Goal: Task Accomplishment & Management: Manage account settings

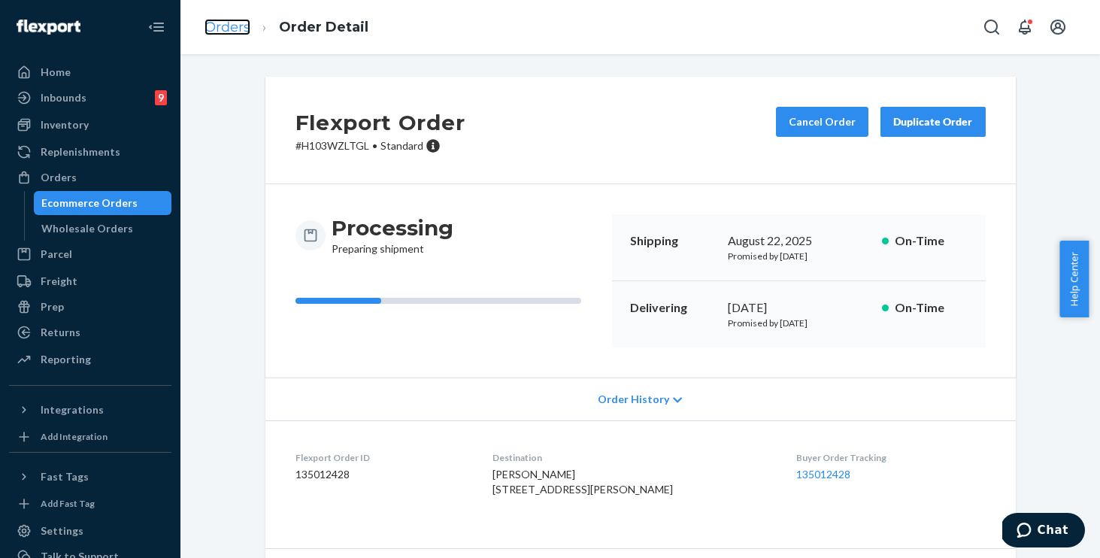
click at [217, 24] on link "Orders" at bounding box center [227, 27] width 46 height 17
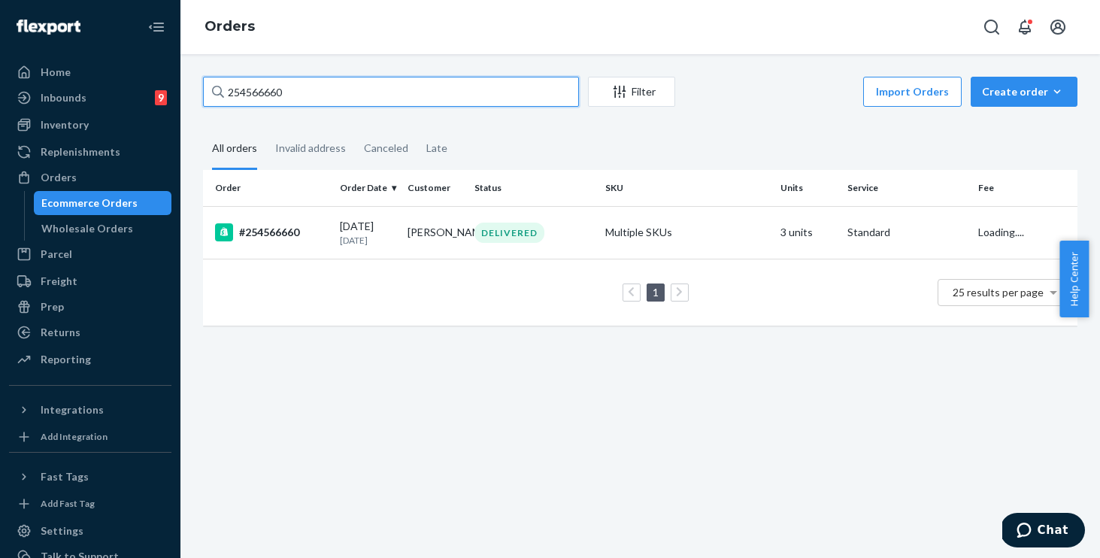
click at [304, 97] on input "254566660" at bounding box center [391, 92] width 376 height 30
drag, startPoint x: 241, startPoint y: 89, endPoint x: 153, endPoint y: 74, distance: 90.0
click at [155, 76] on div "Home Inbounds 9 Shipping Plans Problems 9 Inventory Products Replenishments Ord…" at bounding box center [550, 279] width 1100 height 558
paste input "195229"
type input "254195229"
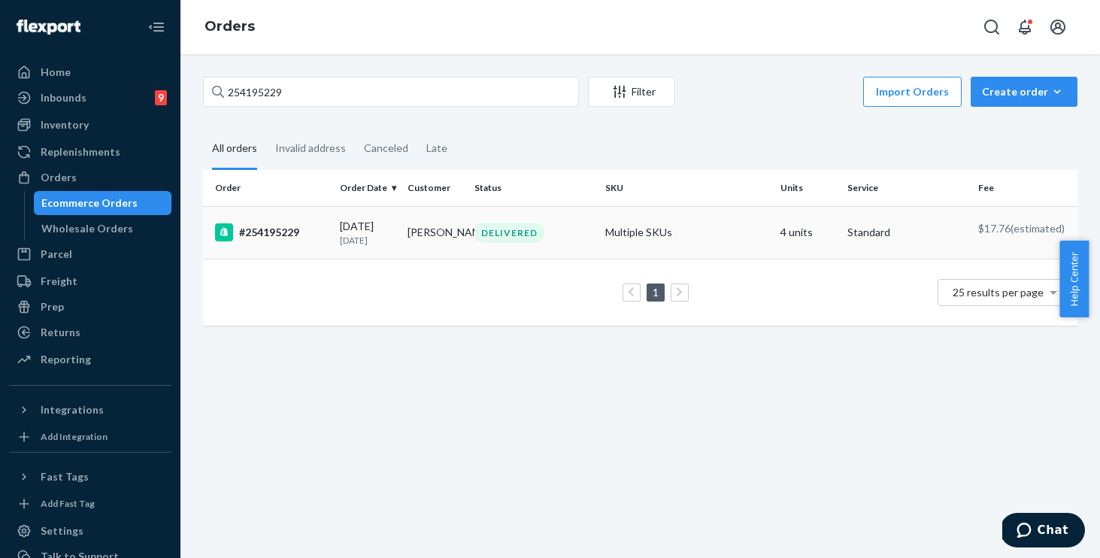
click at [342, 246] on p "1 month ago" at bounding box center [367, 240] width 55 height 13
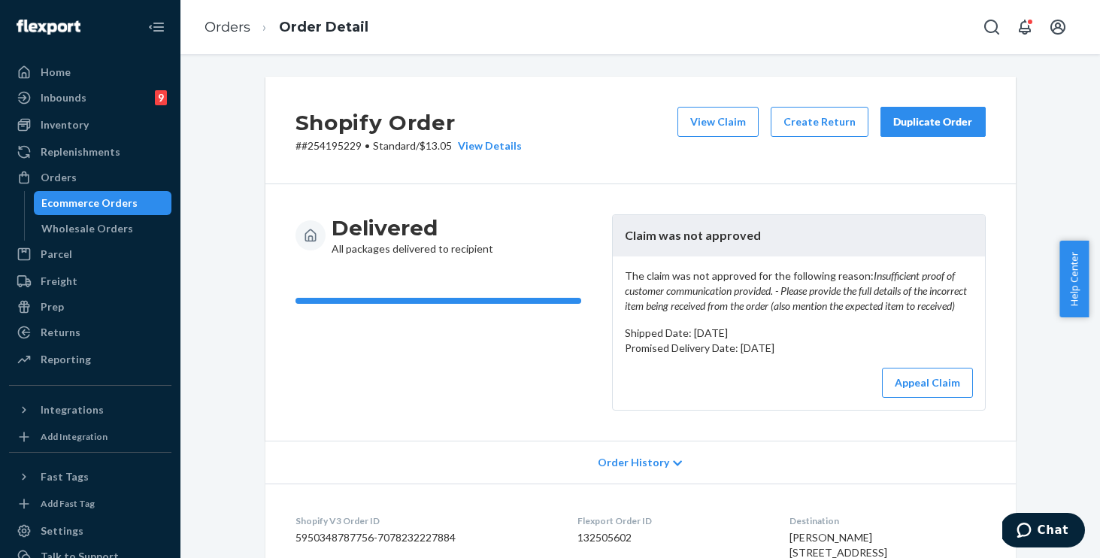
click at [928, 115] on div "Duplicate Order" at bounding box center [933, 121] width 80 height 15
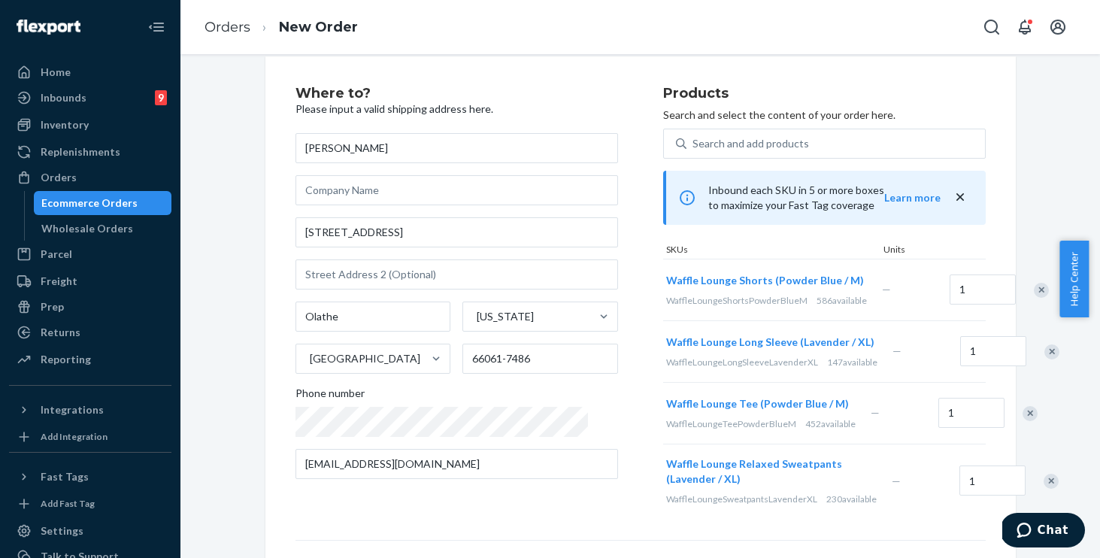
scroll to position [21, 0]
click at [1044, 359] on div "Remove Item" at bounding box center [1051, 350] width 15 height 15
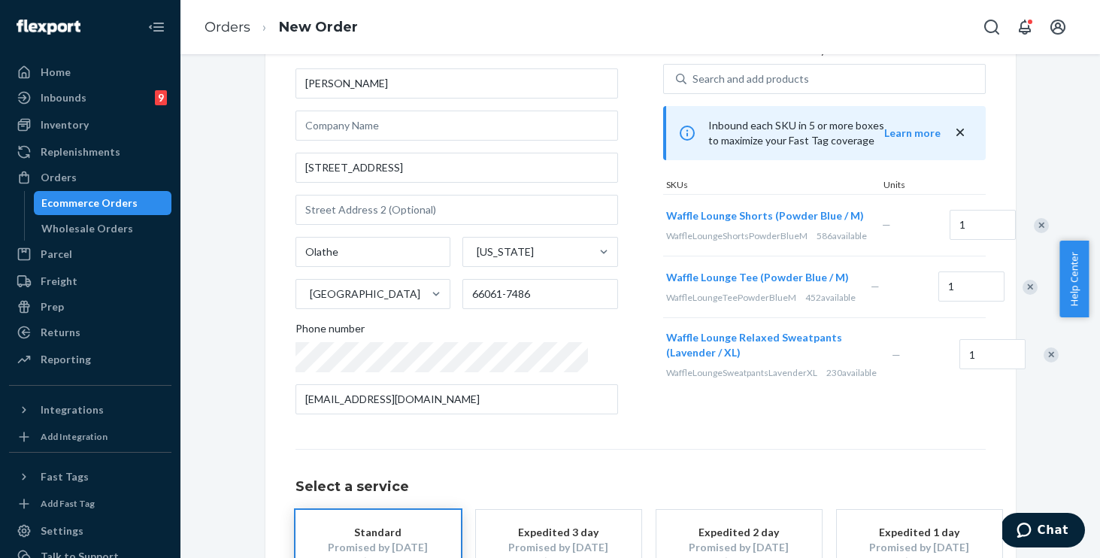
scroll to position [229, 0]
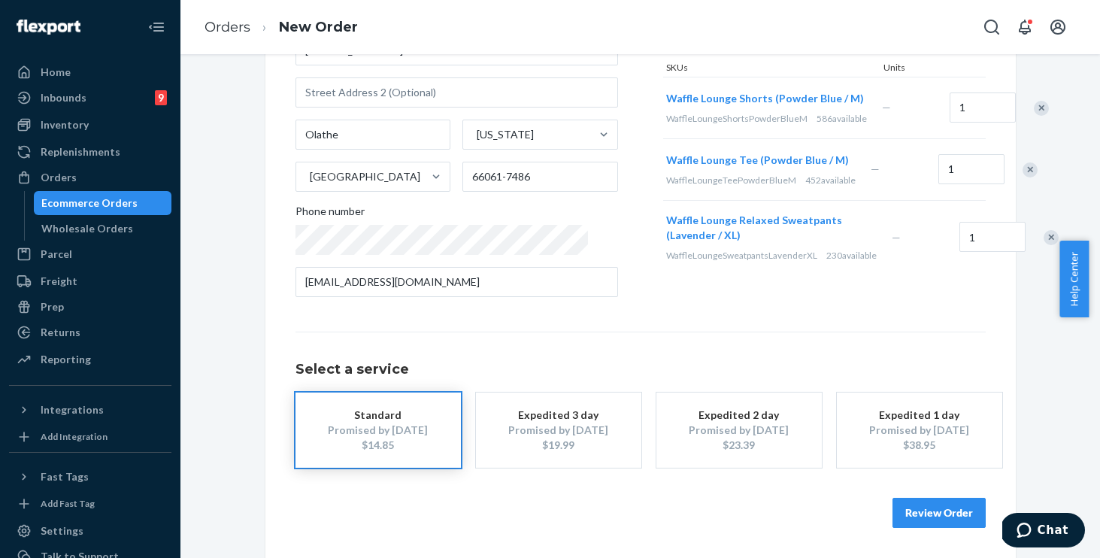
click at [1043, 245] on div "Remove Item" at bounding box center [1050, 237] width 15 height 15
click at [663, 304] on div "Products Search and select the content of your order here. Search and add produ…" at bounding box center [824, 107] width 322 height 404
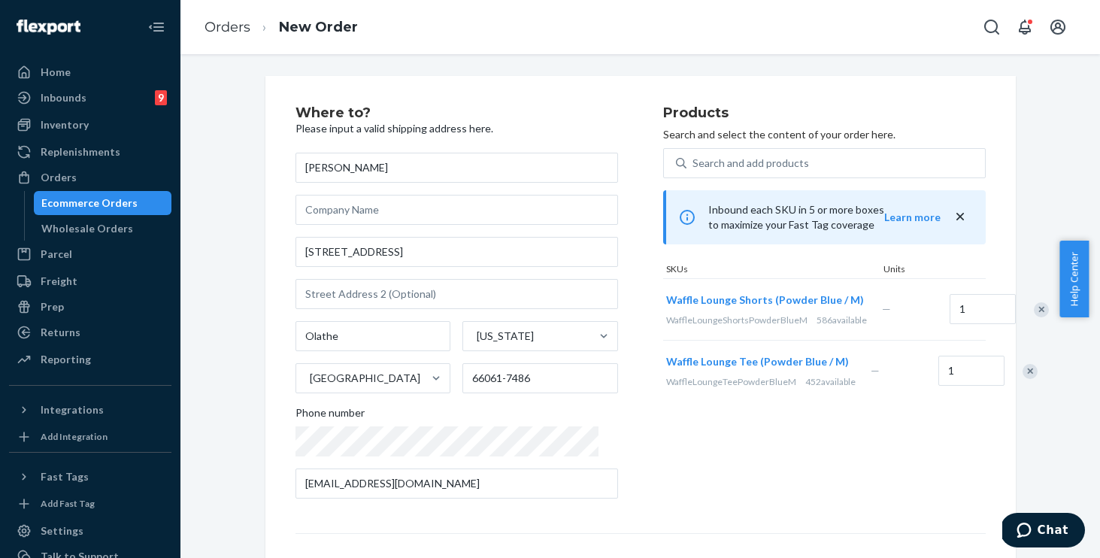
scroll to position [0, 0]
drag, startPoint x: 701, startPoint y: 315, endPoint x: 603, endPoint y: 285, distance: 102.2
click at [613, 291] on div "Where to? Please input a valid shipping address here. Michelle Owells 25132 W 1…" at bounding box center [640, 309] width 690 height 404
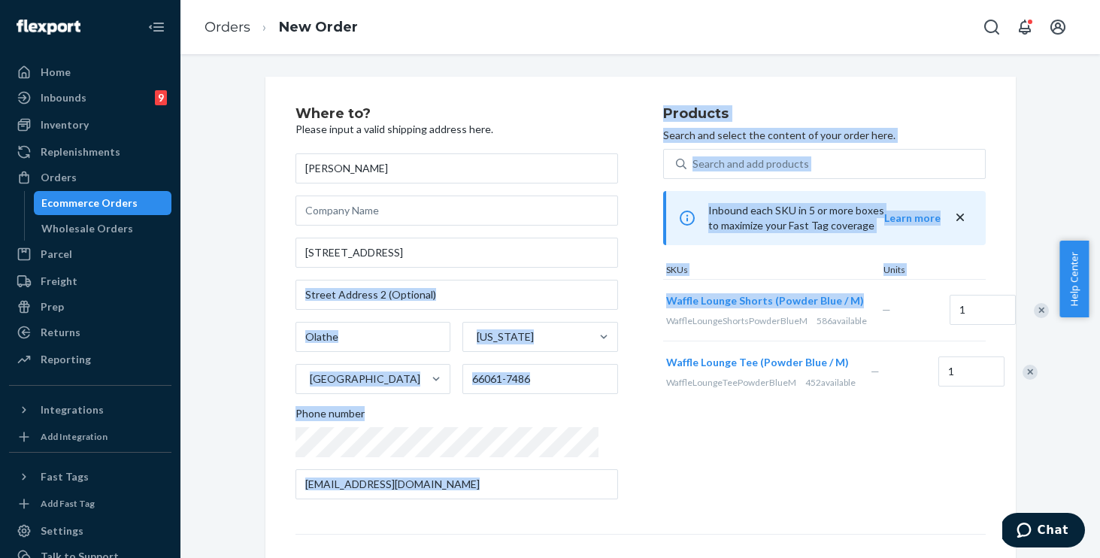
drag, startPoint x: 615, startPoint y: 291, endPoint x: 720, endPoint y: 319, distance: 109.0
click at [720, 319] on div "Where to? Please input a valid shipping address here. Michelle Owells 25132 W 1…" at bounding box center [640, 309] width 690 height 404
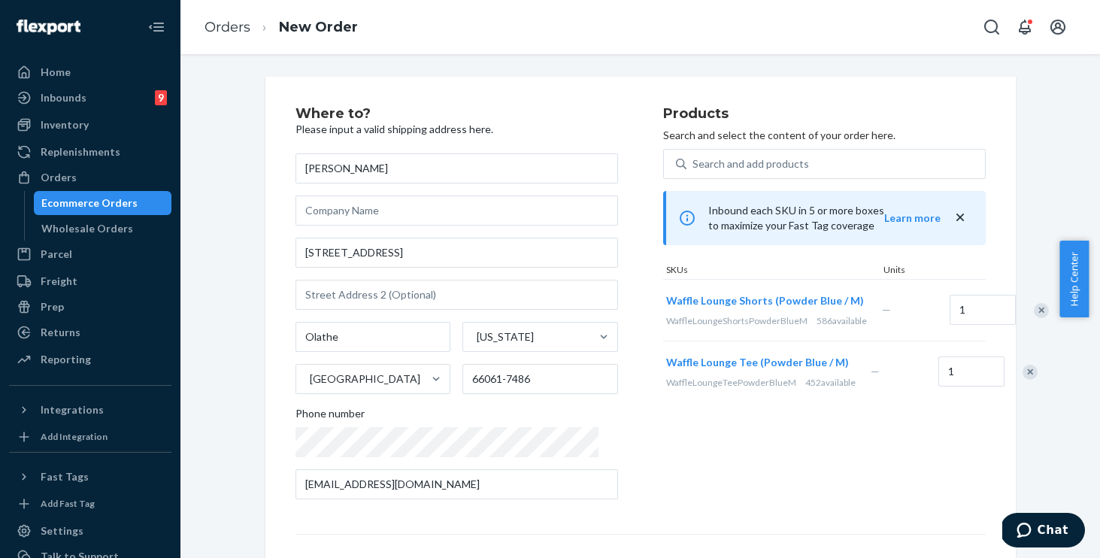
click at [814, 514] on div "Where to? Please input a valid shipping address here. Michelle Owells 25132 W 1…" at bounding box center [640, 418] width 690 height 623
drag, startPoint x: 706, startPoint y: 317, endPoint x: 606, endPoint y: 302, distance: 101.1
click at [666, 304] on button "Waffle Lounge Shorts (Powder Blue / M)" at bounding box center [765, 300] width 198 height 15
click at [241, 30] on link "Orders" at bounding box center [227, 27] width 46 height 17
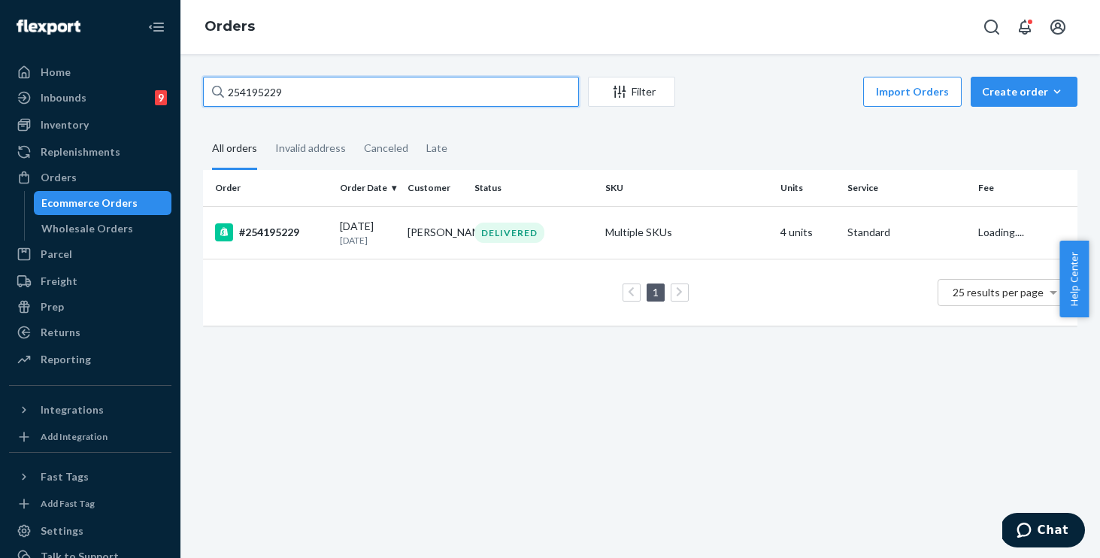
click at [334, 98] on input "254195229" at bounding box center [391, 92] width 376 height 30
drag, startPoint x: 341, startPoint y: 92, endPoint x: 154, endPoint y: 71, distance: 188.3
click at [154, 71] on div "Home Inbounds 9 Shipping Plans Problems 9 Inventory Products Replenishments Ord…" at bounding box center [550, 279] width 1100 height 558
paste input "655266"
type input "254655266"
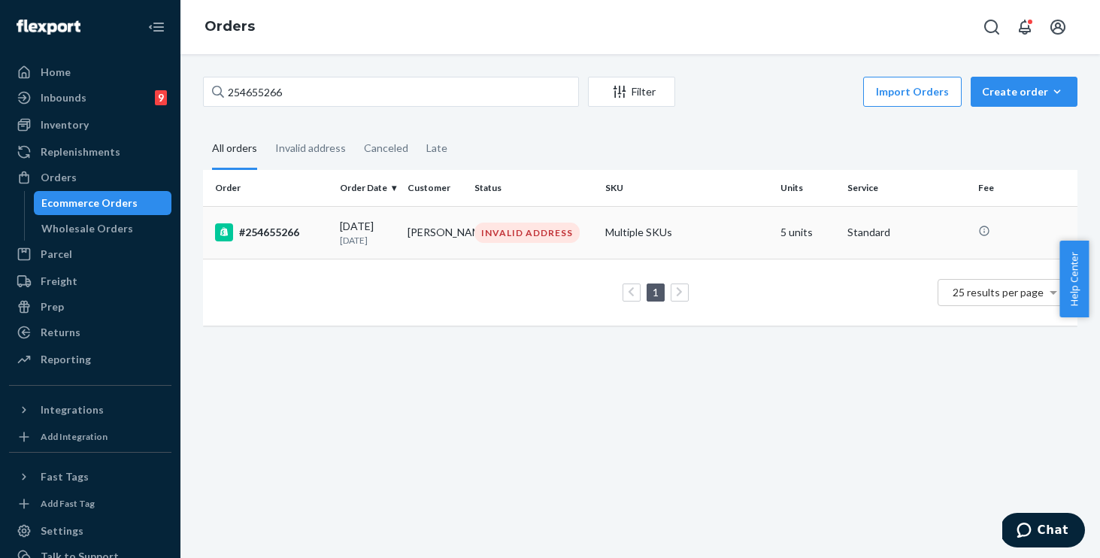
click at [716, 235] on td "Multiple SKUs" at bounding box center [686, 232] width 175 height 53
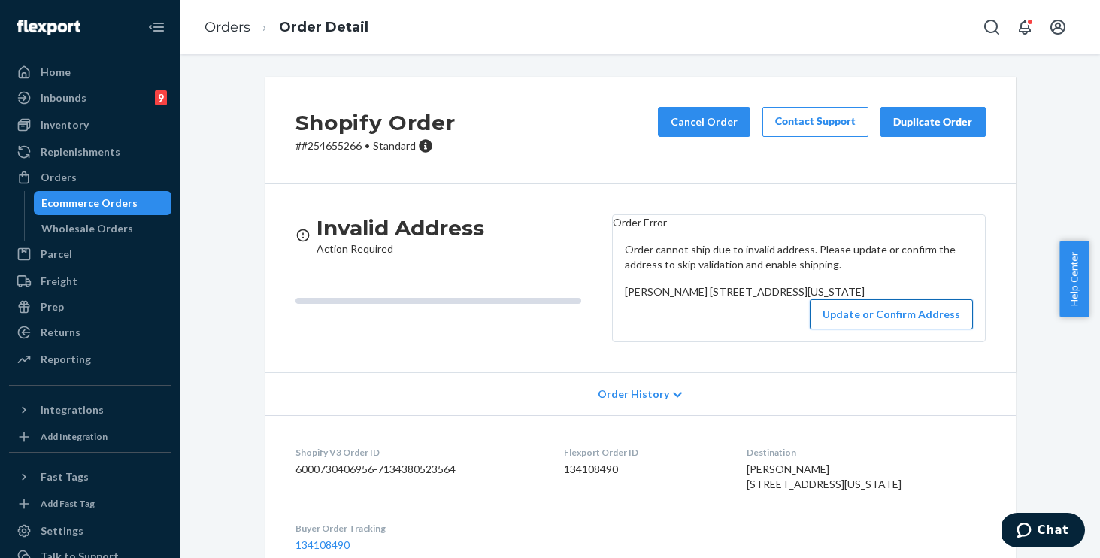
click at [864, 329] on button "Update or Confirm Address" at bounding box center [891, 314] width 163 height 30
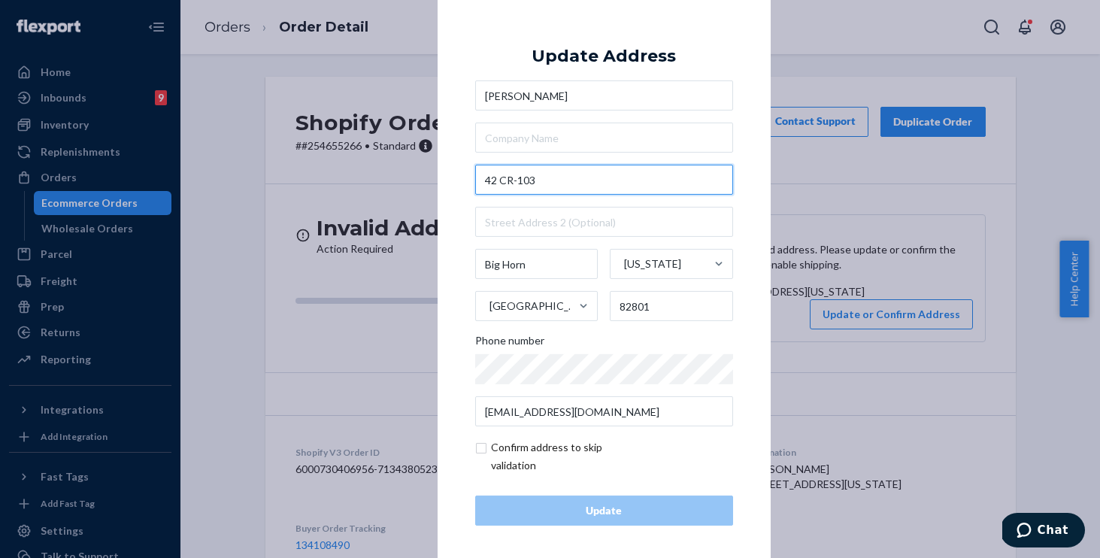
drag, startPoint x: 486, startPoint y: 183, endPoint x: 377, endPoint y: 172, distance: 110.3
click at [377, 172] on div "× Update Address kenna bush 42 CR-103 Big Horn Wyoming United States 82801 Phon…" at bounding box center [550, 279] width 1100 height 558
paste input "Brinton rd"
type input "42 Brinton rd"
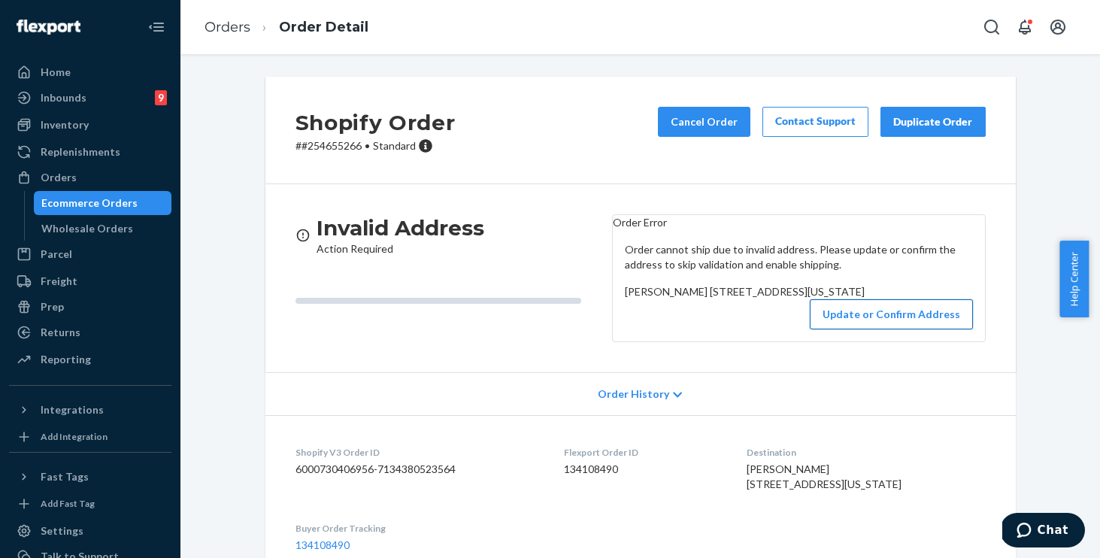
click at [863, 329] on button "Update or Confirm Address" at bounding box center [891, 314] width 163 height 30
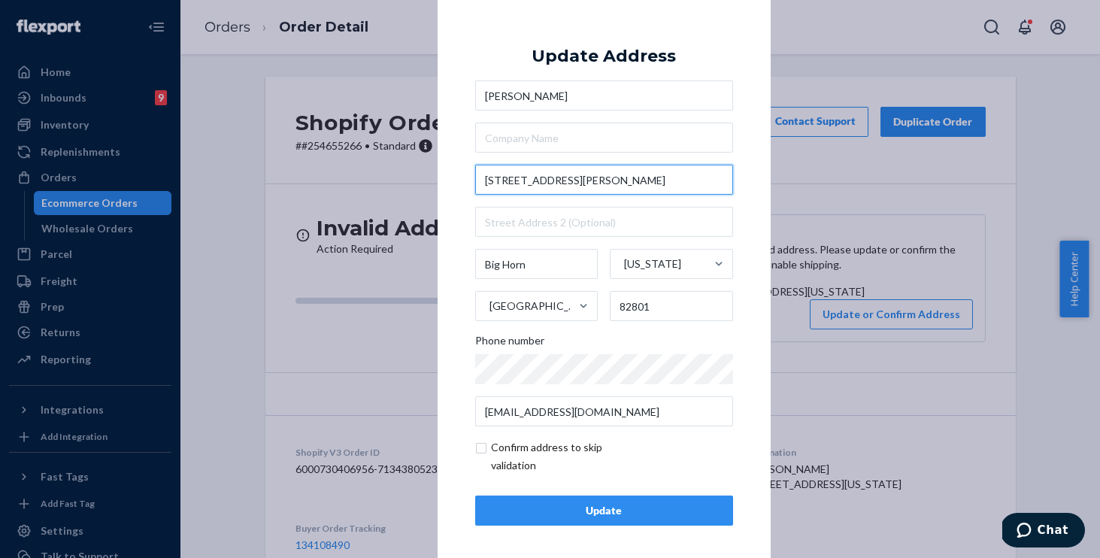
drag, startPoint x: 559, startPoint y: 190, endPoint x: 413, endPoint y: 168, distance: 148.3
click at [413, 168] on div "× Update Address kenna bush 42 Brinton rd Big Horn Wyoming United States 82801 …" at bounding box center [550, 279] width 1100 height 558
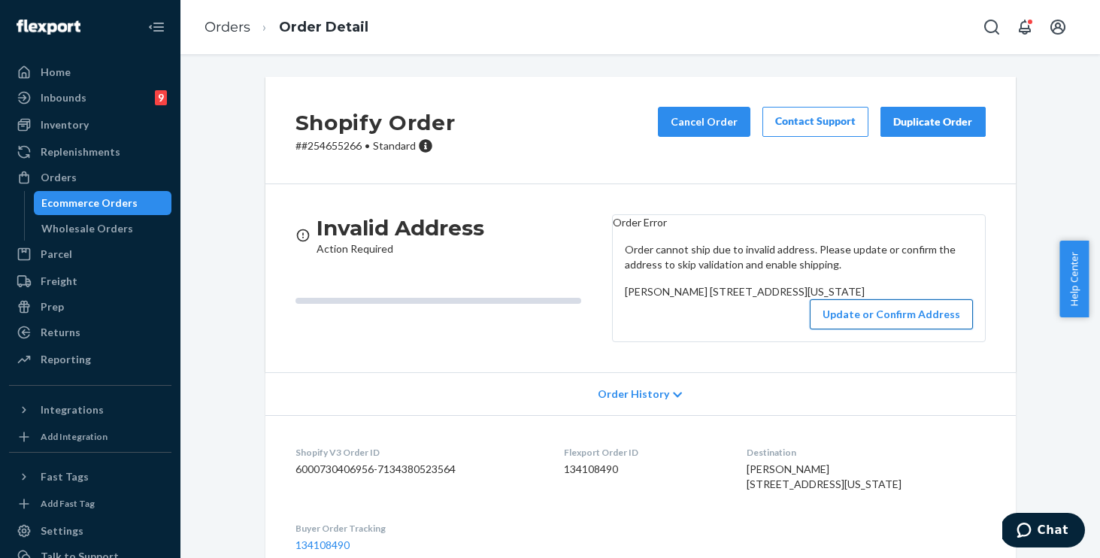
click at [907, 329] on button "Update or Confirm Address" at bounding box center [891, 314] width 163 height 30
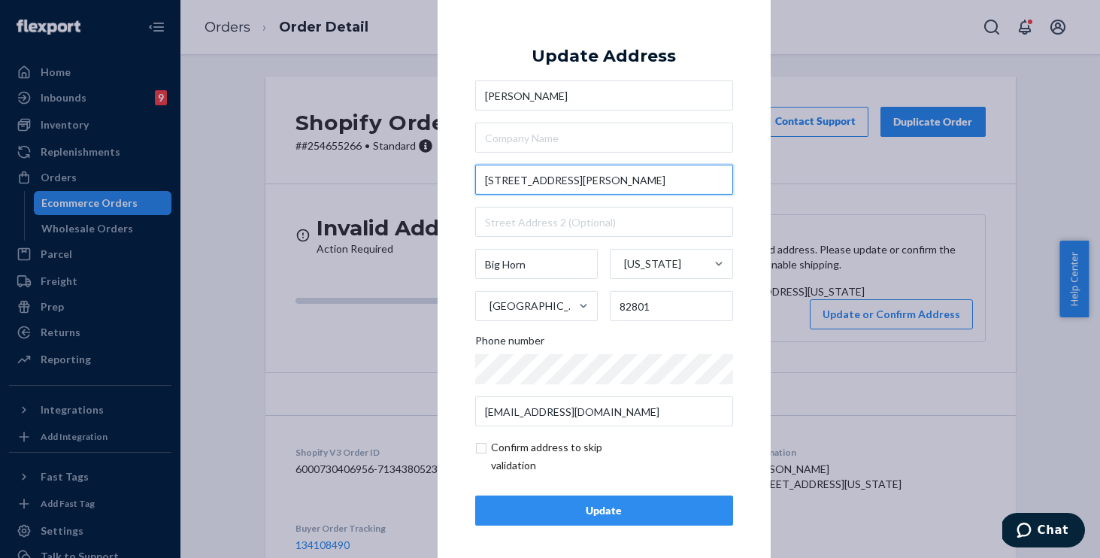
click at [585, 183] on input "42 Brinton rd" at bounding box center [604, 180] width 258 height 30
drag, startPoint x: 544, startPoint y: 177, endPoint x: 472, endPoint y: 173, distance: 72.3
click at [475, 173] on input "42 Brinton rd" at bounding box center [604, 180] width 258 height 30
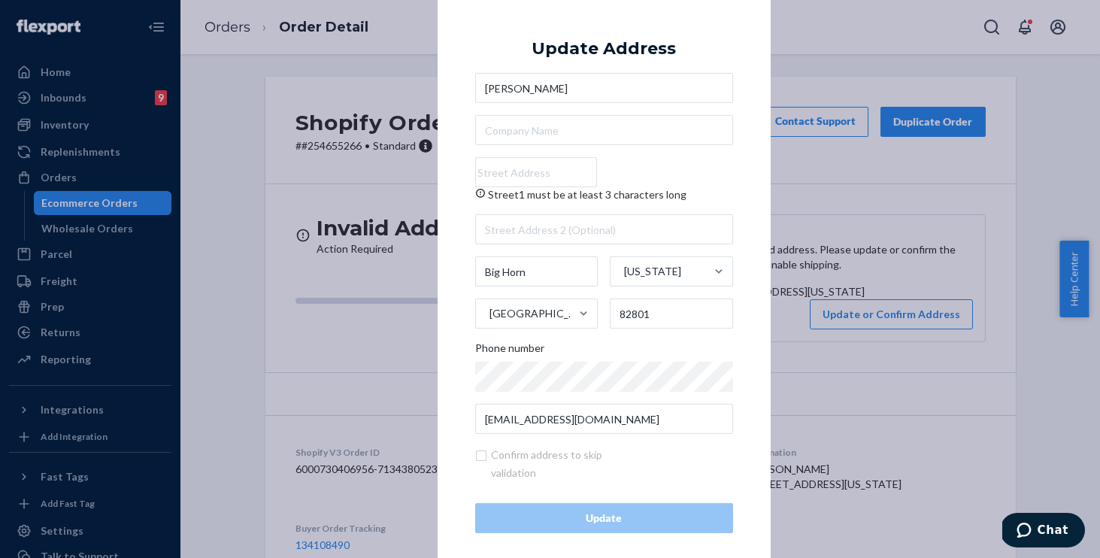
paste input "42 Brinton rd"
type input "42 Brinton rd"
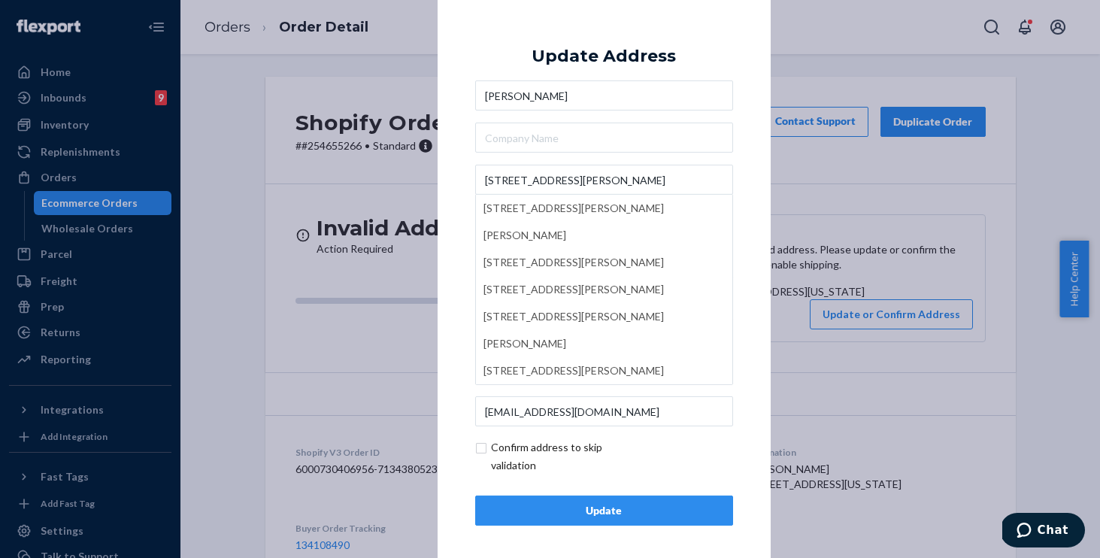
click at [456, 205] on div "× Update Address kenna bush 42 Brinton rd 42 Brinton Rd, Sheridan, WY, USA 42 B…" at bounding box center [603, 279] width 333 height 568
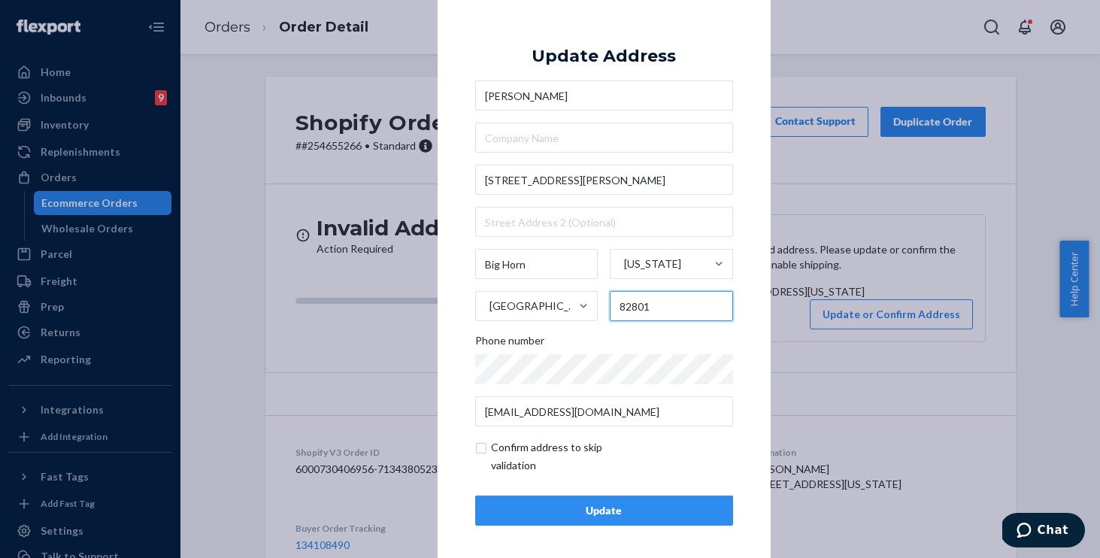
click at [661, 301] on input "82801" at bounding box center [671, 306] width 123 height 30
drag, startPoint x: 663, startPoint y: 303, endPoint x: 633, endPoint y: 305, distance: 30.1
click at [633, 305] on input "82801" at bounding box center [671, 306] width 123 height 30
type input "82833"
click at [598, 337] on div "Phone number" at bounding box center [604, 343] width 258 height 21
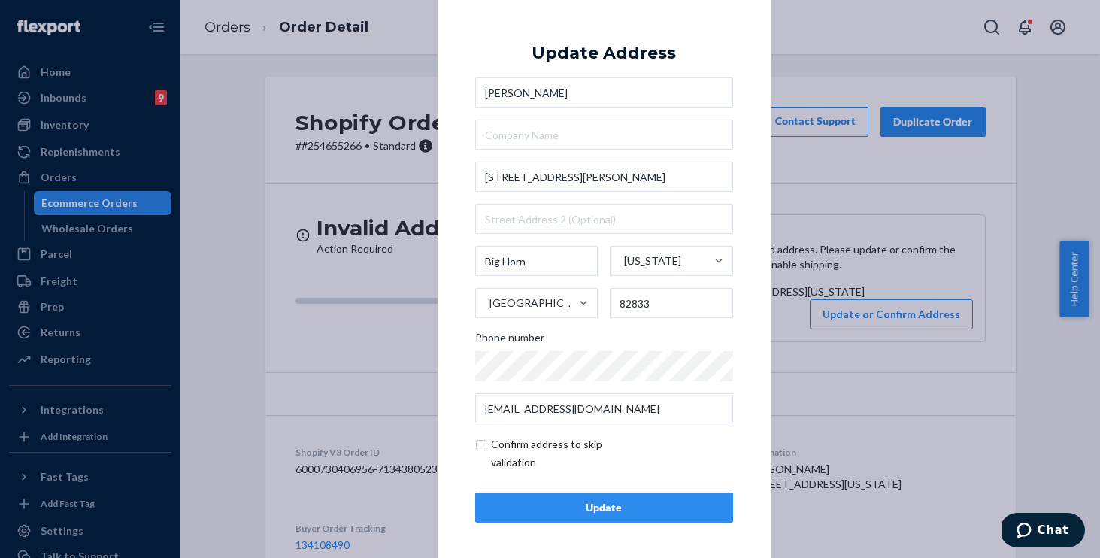
scroll to position [5, 0]
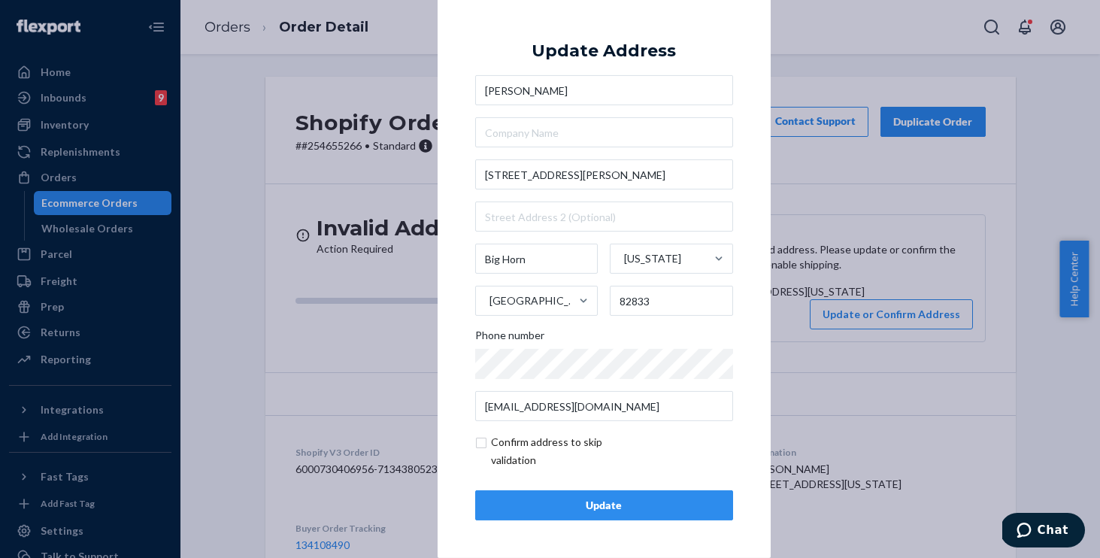
click at [594, 507] on div "Update" at bounding box center [604, 505] width 232 height 15
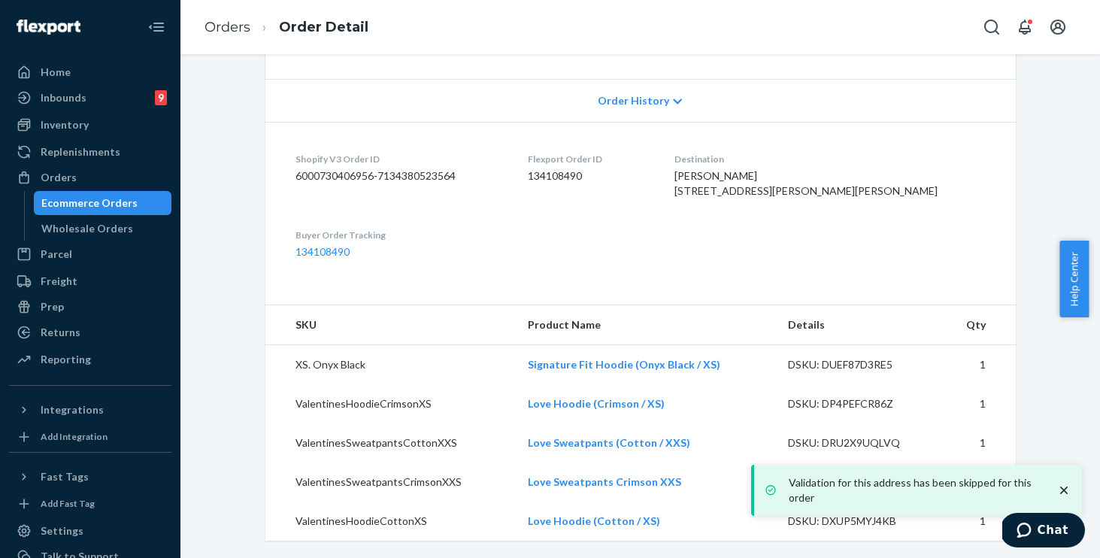
scroll to position [298, 0]
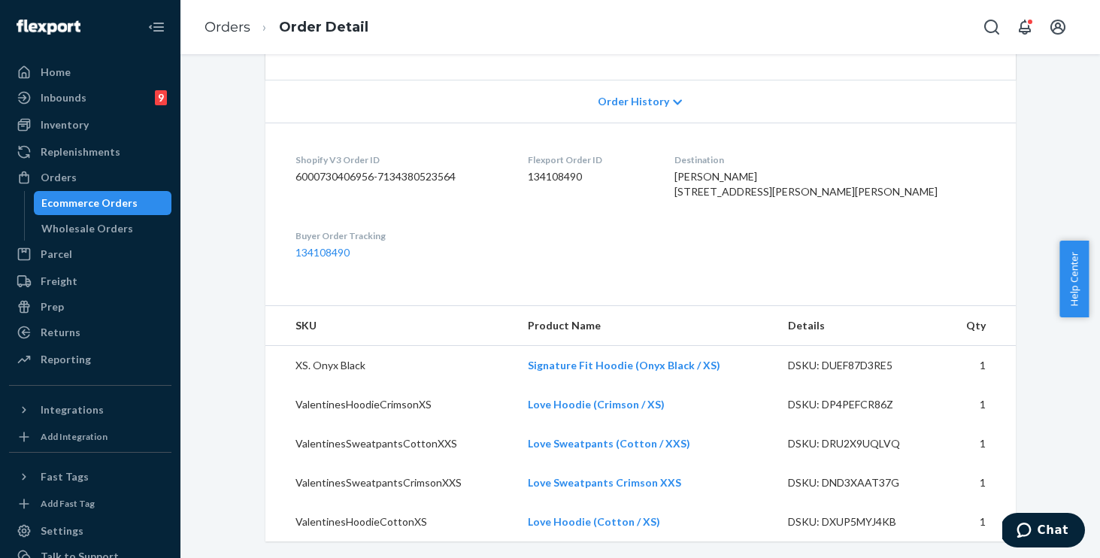
drag, startPoint x: 776, startPoint y: 273, endPoint x: 801, endPoint y: 247, distance: 35.6
click at [776, 273] on dl "Shopify V3 Order ID 6000730406956-7134380523564 Flexport Order ID 134108490 Des…" at bounding box center [640, 207] width 750 height 168
drag, startPoint x: 805, startPoint y: 226, endPoint x: 770, endPoint y: 195, distance: 46.8
click at [770, 195] on dl "Shopify V3 Order ID 6000730406956-7134380523564 Flexport Order ID 134108490 Des…" at bounding box center [640, 207] width 750 height 168
copy span "42 BRINTON RD BIG HORN, WY 82833 US"
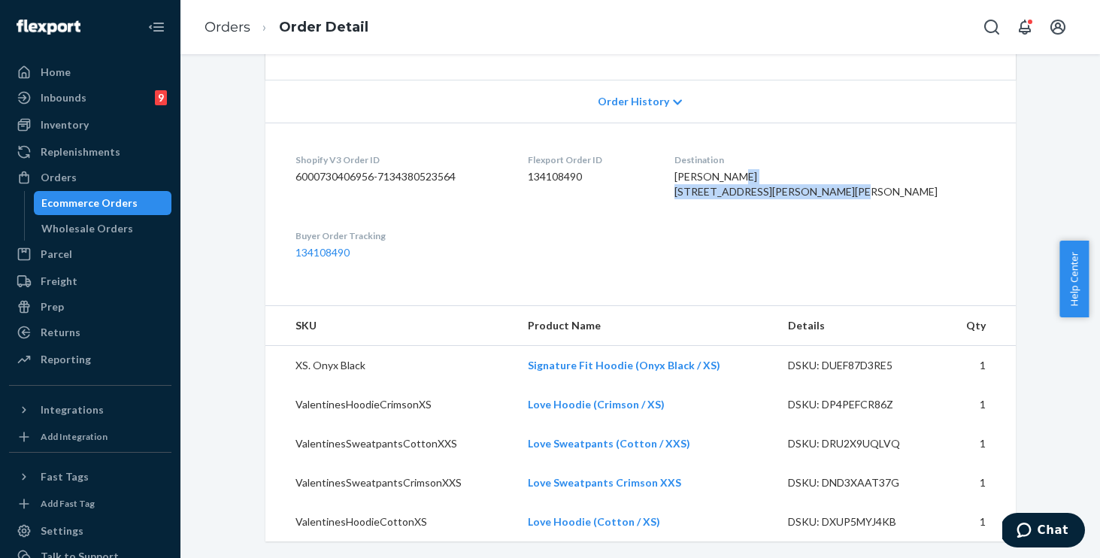
scroll to position [329, 0]
click at [222, 22] on link "Orders" at bounding box center [227, 27] width 46 height 17
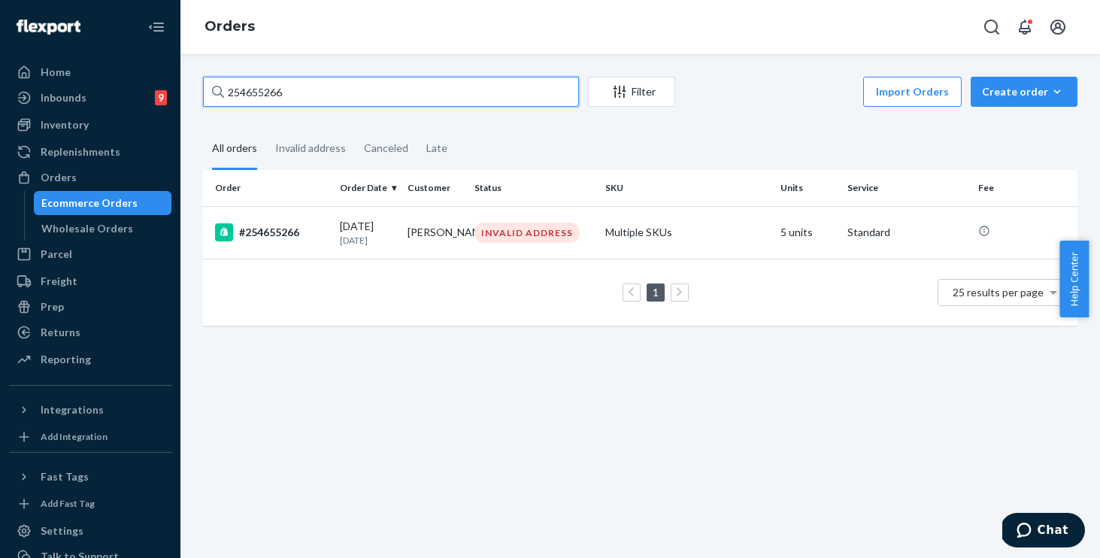
click at [378, 97] on input "254655266" at bounding box center [391, 92] width 376 height 30
click at [0, 31] on div "Home Inbounds 9 Shipping Plans Problems 9 Inventory Products Replenishments Ord…" at bounding box center [550, 279] width 1100 height 558
paste input "3395838"
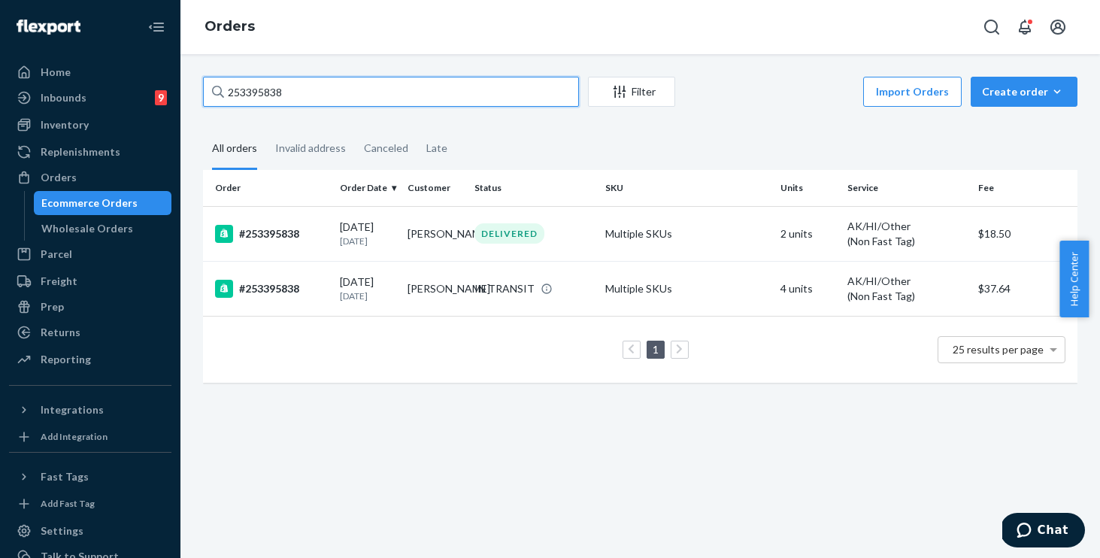
type input "253395838"
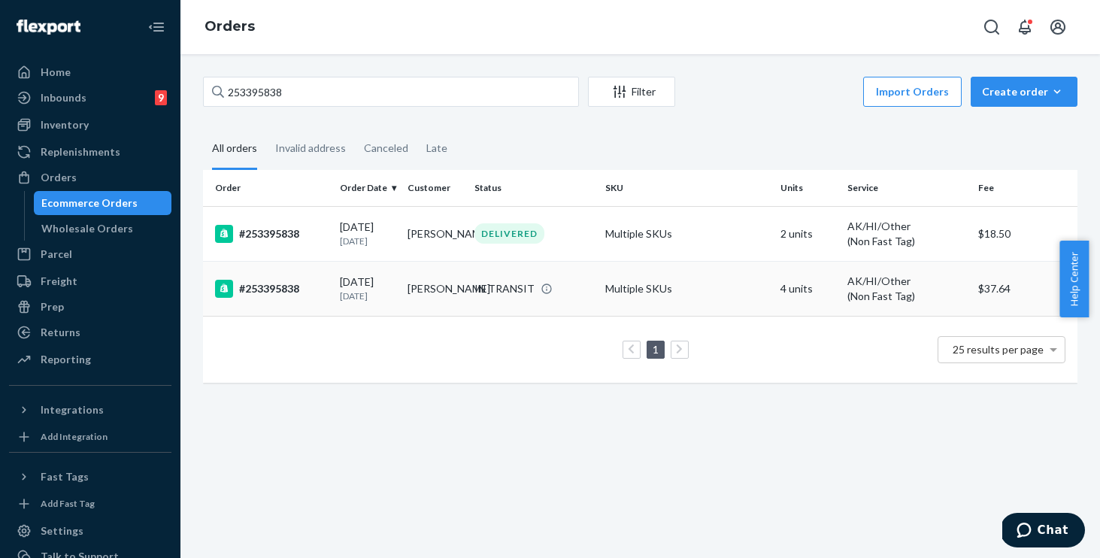
click at [701, 286] on td "Multiple SKUs" at bounding box center [686, 288] width 175 height 55
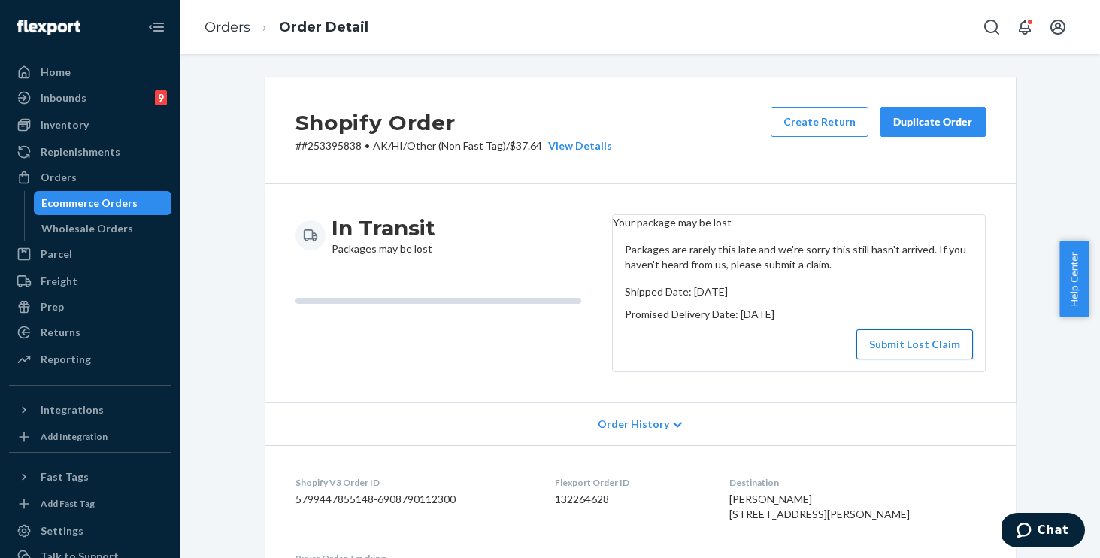
click at [912, 356] on button "Submit Lost Claim" at bounding box center [914, 344] width 117 height 30
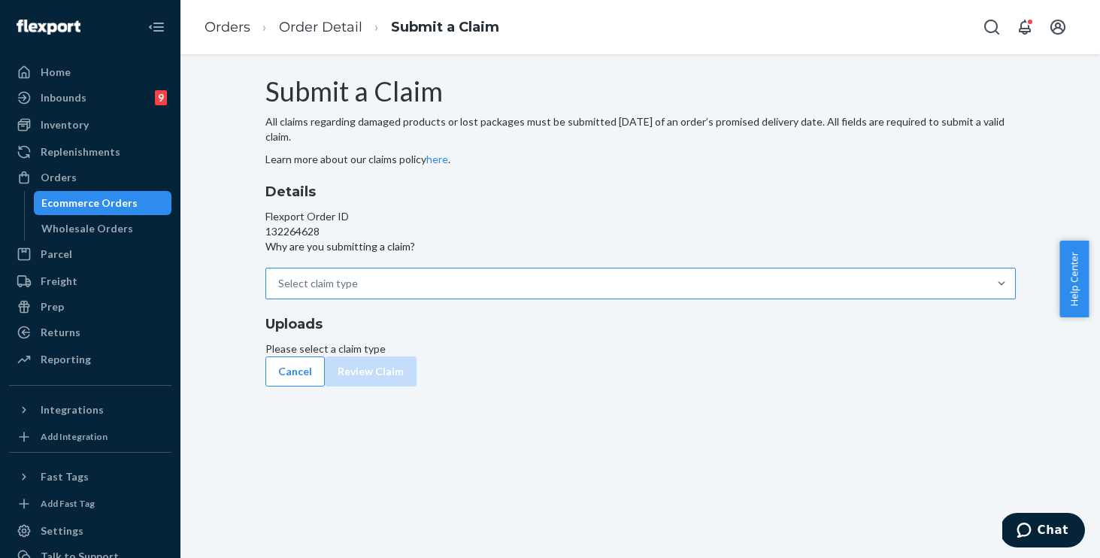
click at [492, 298] on div "Select claim type" at bounding box center [627, 283] width 722 height 30
click at [280, 291] on input "Why are you submitting a claim? Select claim type" at bounding box center [279, 283] width 2 height 15
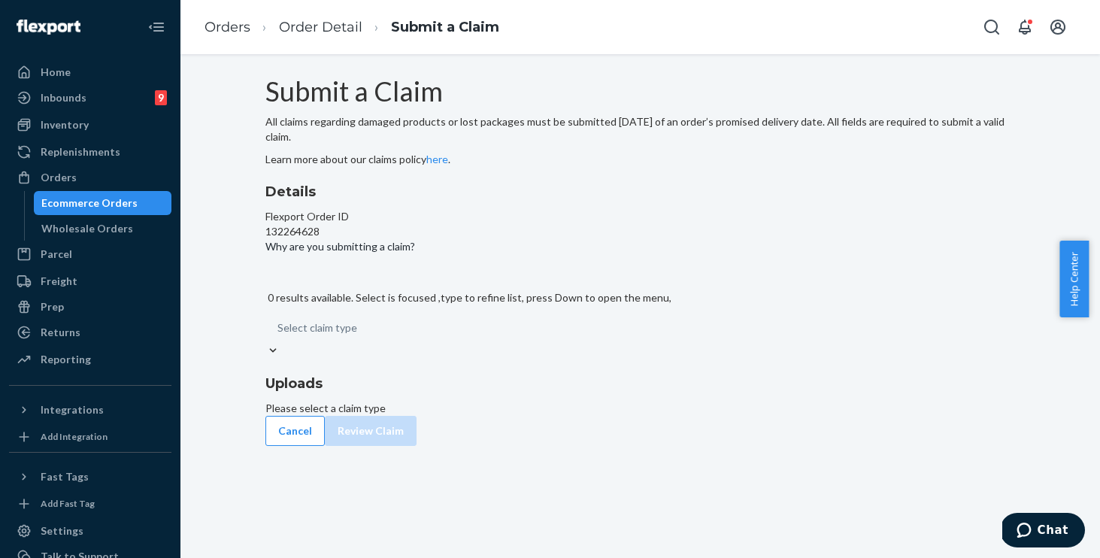
click at [467, 343] on div "Select claim type" at bounding box center [640, 328] width 750 height 30
click at [279, 335] on input "Why are you submitting a claim? 0 results available. Select is focused ,type to…" at bounding box center [278, 327] width 2 height 15
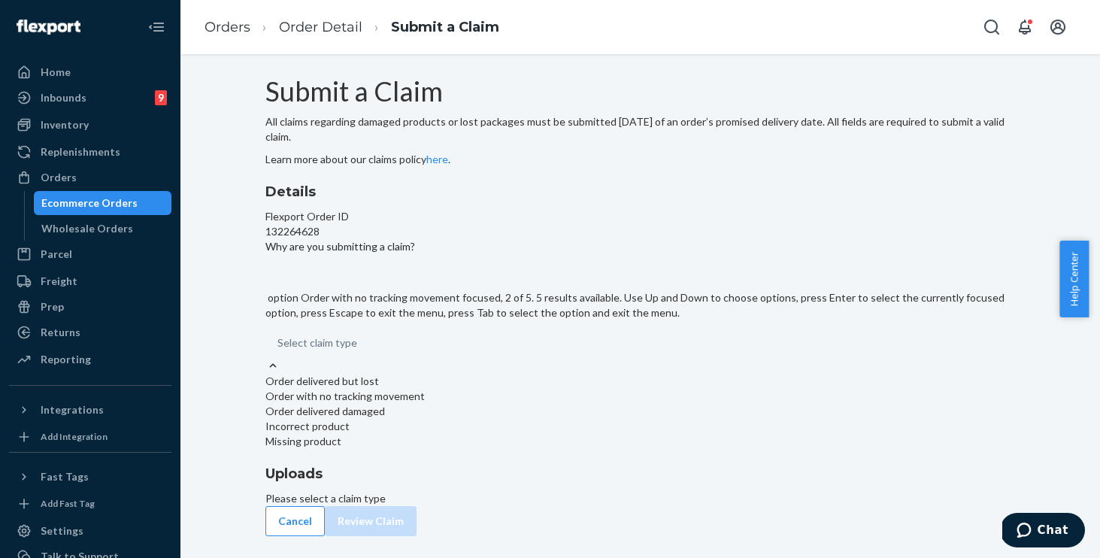
click at [455, 404] on div "Order with no tracking movement" at bounding box center [640, 396] width 750 height 15
click at [279, 350] on input "Why are you submitting a claim? option Order with no tracking movement focused,…" at bounding box center [278, 342] width 2 height 15
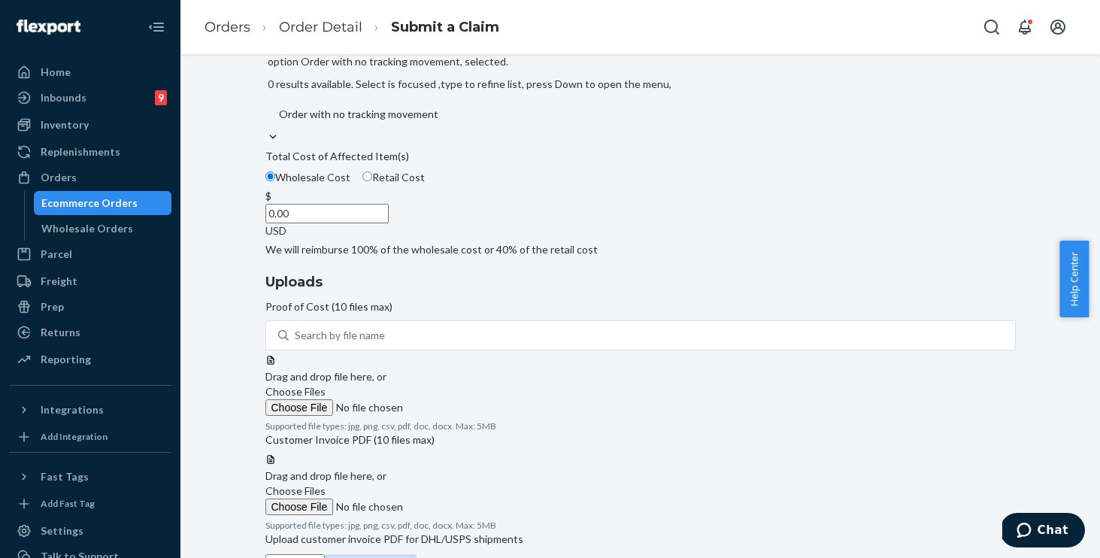
scroll to position [222, 0]
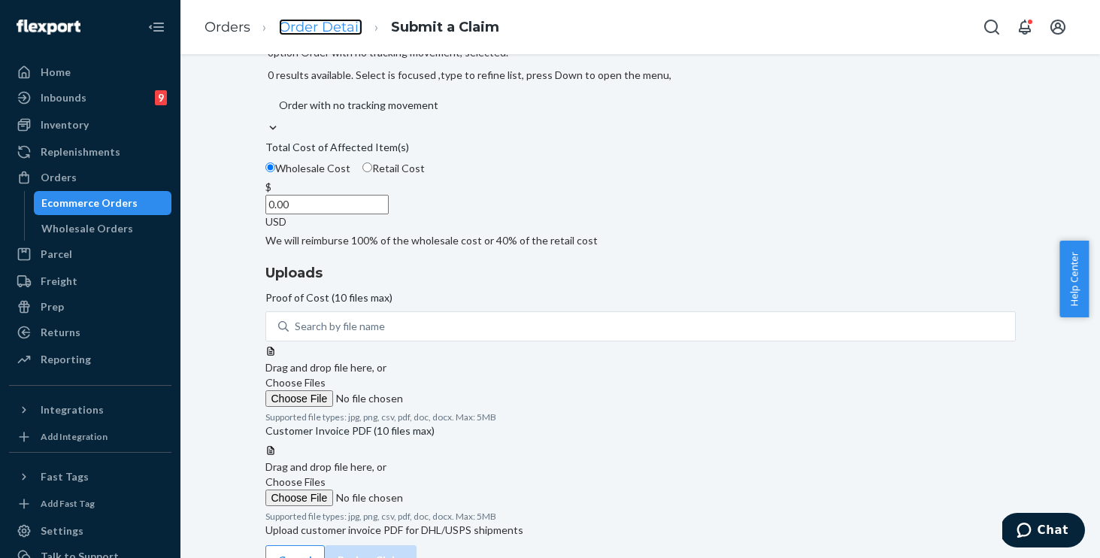
click at [322, 29] on link "Order Detail" at bounding box center [320, 27] width 83 height 17
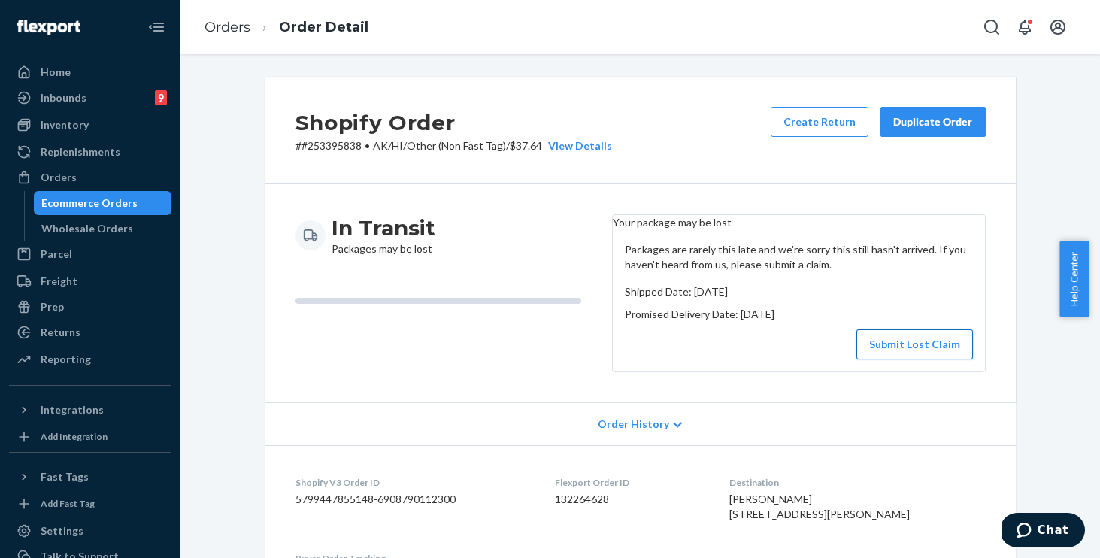
click at [894, 359] on button "Submit Lost Claim" at bounding box center [914, 344] width 117 height 30
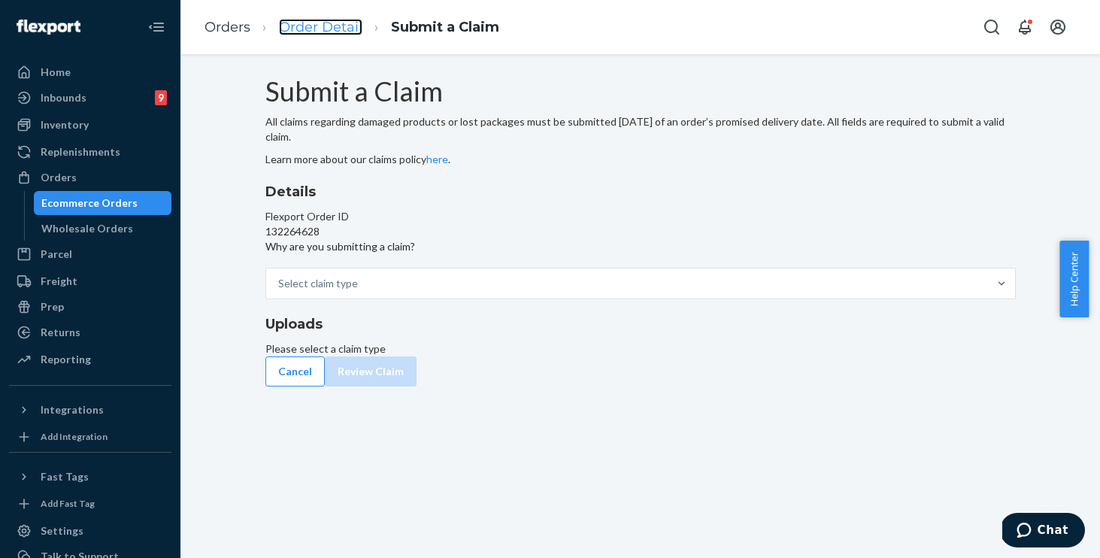
click at [318, 20] on link "Order Detail" at bounding box center [320, 27] width 83 height 17
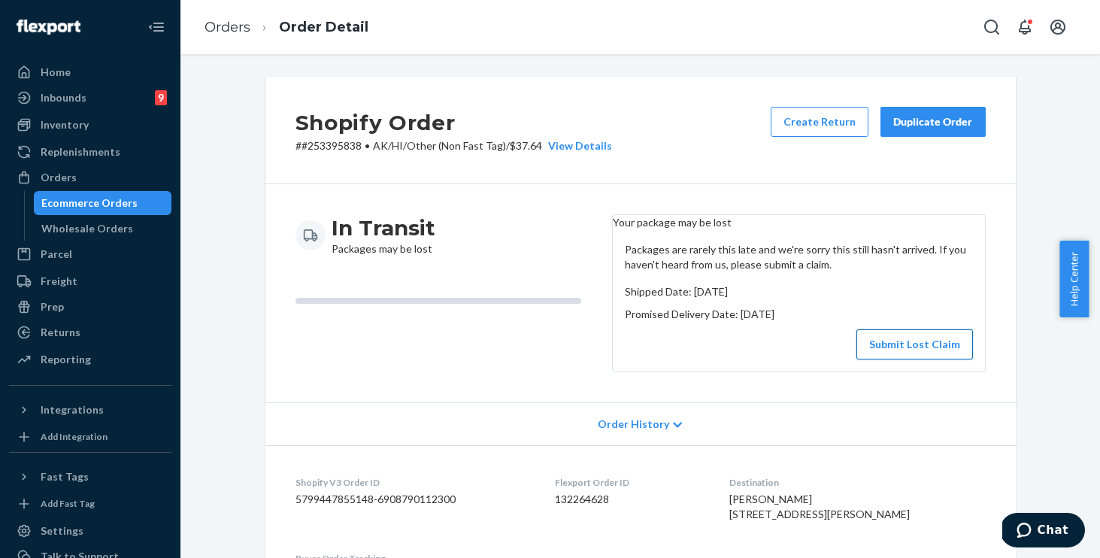
click at [900, 359] on button "Submit Lost Claim" at bounding box center [914, 344] width 117 height 30
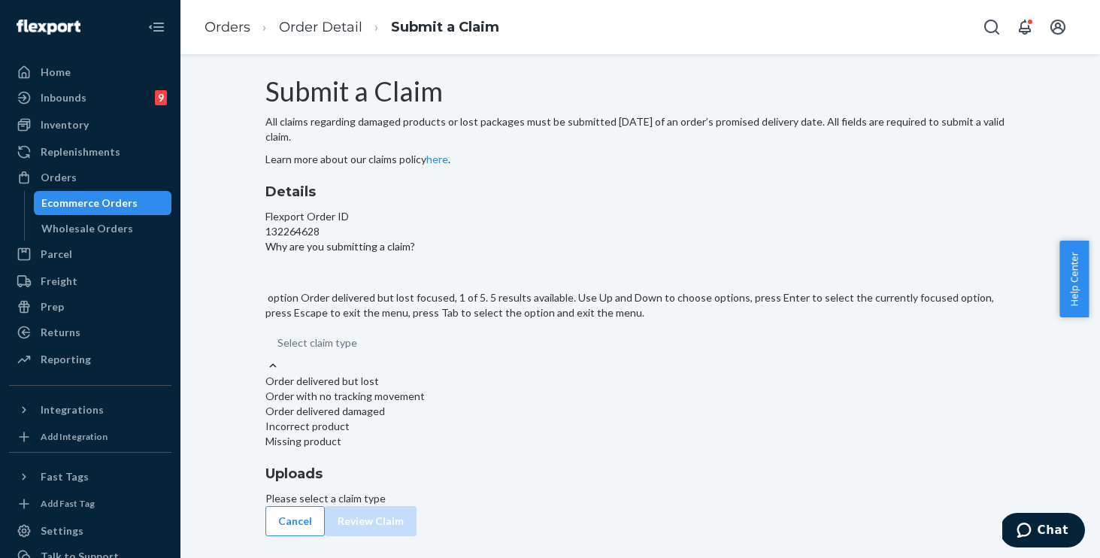
click at [509, 358] on div "Select claim type" at bounding box center [640, 343] width 750 height 30
click at [279, 350] on input "Why are you submitting a claim? option Order delivered but lost focused, 1 of 5…" at bounding box center [278, 342] width 2 height 15
click at [475, 404] on div "Order with no tracking movement" at bounding box center [640, 396] width 750 height 15
click at [279, 350] on input "Why are you submitting a claim? option Order with no tracking movement focused,…" at bounding box center [278, 342] width 2 height 15
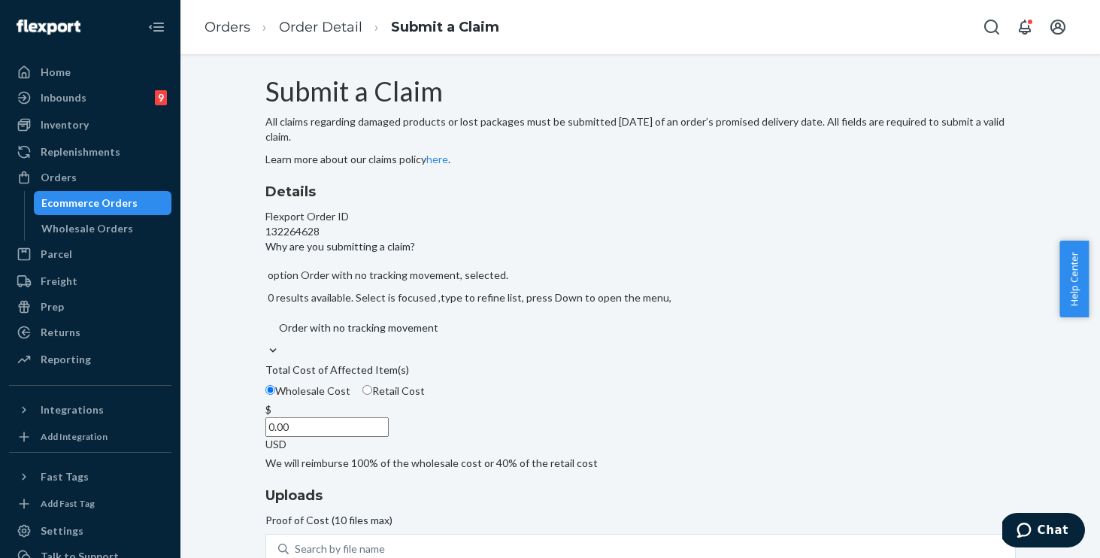
click at [389, 437] on input "0.00" at bounding box center [326, 427] width 123 height 20
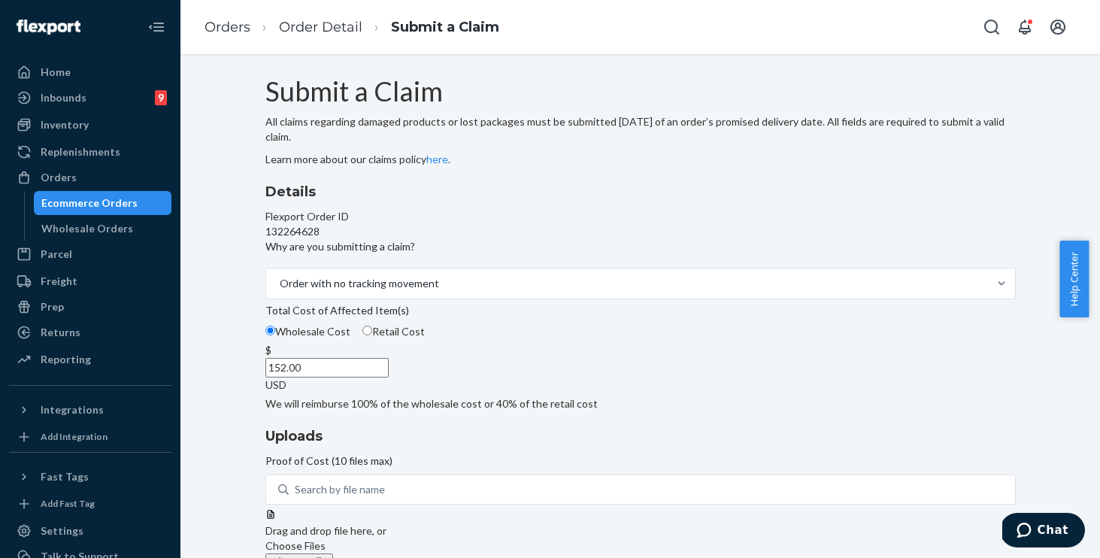
type input "152.00"
click at [586, 340] on div "Details Flexport Order ID 132264628 Why are you submitting a claim? Order with …" at bounding box center [640, 296] width 750 height 229
click at [325, 539] on span "Choose Files" at bounding box center [295, 545] width 60 height 13
click at [470, 553] on input "Choose Files" at bounding box center [367, 561] width 204 height 17
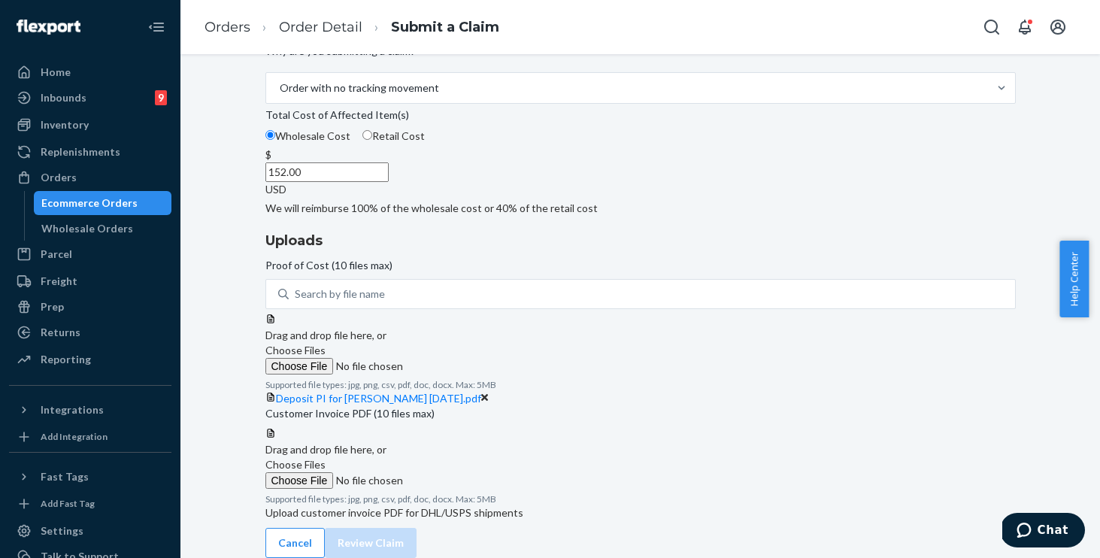
scroll to position [281, 0]
click at [325, 458] on span "Choose Files" at bounding box center [295, 464] width 60 height 13
click at [470, 472] on input "Choose Files" at bounding box center [367, 480] width 204 height 17
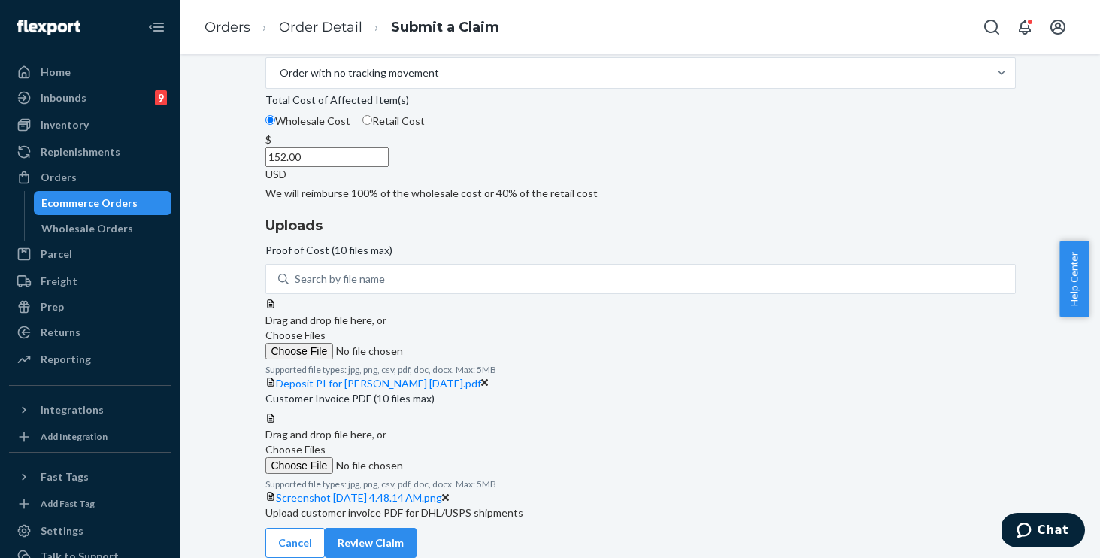
click at [325, 443] on span "Choose Files" at bounding box center [295, 449] width 60 height 13
click at [470, 457] on input "Choose Files" at bounding box center [367, 465] width 204 height 17
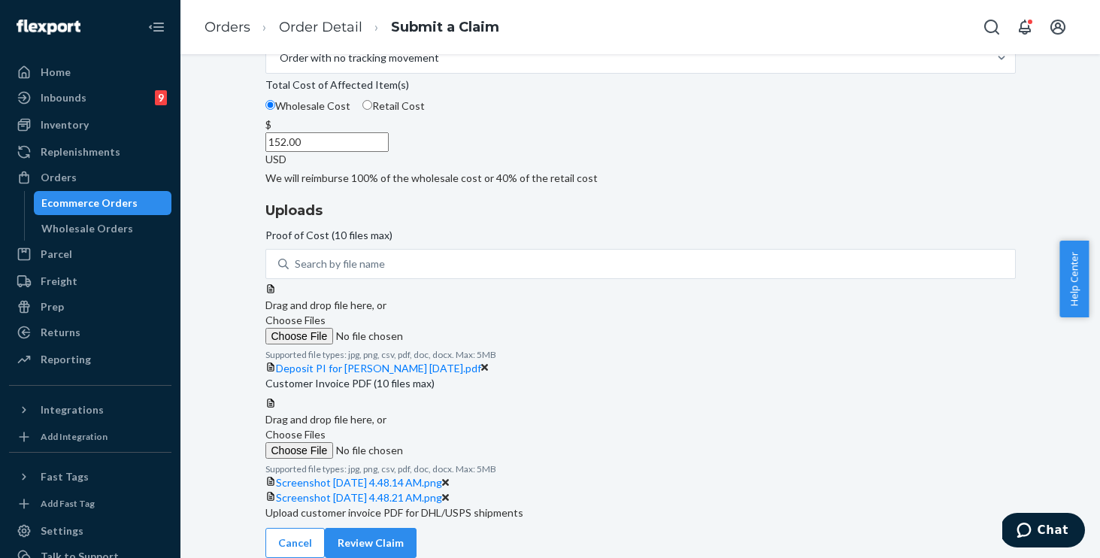
click at [325, 428] on span "Choose Files" at bounding box center [295, 434] width 60 height 13
click at [470, 442] on input "Choose Files" at bounding box center [367, 450] width 204 height 17
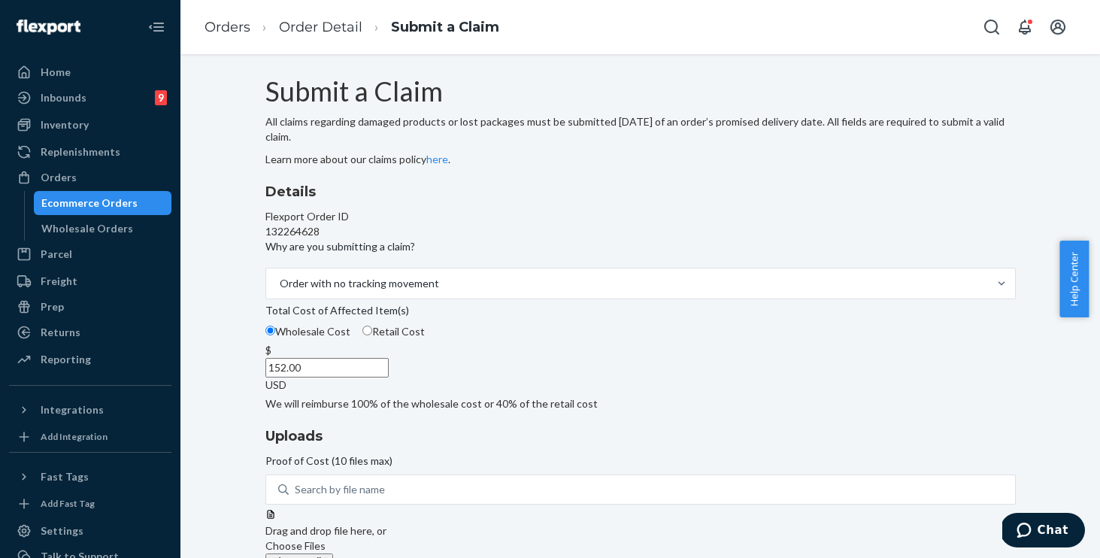
scroll to position [457, 0]
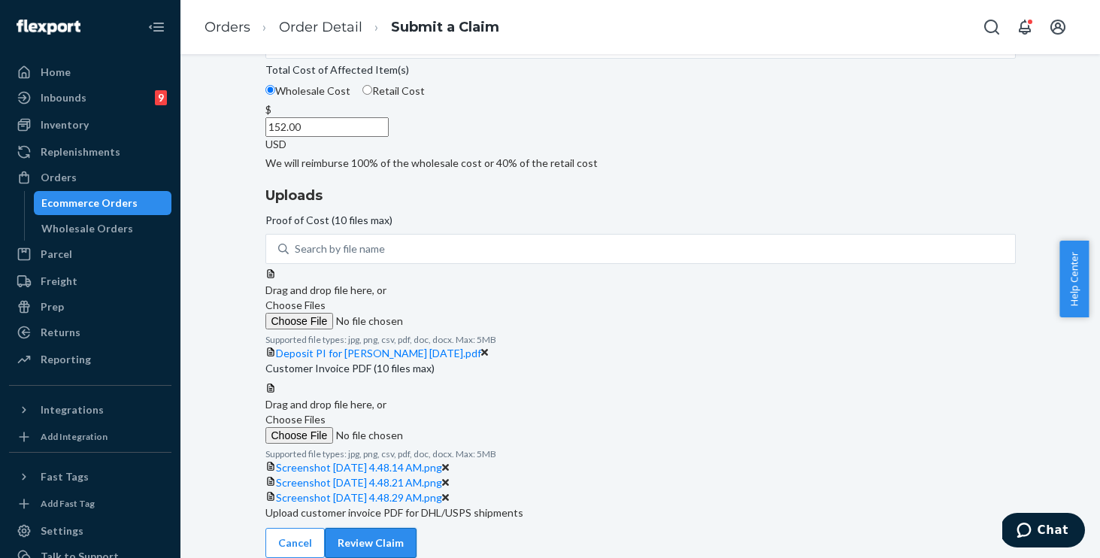
click at [416, 531] on button "Review Claim" at bounding box center [371, 543] width 92 height 30
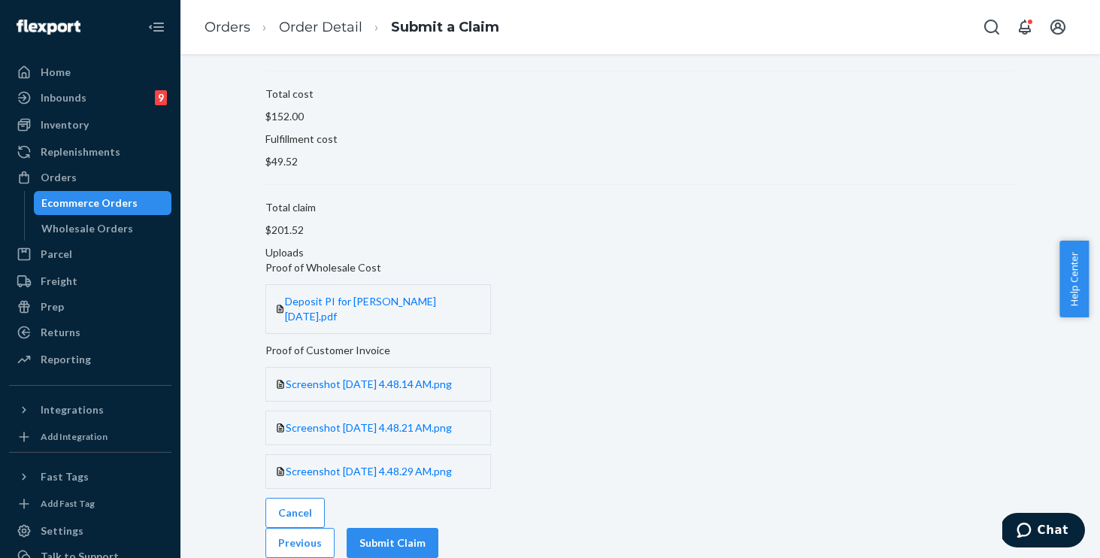
scroll to position [160, 0]
click at [438, 531] on button "Submit Claim" at bounding box center [392, 543] width 92 height 30
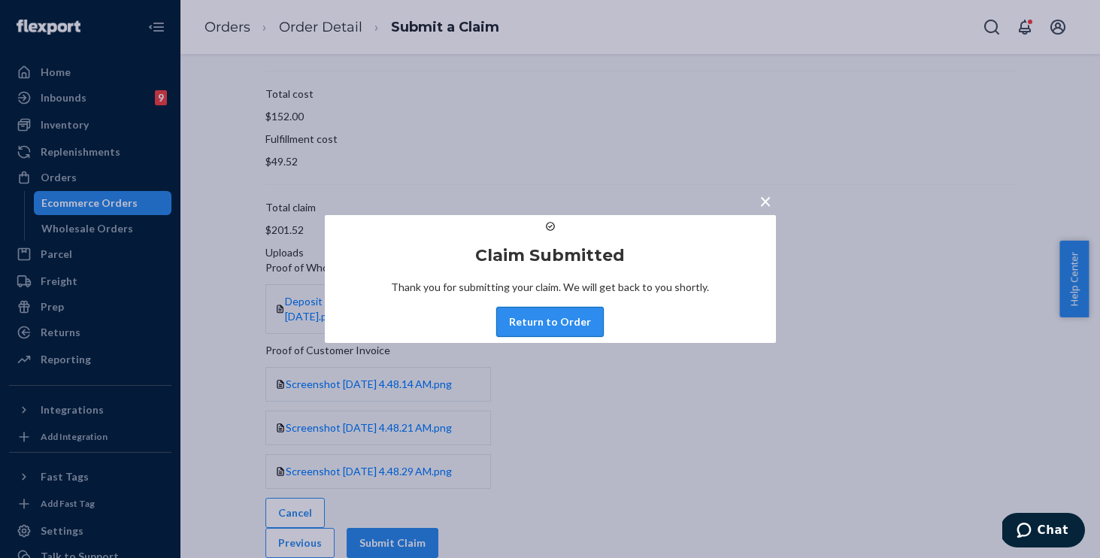
click at [555, 337] on button "Return to Order" at bounding box center [549, 322] width 107 height 30
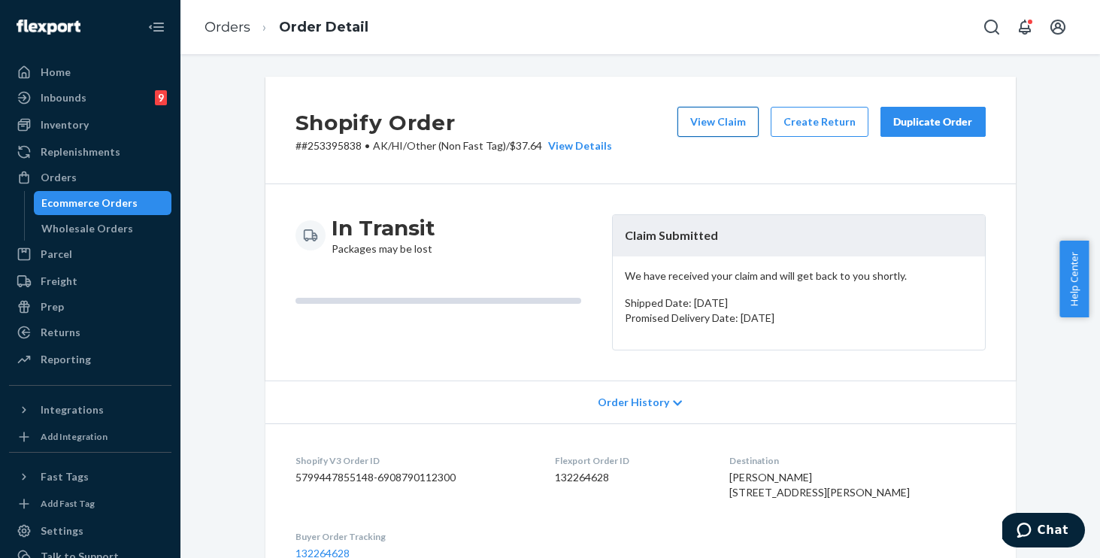
click at [737, 122] on button "View Claim" at bounding box center [717, 122] width 81 height 30
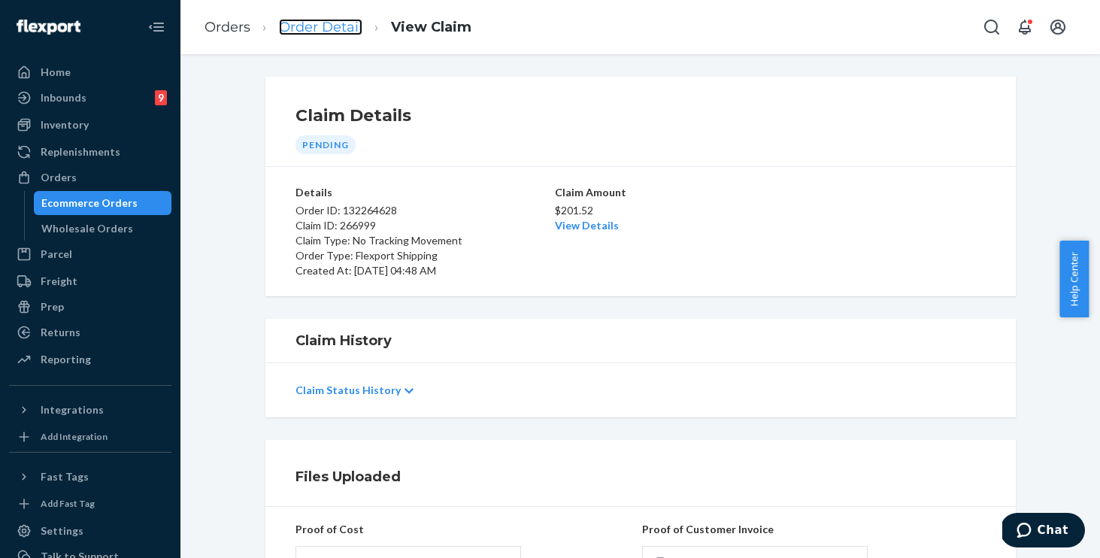
click at [324, 28] on link "Order Detail" at bounding box center [320, 27] width 83 height 17
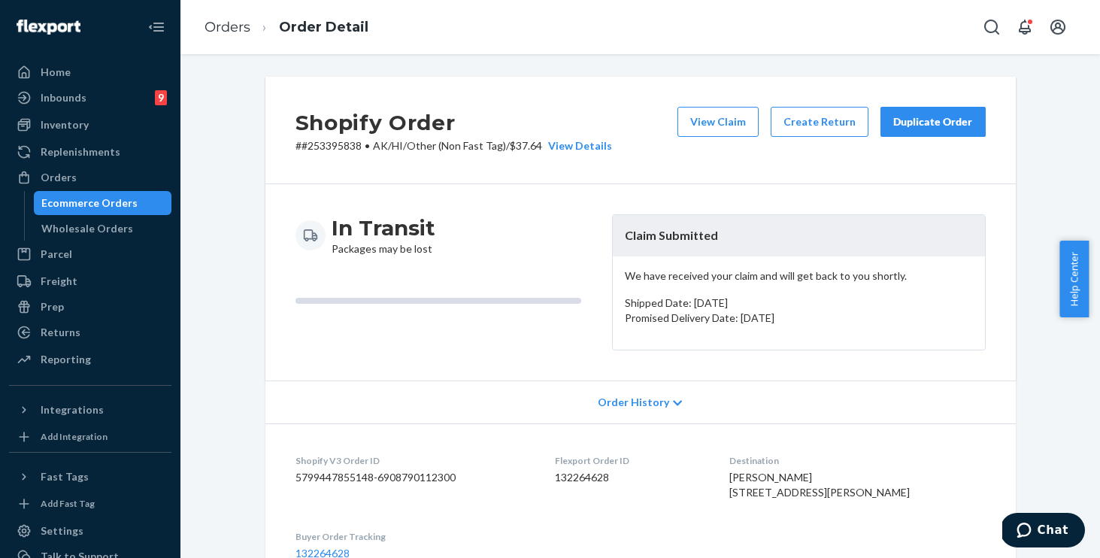
click at [906, 122] on div "Duplicate Order" at bounding box center [933, 121] width 80 height 15
click at [540, 208] on div "In Transit Packages may be lost Claim Submitted We have received your claim and…" at bounding box center [640, 282] width 750 height 196
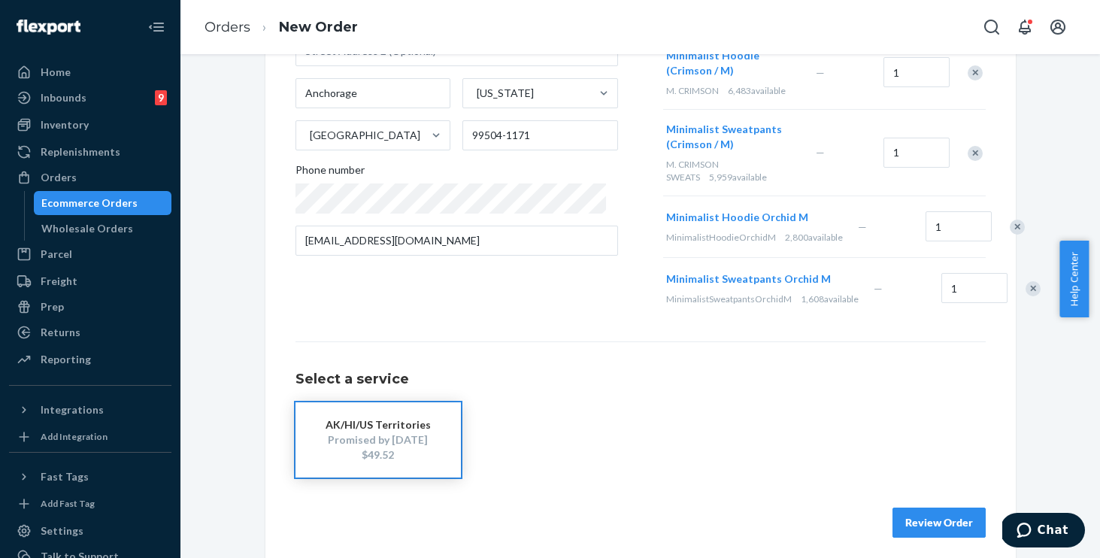
scroll to position [288, 0]
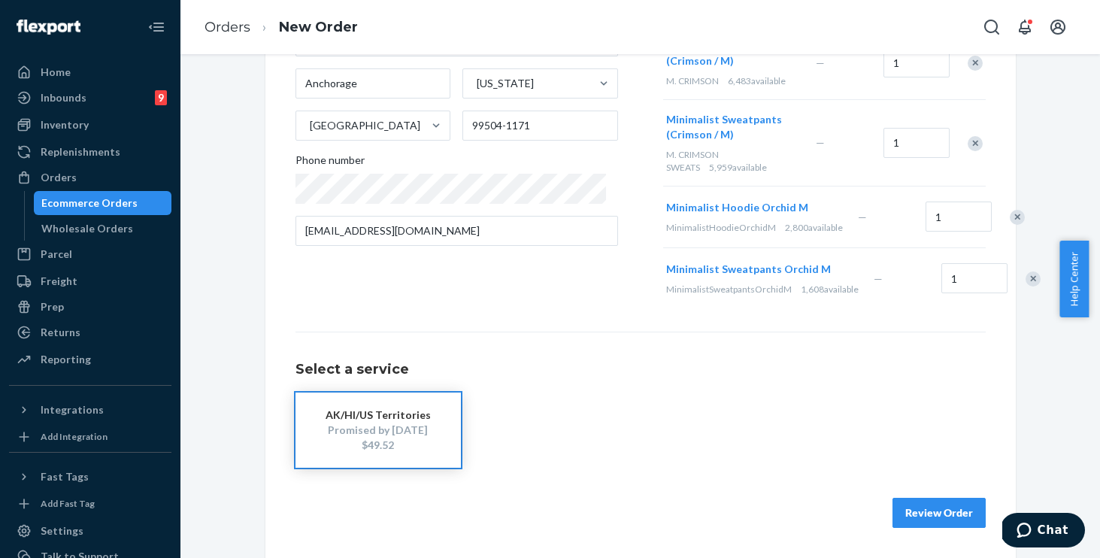
click at [932, 503] on button "Review Order" at bounding box center [938, 513] width 93 height 30
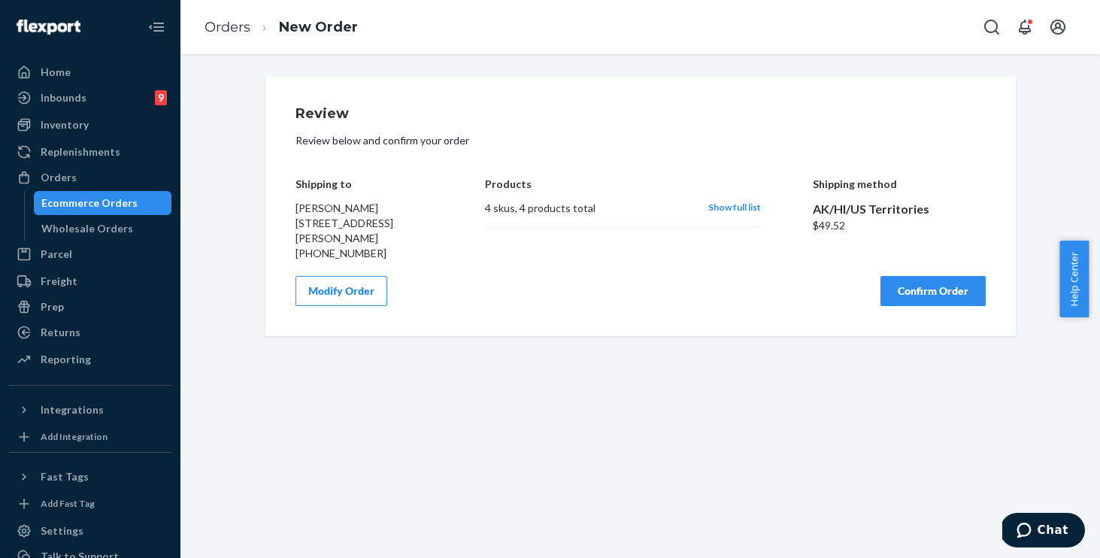
click at [912, 301] on button "Confirm Order" at bounding box center [932, 291] width 105 height 30
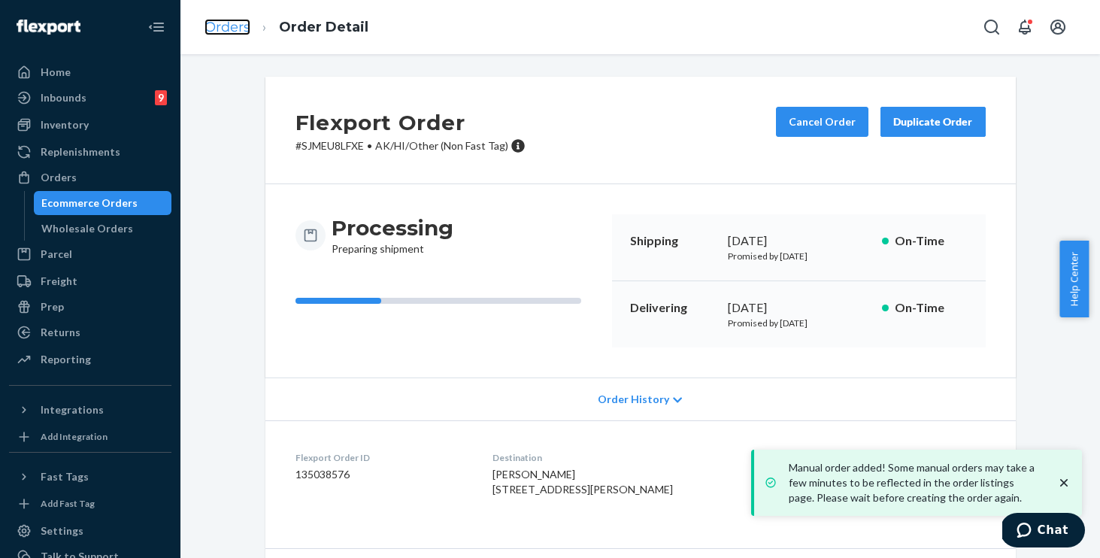
click at [238, 29] on link "Orders" at bounding box center [227, 27] width 46 height 17
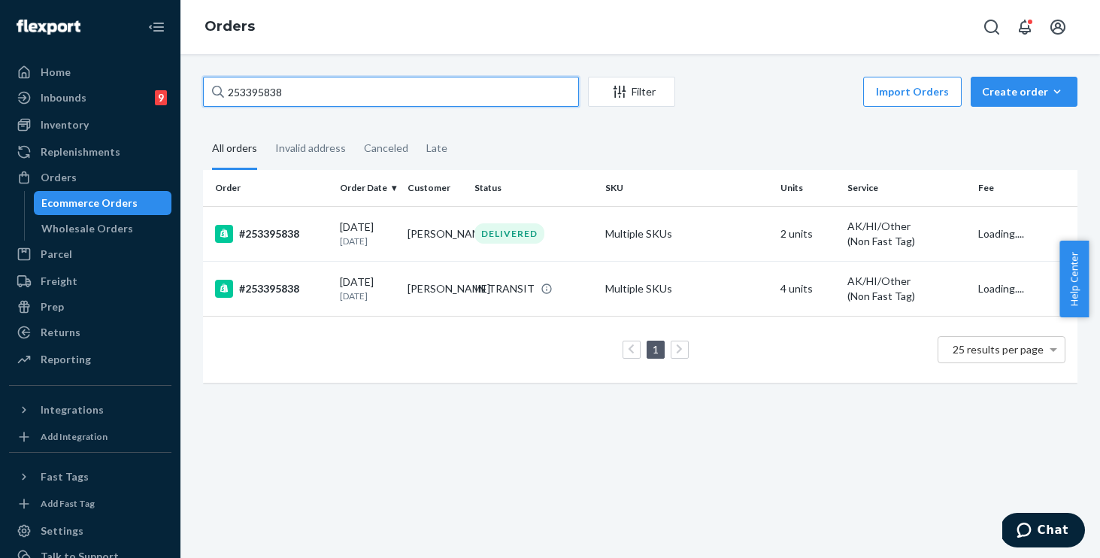
drag, startPoint x: 344, startPoint y: 101, endPoint x: 362, endPoint y: 89, distance: 22.1
click at [344, 101] on input "253395838" at bounding box center [391, 92] width 376 height 30
drag, startPoint x: 364, startPoint y: 86, endPoint x: 52, endPoint y: 23, distance: 318.4
click at [52, 23] on div "Home Inbounds 9 Shipping Plans Problems 9 Inventory Products Replenishments Ord…" at bounding box center [550, 279] width 1100 height 558
paste input "4586003"
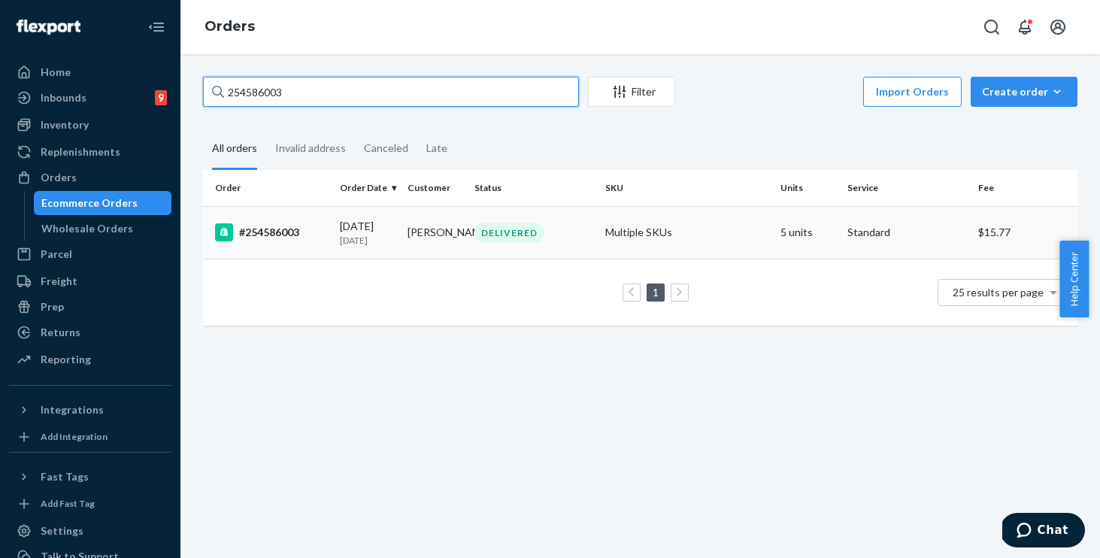
type input "254586003"
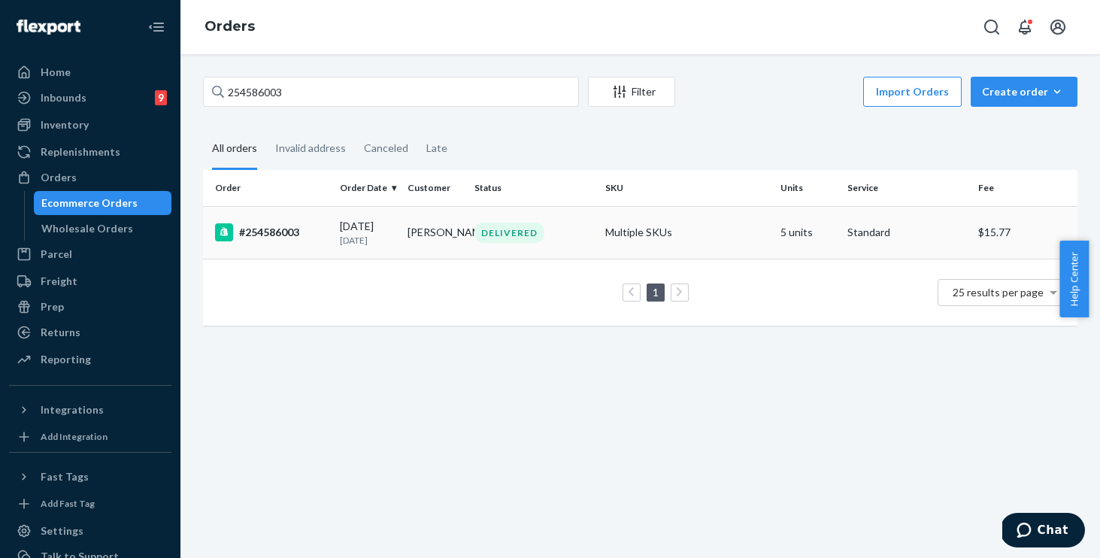
click at [695, 232] on td "Multiple SKUs" at bounding box center [686, 232] width 175 height 53
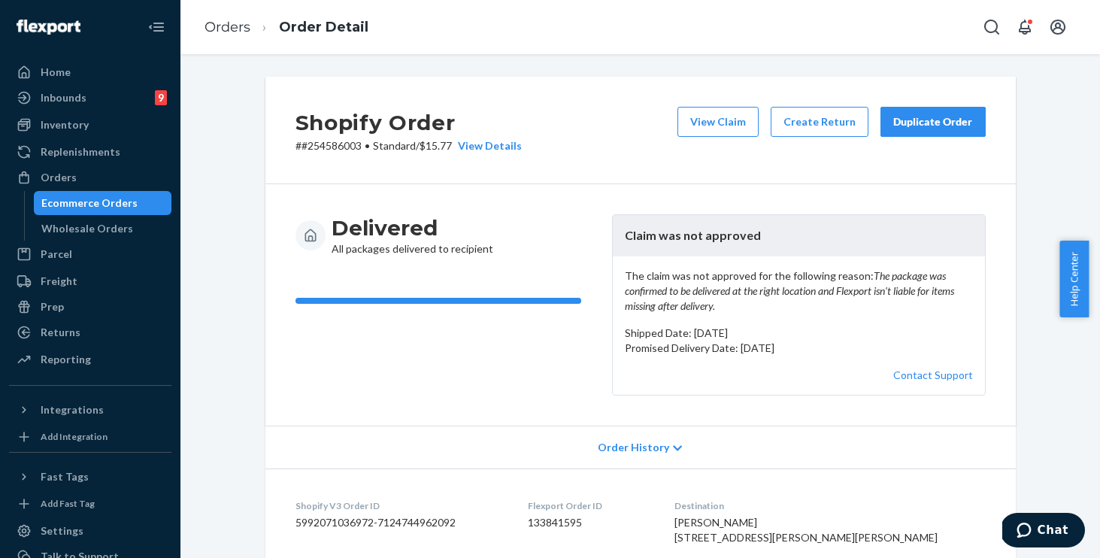
click at [912, 128] on div "Duplicate Order" at bounding box center [933, 121] width 80 height 15
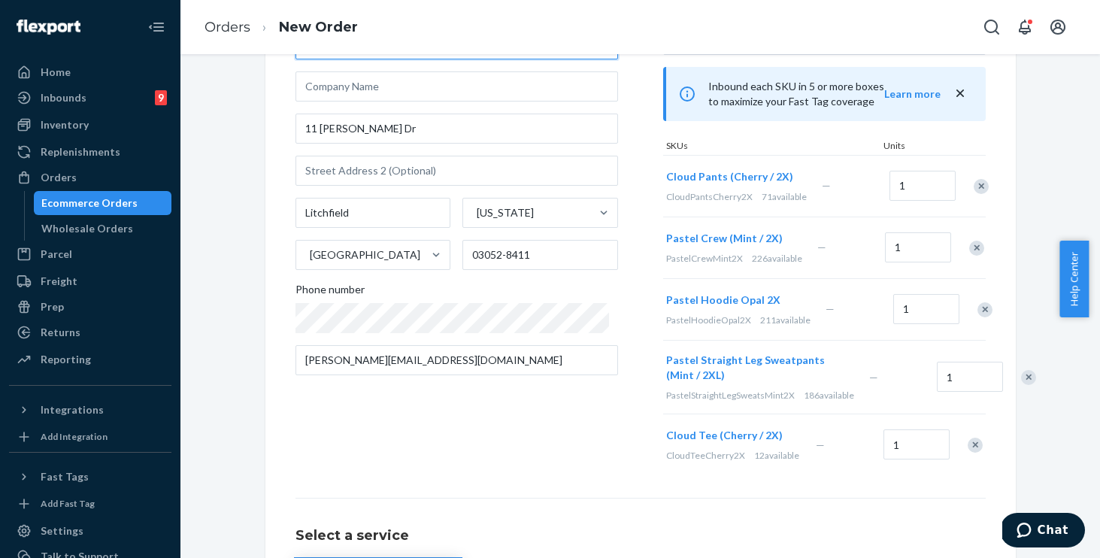
scroll to position [313, 0]
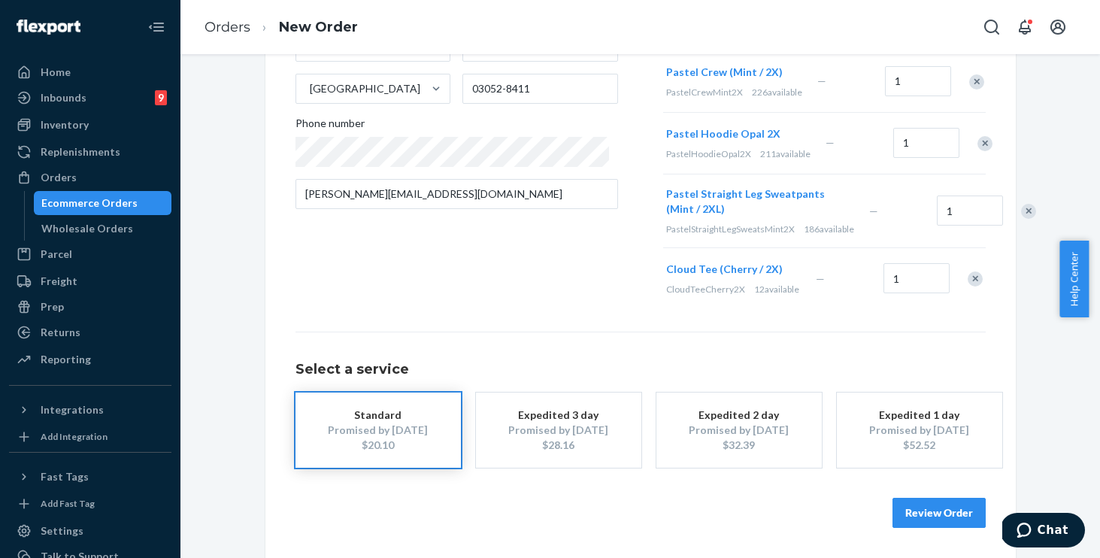
click at [915, 505] on button "Review Order" at bounding box center [938, 513] width 93 height 30
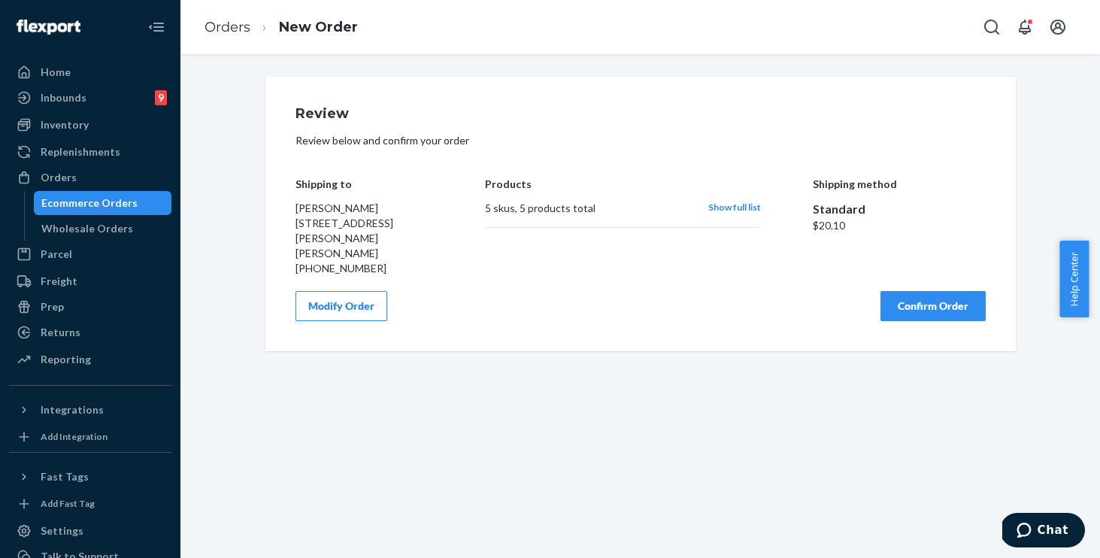
click at [918, 293] on button "Confirm Order" at bounding box center [932, 306] width 105 height 30
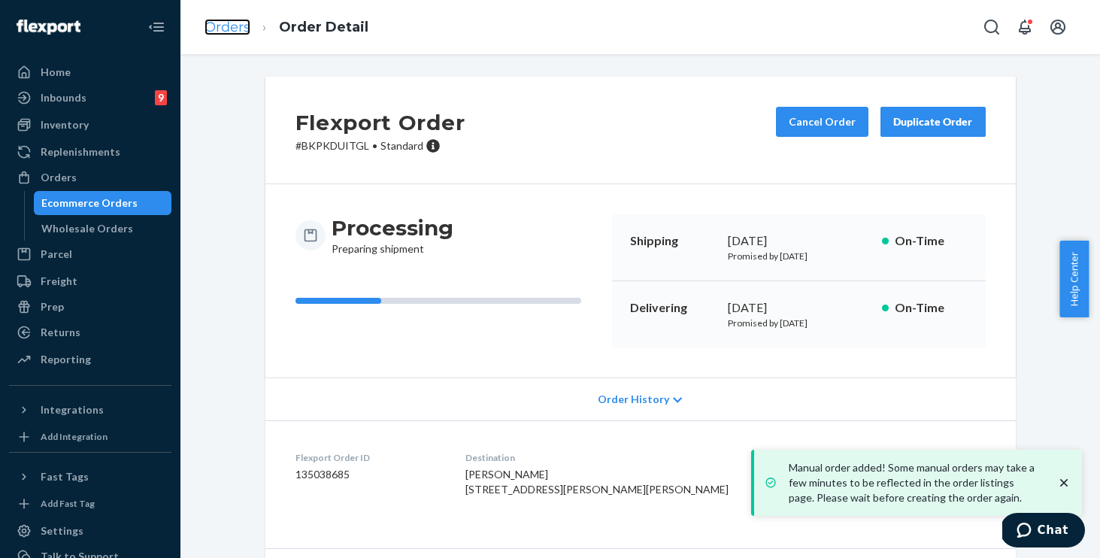
click at [224, 27] on link "Orders" at bounding box center [227, 27] width 46 height 17
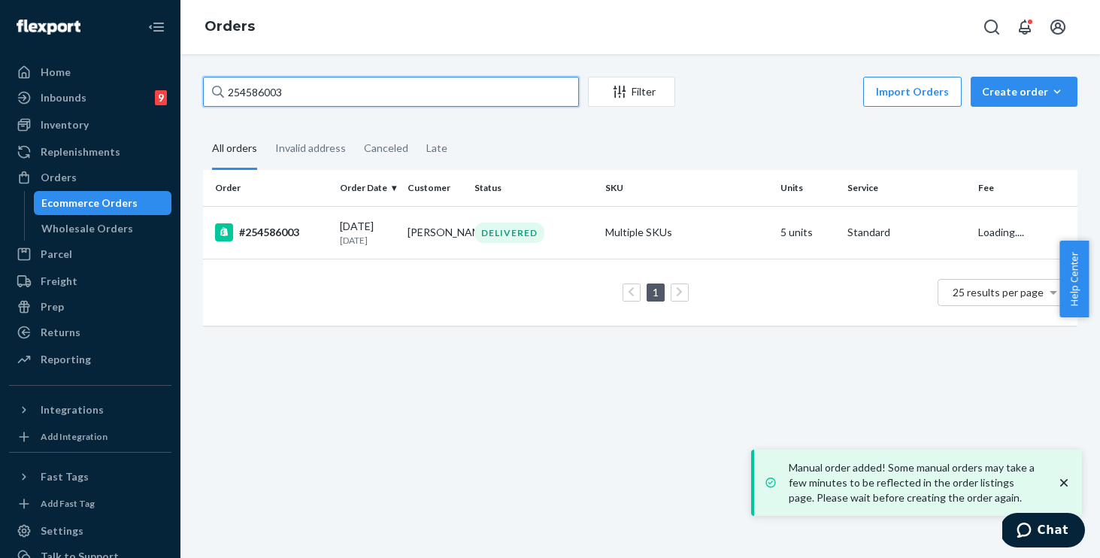
click at [435, 95] on input "254586003" at bounding box center [391, 92] width 376 height 30
click at [35, 23] on div "Home Inbounds 9 Shipping Plans Problems 9 Inventory Products Replenishments Ord…" at bounding box center [550, 279] width 1100 height 558
paste input "1757237"
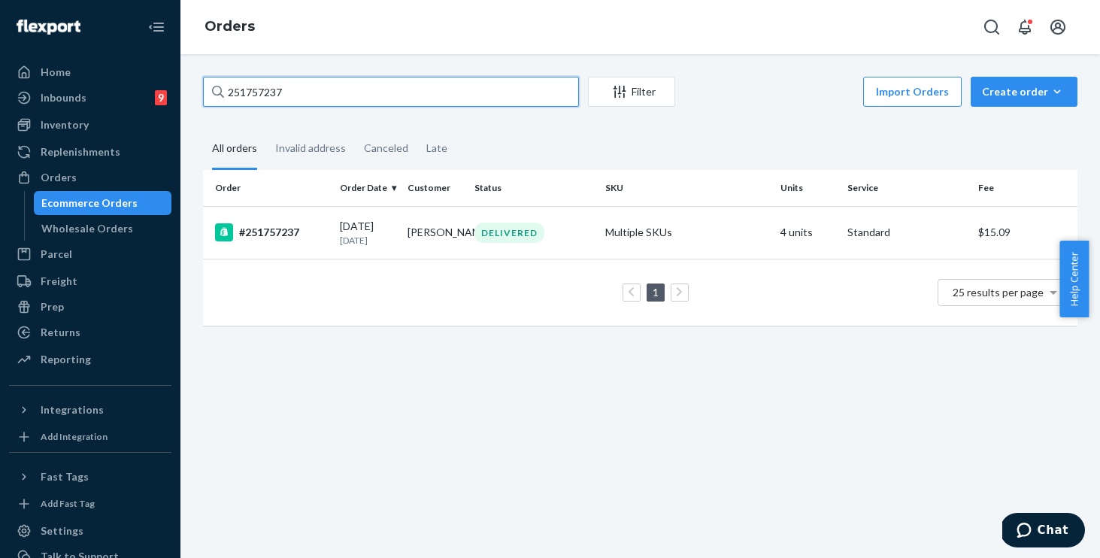
click at [374, 94] on input "251757237" at bounding box center [391, 92] width 376 height 30
type input "251757237"
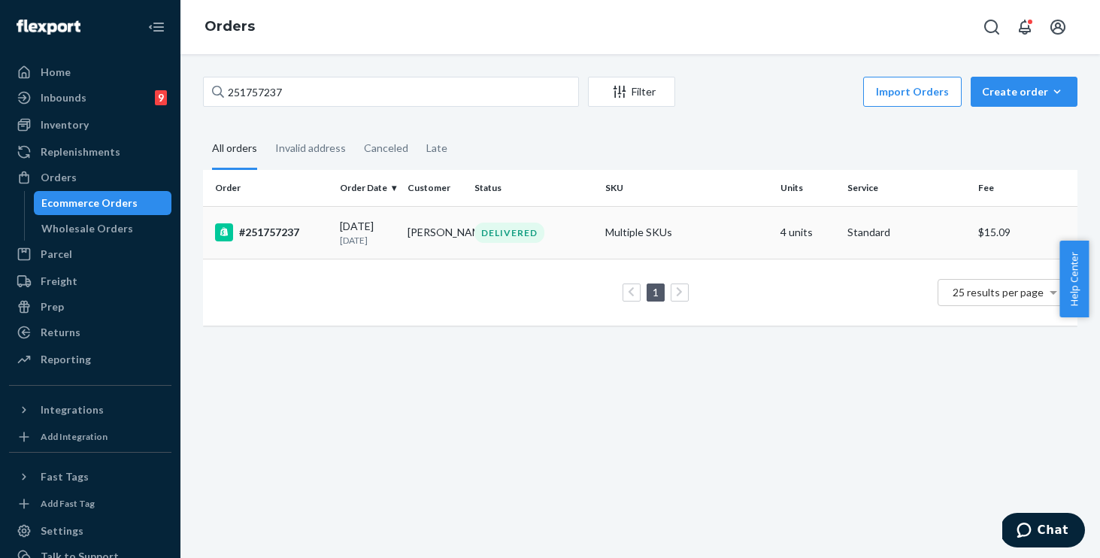
click at [320, 244] on td "#251757237" at bounding box center [268, 232] width 131 height 53
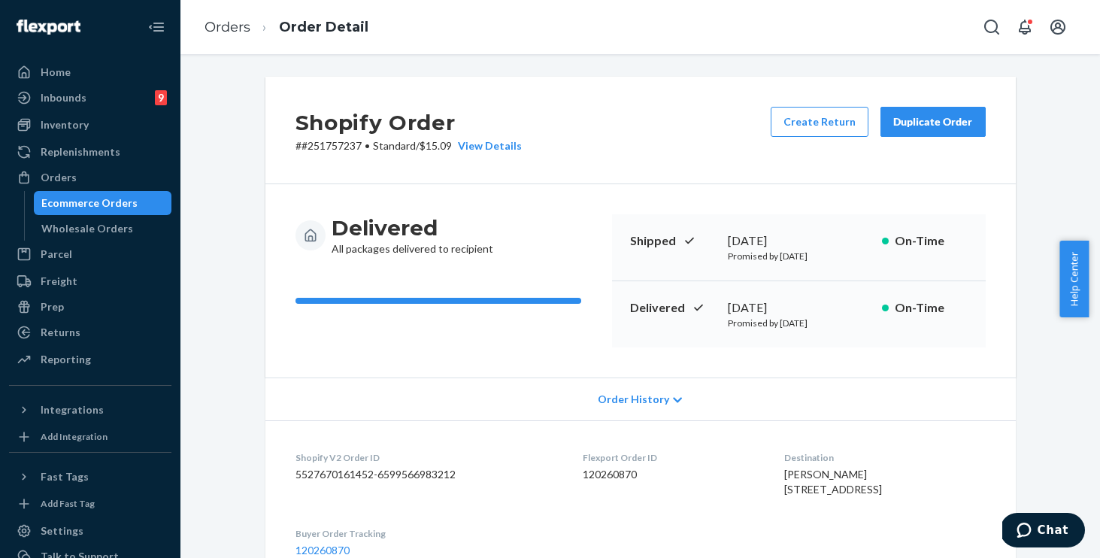
click at [640, 190] on div "Delivered All packages delivered to recipient Shipped December 23, 2024 Promise…" at bounding box center [640, 280] width 750 height 193
click at [912, 126] on div "Duplicate Order" at bounding box center [933, 121] width 80 height 15
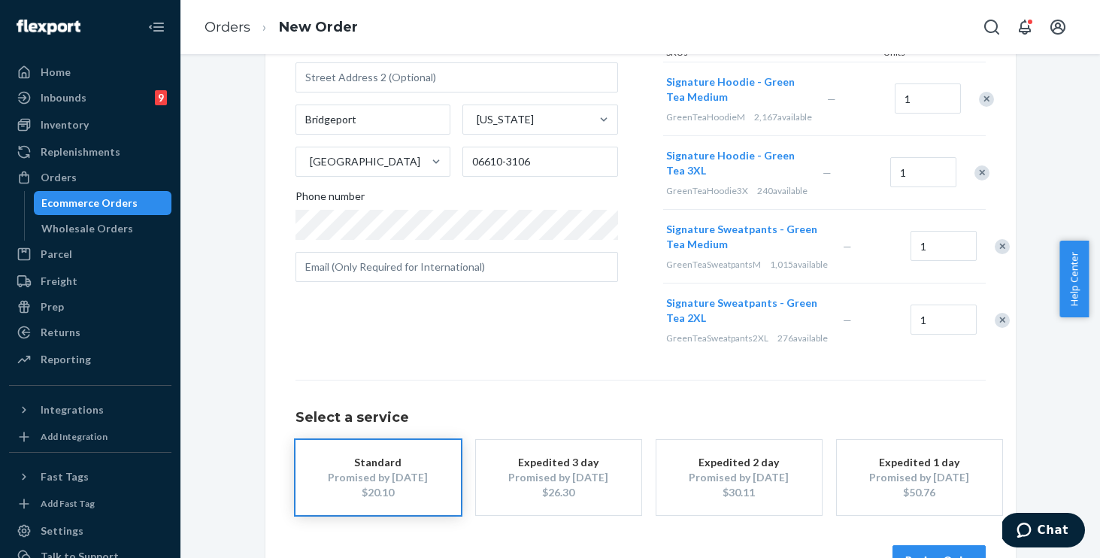
scroll to position [316, 0]
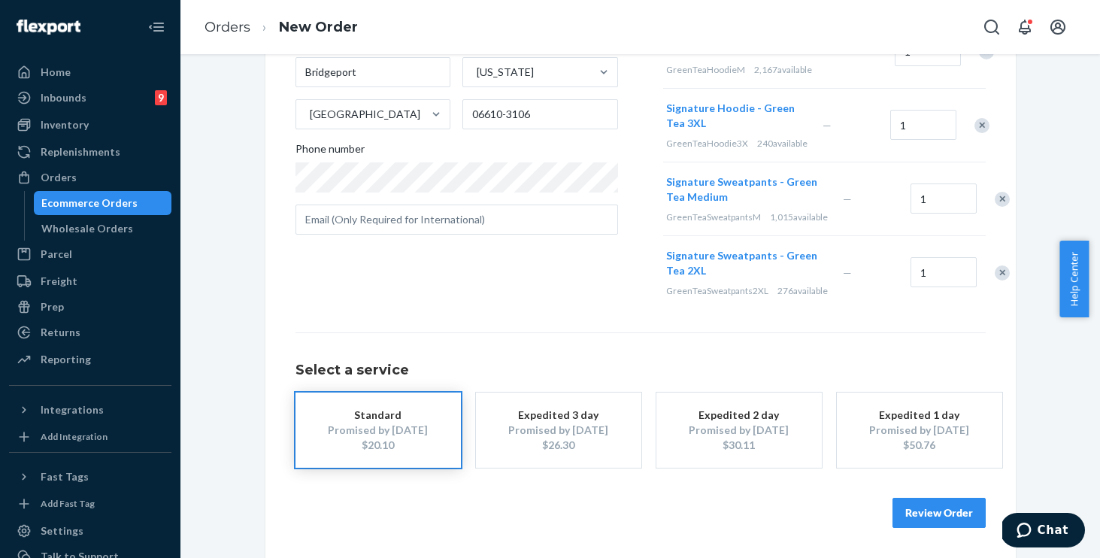
click at [907, 519] on button "Review Order" at bounding box center [938, 513] width 93 height 30
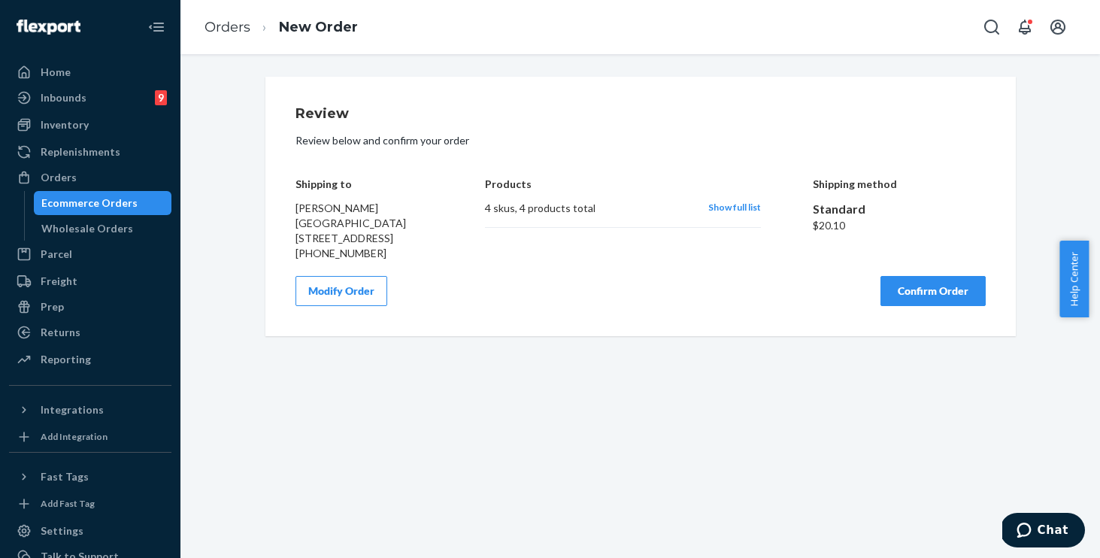
scroll to position [0, 0]
click at [913, 297] on button "Confirm Order" at bounding box center [932, 291] width 105 height 30
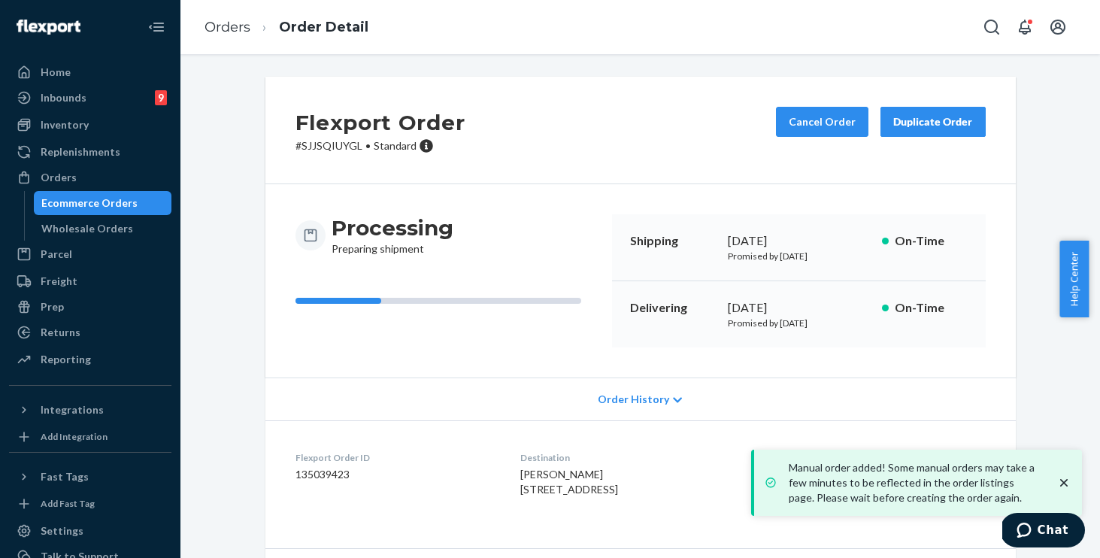
click at [213, 404] on div "Flexport Order # SJJSQIUYGL • Standard Cancel Order Duplicate Order Processing …" at bounding box center [640, 420] width 897 height 686
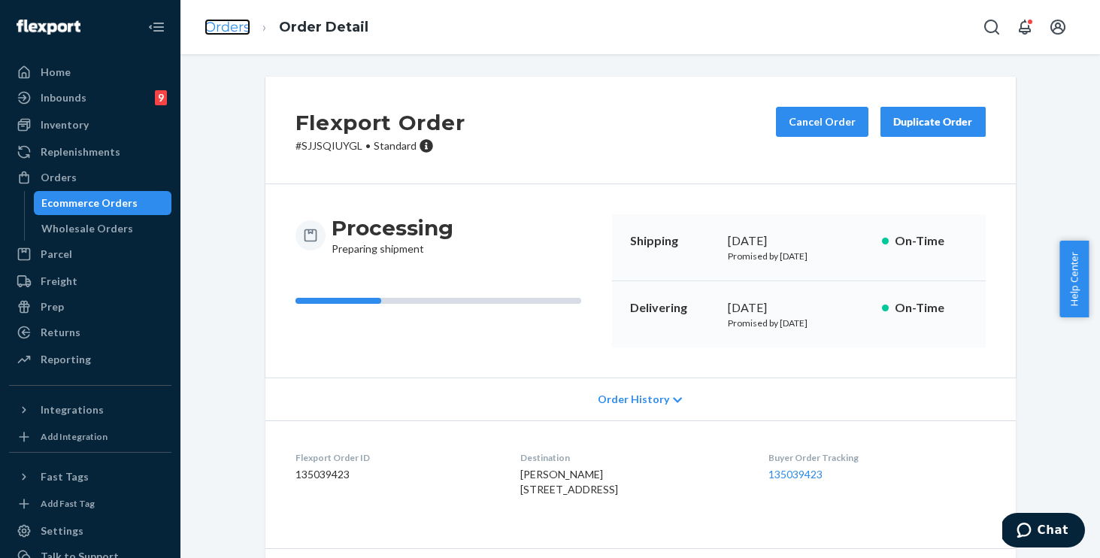
click at [236, 27] on link "Orders" at bounding box center [227, 27] width 46 height 17
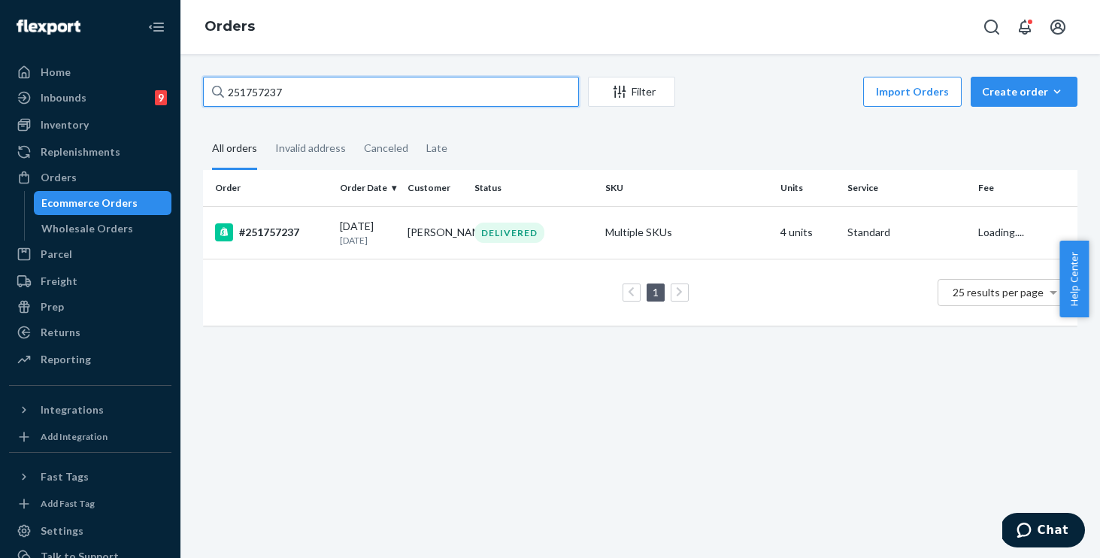
click at [356, 98] on input "251757237" at bounding box center [391, 92] width 376 height 30
drag, startPoint x: 332, startPoint y: 77, endPoint x: 118, endPoint y: 67, distance: 214.4
click at [156, 68] on div "Home Inbounds 9 Shipping Plans Problems 9 Inventory Products Replenishments Ord…" at bounding box center [550, 279] width 1100 height 558
drag, startPoint x: 288, startPoint y: 92, endPoint x: 174, endPoint y: 78, distance: 115.1
click at [174, 78] on div "Home Inbounds 9 Shipping Plans Problems 9 Inventory Products Replenishments Ord…" at bounding box center [550, 279] width 1100 height 558
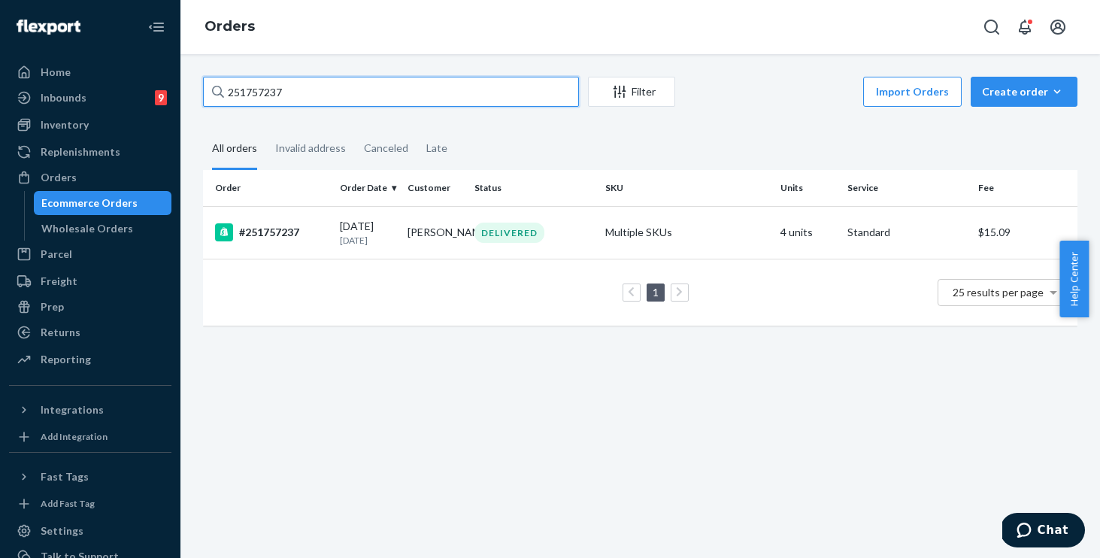
paste input "4485355"
type input "254485355"
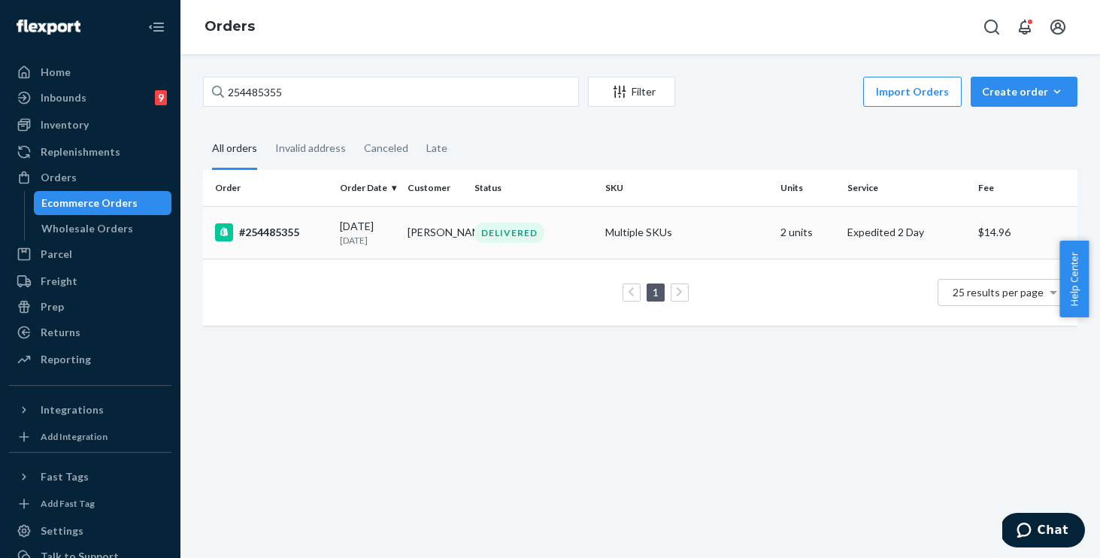
click at [556, 232] on div "DELIVERED" at bounding box center [533, 232] width 125 height 20
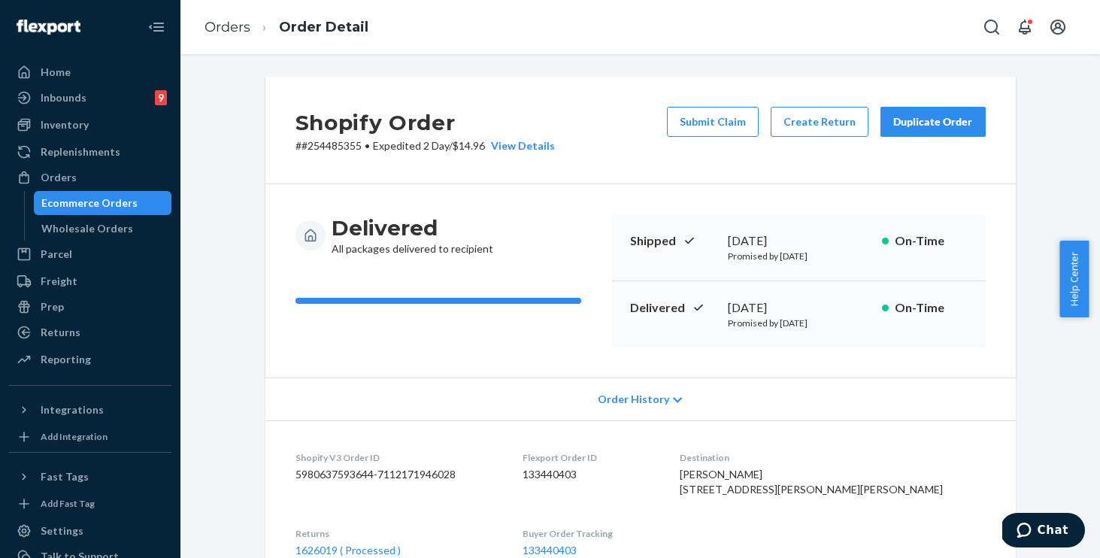
click at [921, 121] on div "Duplicate Order" at bounding box center [933, 121] width 80 height 15
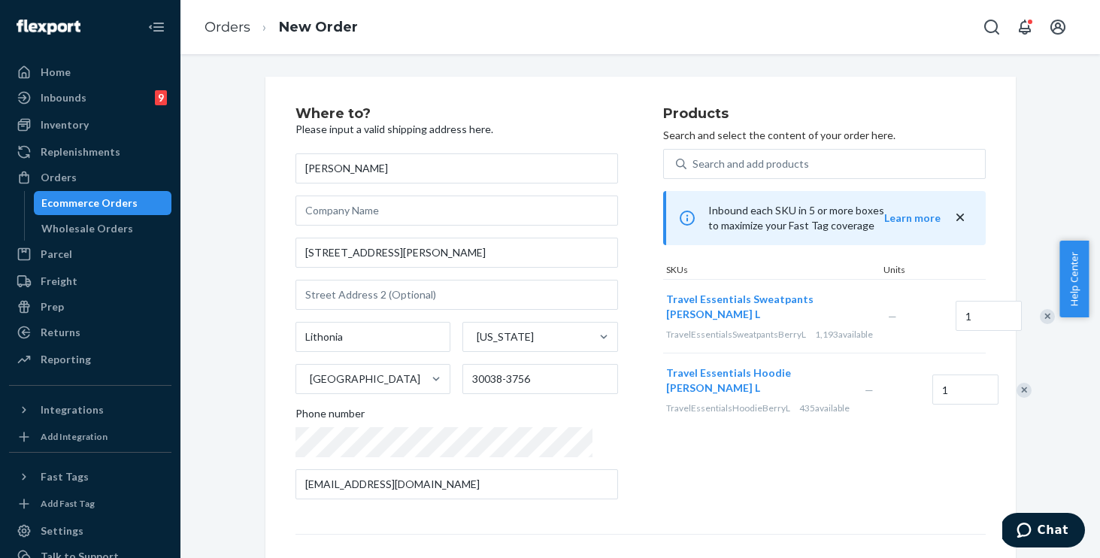
click at [1039, 324] on div "Remove Item" at bounding box center [1046, 316] width 15 height 15
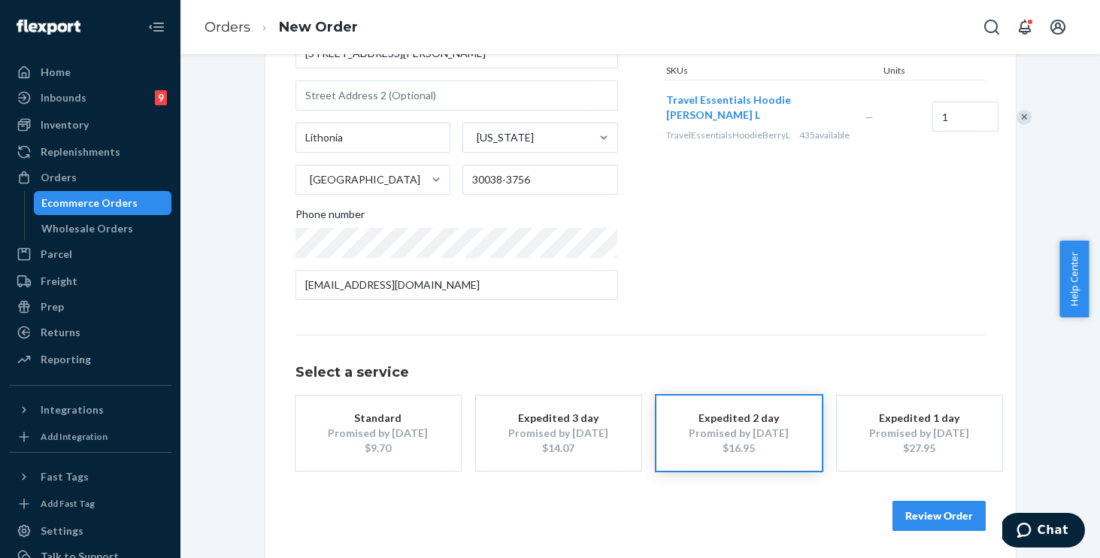
scroll to position [198, 0]
click at [400, 437] on div "Promised by [DATE]" at bounding box center [378, 433] width 120 height 15
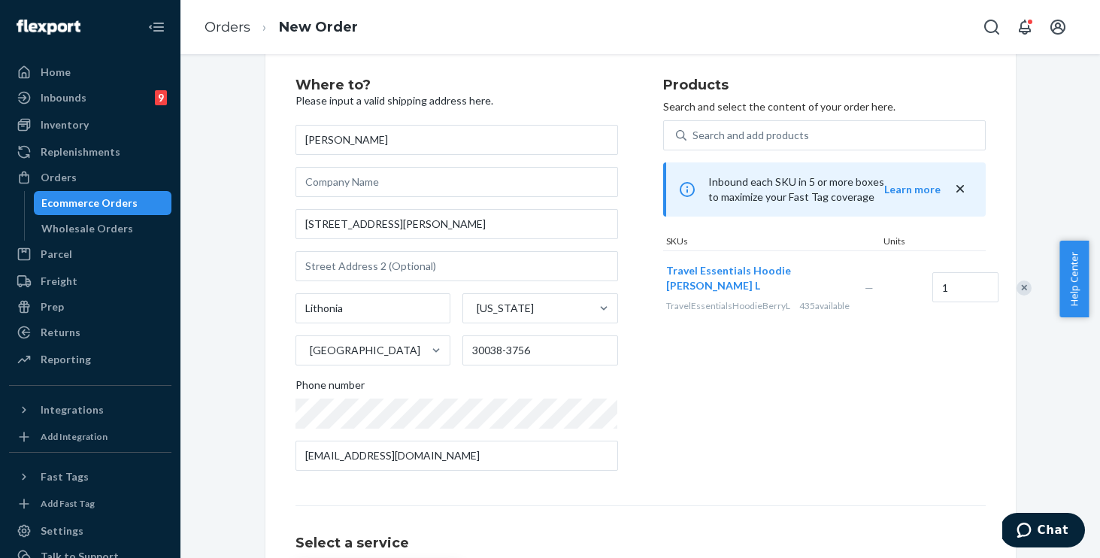
scroll to position [0, 0]
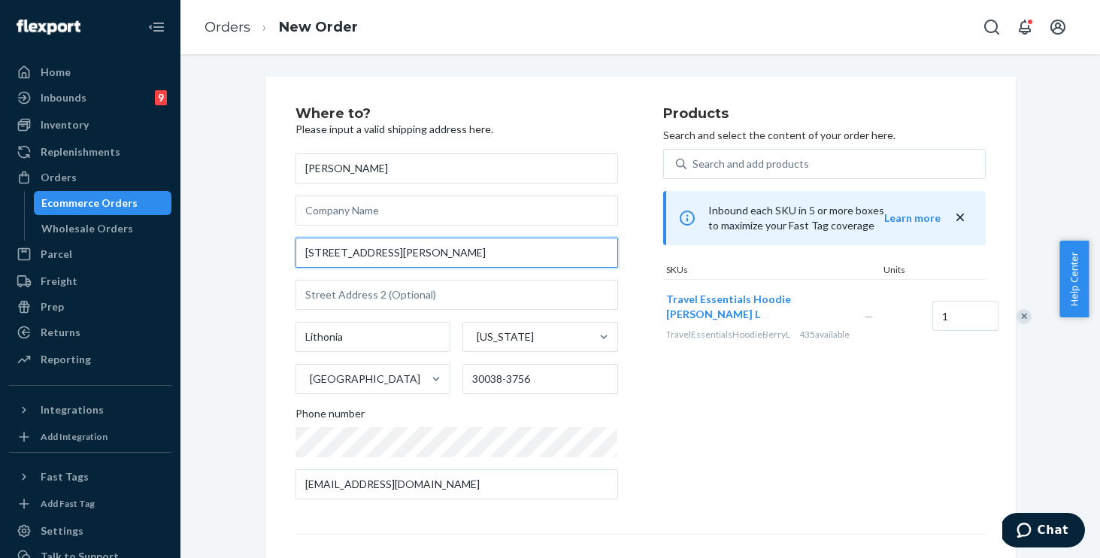
click at [454, 254] on input "4065 Hodgdon Corners Dr" at bounding box center [456, 253] width 322 height 30
drag, startPoint x: 368, startPoint y: 254, endPoint x: 260, endPoint y: 252, distance: 108.3
click at [265, 252] on div "Where to? Please input a valid shipping address here. Matthew Ross 4065 Hodgdon…" at bounding box center [640, 418] width 750 height 683
paste input "6185 Everette Drive"
click at [427, 251] on input "6185 Everette Drive" at bounding box center [456, 253] width 322 height 30
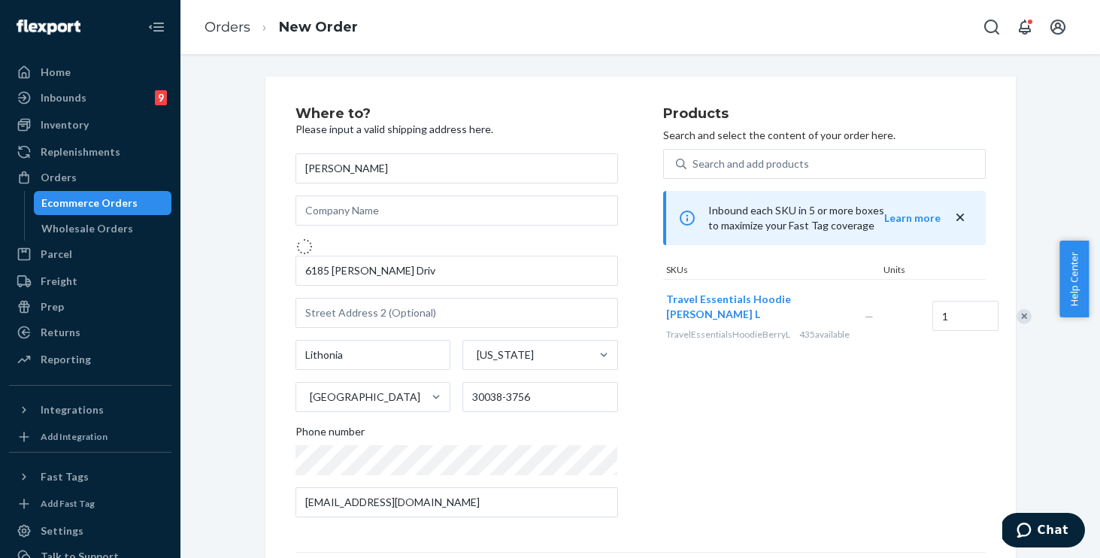
type input "6185 Everette Dr"
type input "Mableton"
type input "30126"
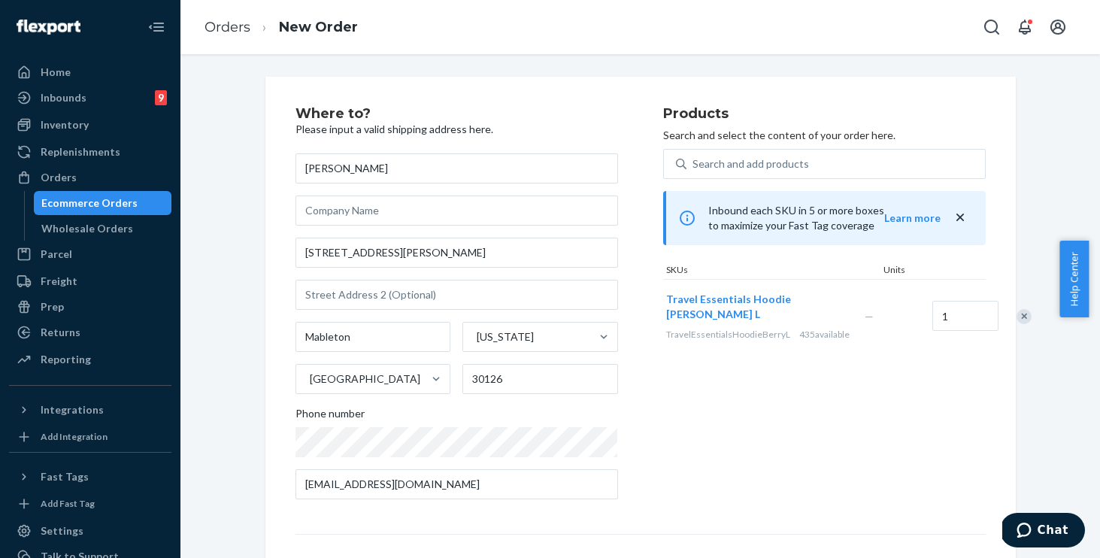
click at [686, 406] on div "Products Search and select the content of your order here. Search and add produ…" at bounding box center [824, 309] width 322 height 404
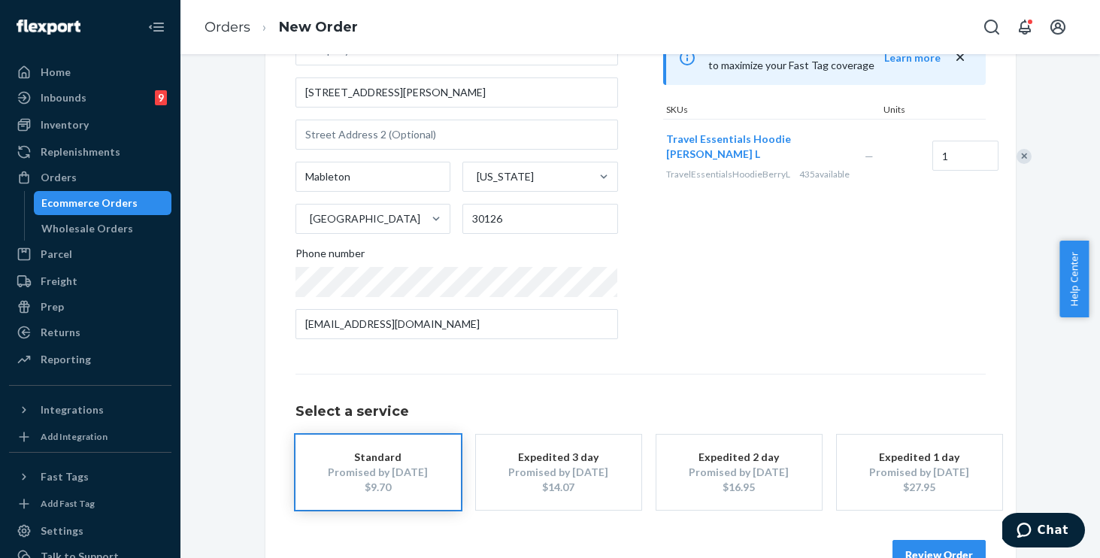
scroll to position [201, 0]
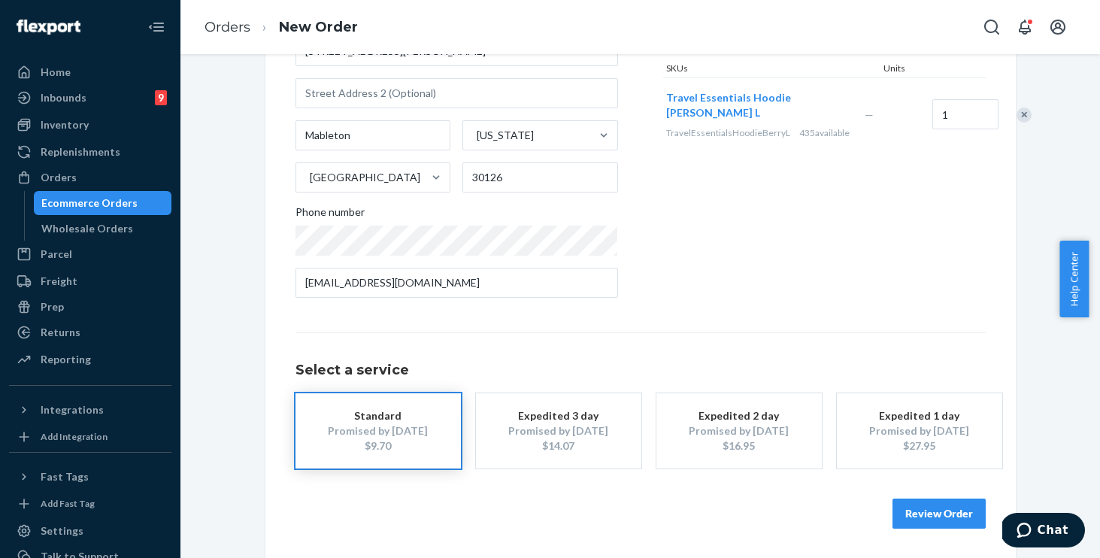
click at [924, 513] on button "Review Order" at bounding box center [938, 513] width 93 height 30
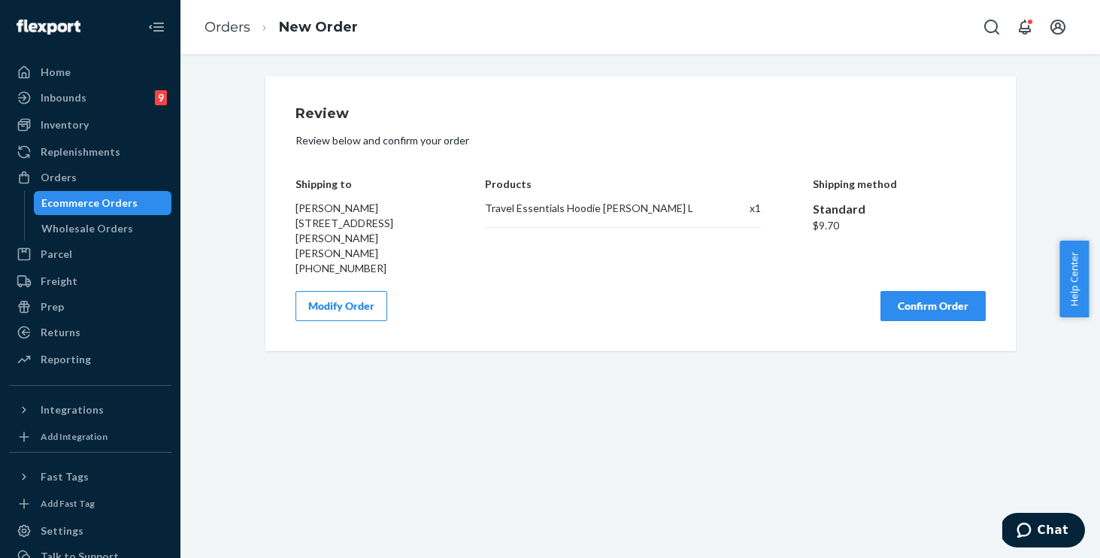
scroll to position [0, 0]
click at [914, 291] on button "Confirm Order" at bounding box center [932, 306] width 105 height 30
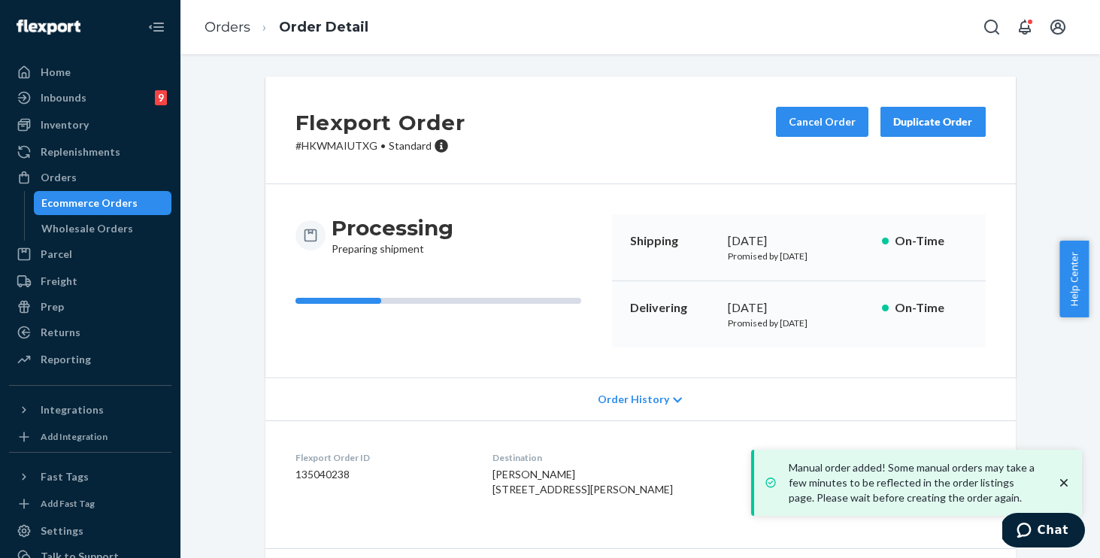
click at [216, 304] on div "Flexport Order # HKWMAIUTXG • Standard Cancel Order Duplicate Order Processing …" at bounding box center [640, 361] width 897 height 569
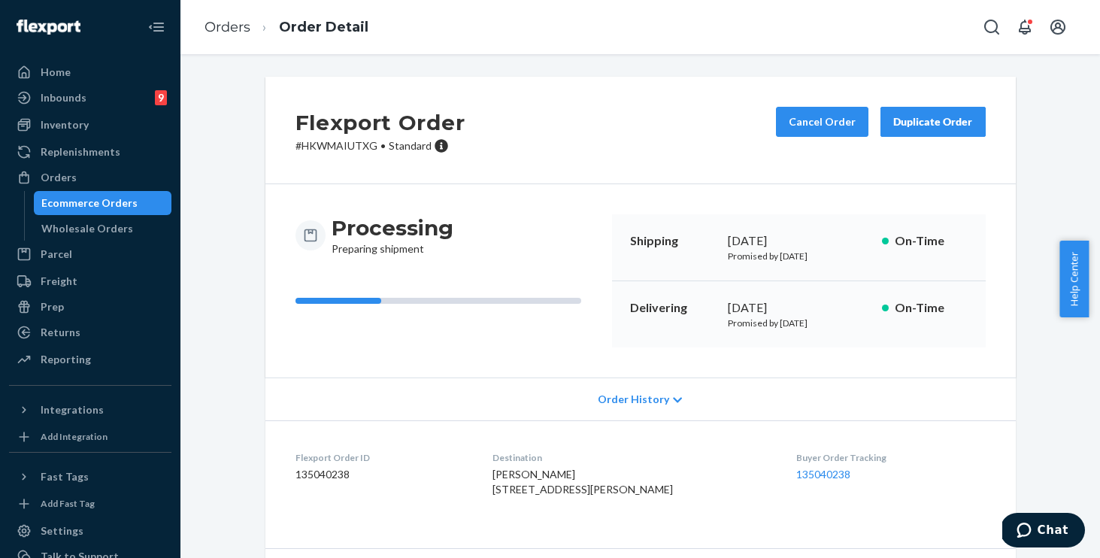
click at [214, 16] on ol "Orders Order Detail" at bounding box center [286, 27] width 188 height 44
click at [221, 21] on link "Orders" at bounding box center [227, 27] width 46 height 17
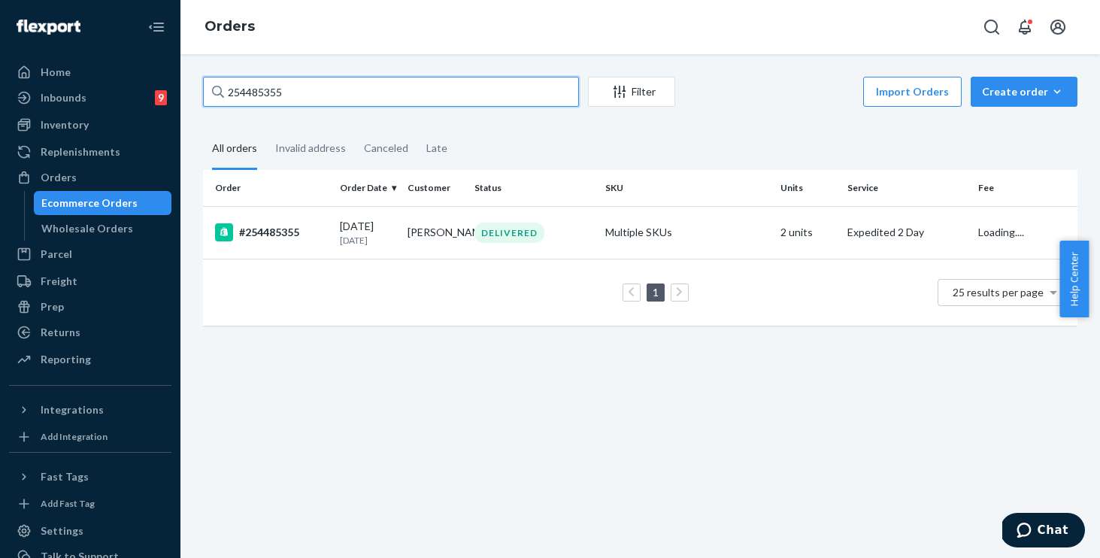
click at [384, 88] on input "254485355" at bounding box center [391, 92] width 376 height 30
drag, startPoint x: 266, startPoint y: 68, endPoint x: 31, endPoint y: 10, distance: 242.5
click at [31, 10] on div "Home Inbounds 9 Shipping Plans Problems 9 Inventory Products Replenishments Ord…" at bounding box center [550, 279] width 1100 height 558
paste input "52676"
type input "254452676"
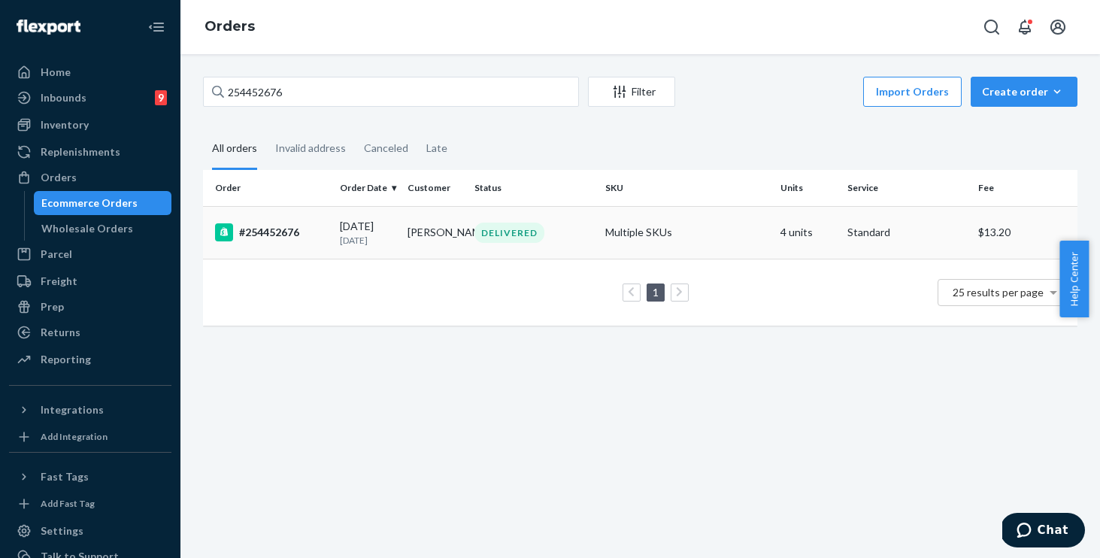
click at [587, 235] on div "DELIVERED" at bounding box center [533, 232] width 125 height 20
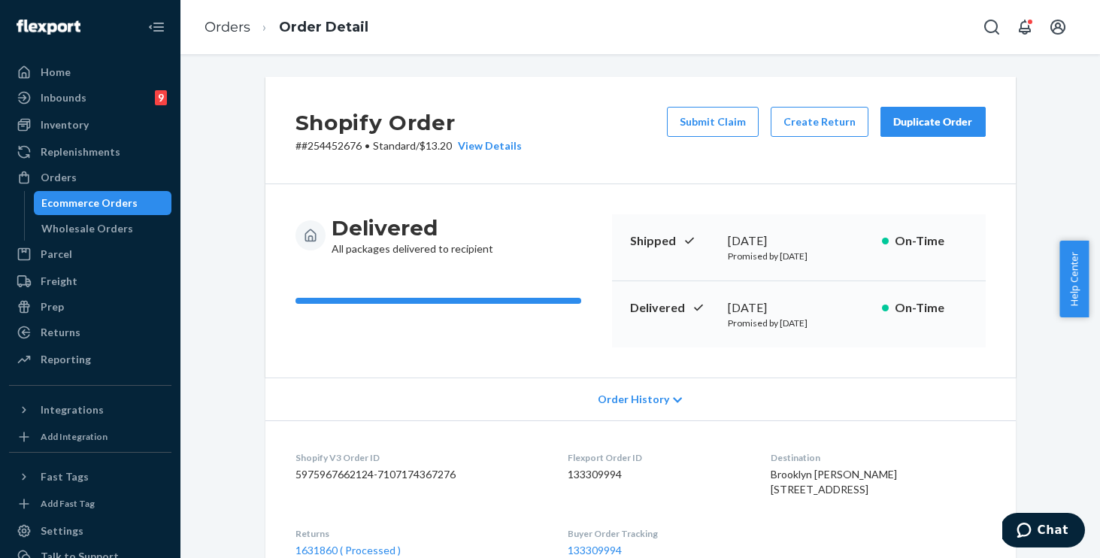
click at [925, 129] on div "Duplicate Order" at bounding box center [933, 121] width 80 height 15
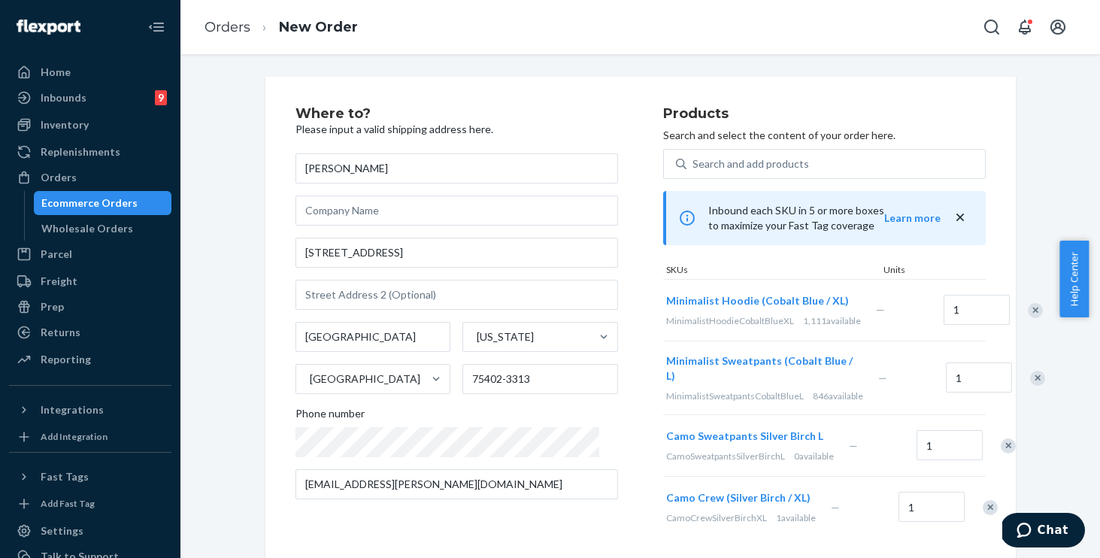
click at [1027, 318] on div "Remove Item" at bounding box center [1034, 310] width 15 height 15
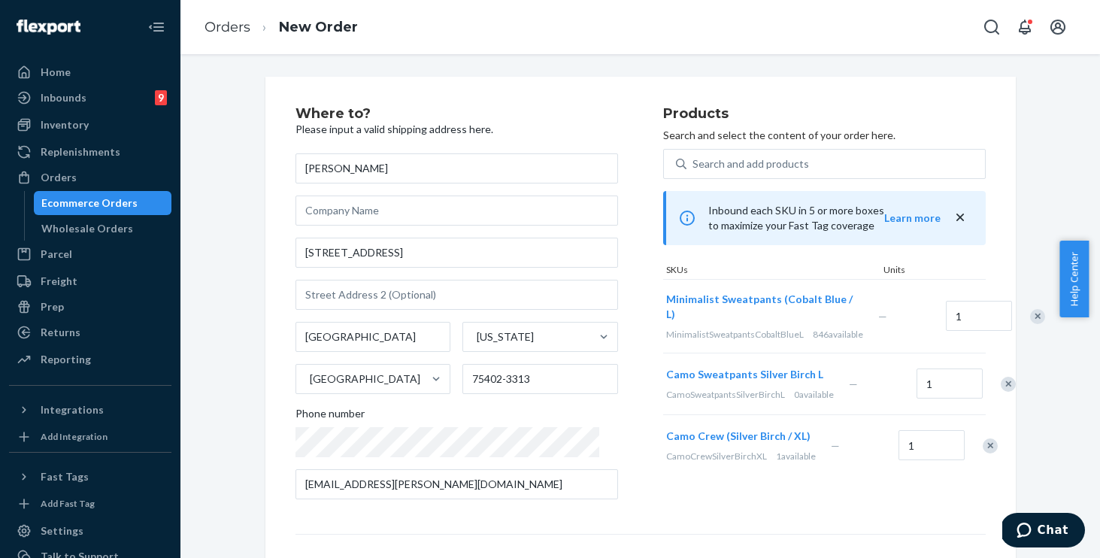
click at [1030, 321] on div "Remove Item" at bounding box center [1037, 316] width 15 height 15
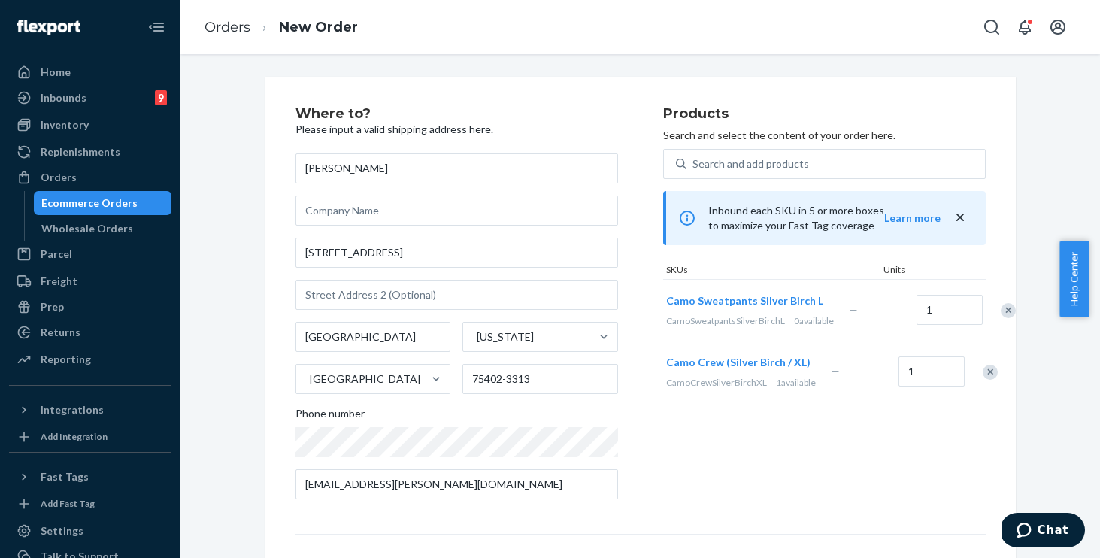
click at [1000, 318] on div "Remove Item" at bounding box center [1007, 310] width 15 height 15
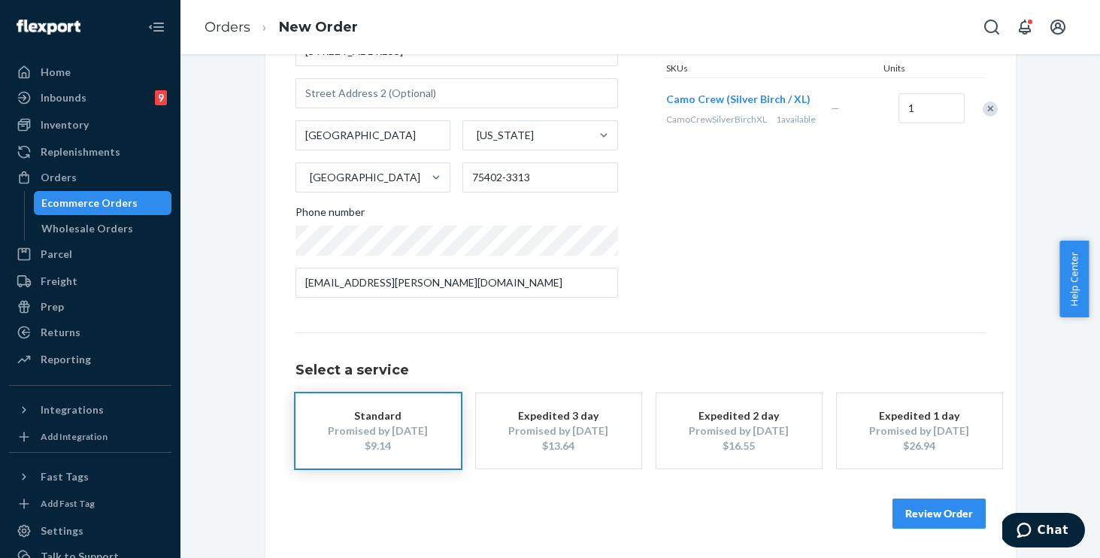
click at [912, 507] on button "Review Order" at bounding box center [938, 513] width 93 height 30
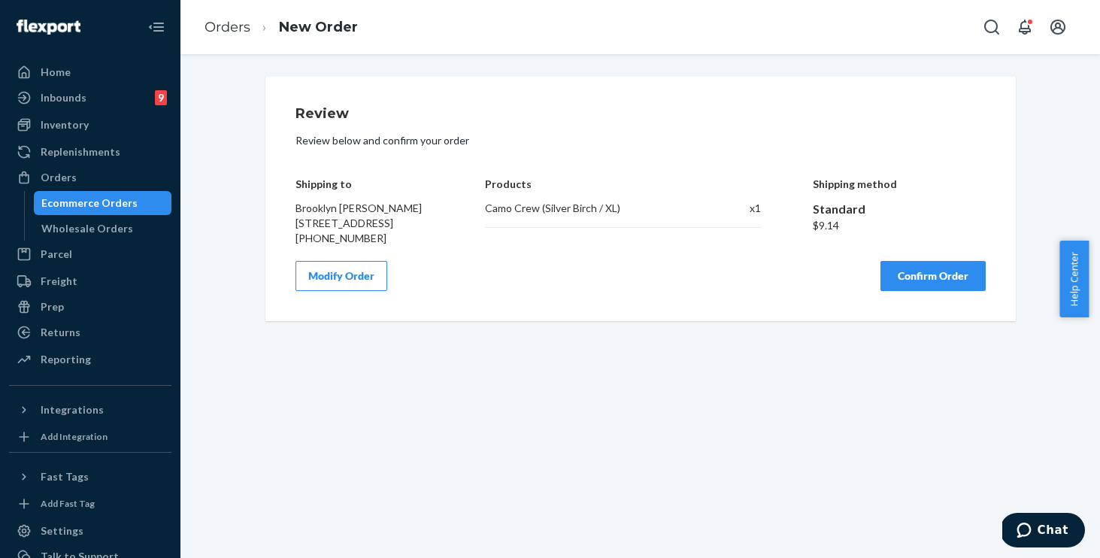
click at [916, 283] on button "Confirm Order" at bounding box center [932, 276] width 105 height 30
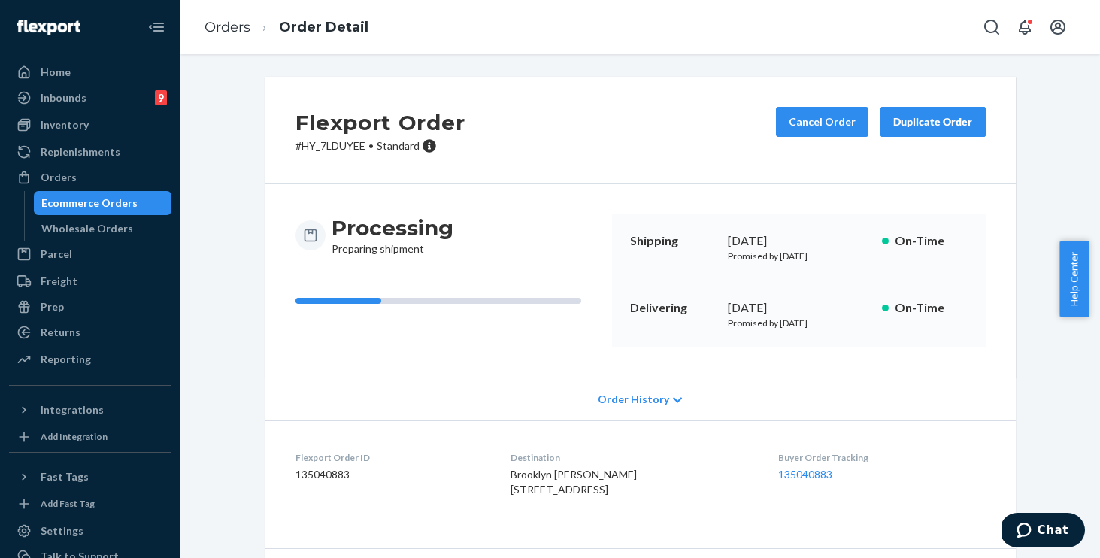
click at [221, 259] on div "Flexport Order # HY_7LDUYEE • Standard Cancel Order Duplicate Order Processing …" at bounding box center [640, 361] width 897 height 569
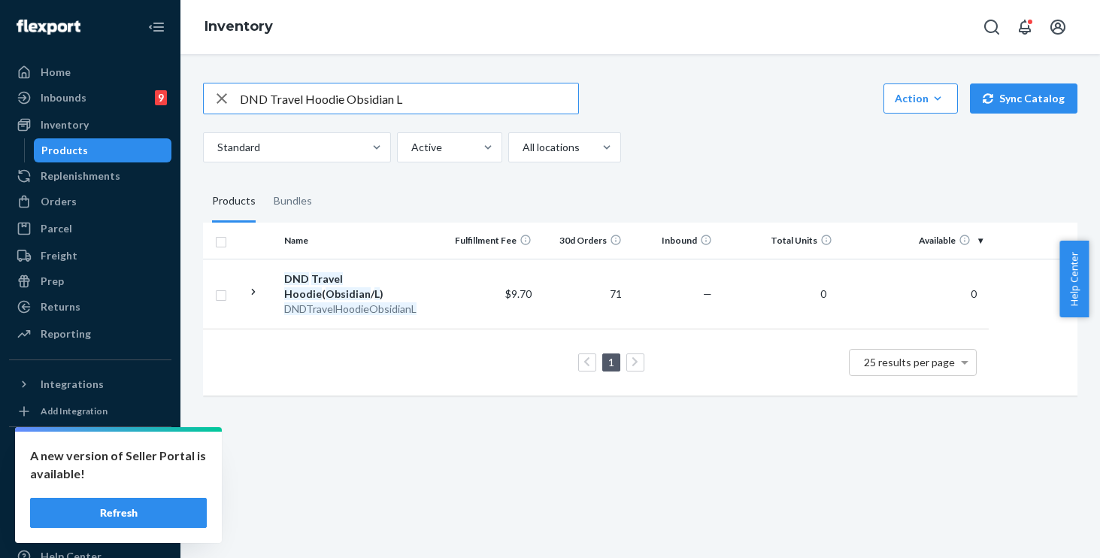
click at [472, 100] on input "DND Travel Hoodie Obsidian L" at bounding box center [409, 98] width 338 height 30
drag, startPoint x: 404, startPoint y: 83, endPoint x: 0, endPoint y: 3, distance: 412.1
click at [0, 3] on div "Home Inbounds 9 Shipping Plans Problems 9 Inventory Products Replenishments Ord…" at bounding box center [550, 279] width 1100 height 558
click at [296, 98] on input "MinimalistHoodieSteelGreyLeopardM" at bounding box center [409, 98] width 338 height 30
click at [336, 98] on input "Minimalist HoodieSteelGreyLeopardM" at bounding box center [409, 98] width 338 height 30
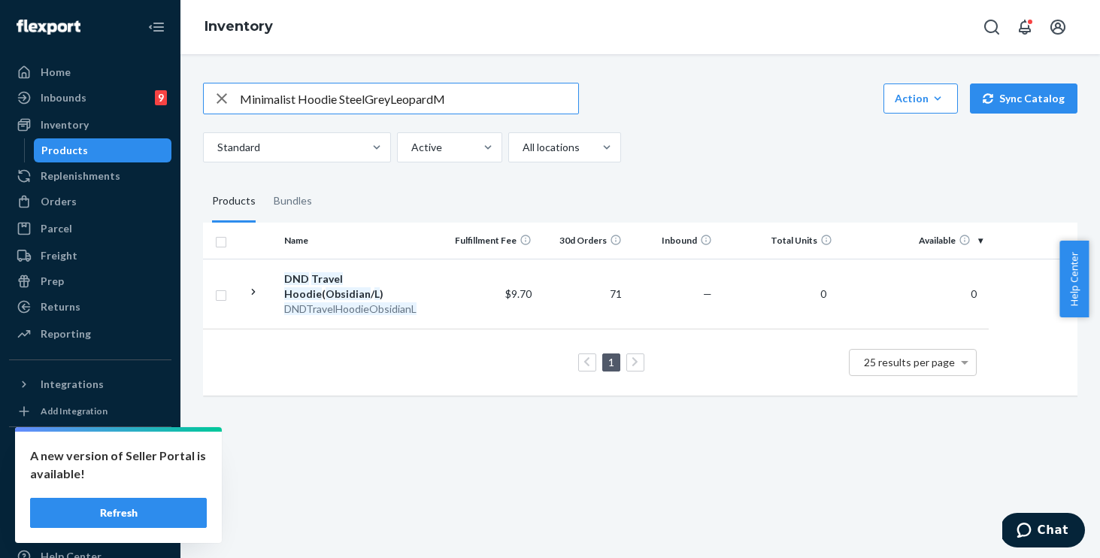
click at [365, 100] on input "Minimalist Hoodie SteelGreyLeopardM" at bounding box center [409, 98] width 338 height 30
click at [392, 98] on input "Minimalist Hoodie Steel GreyLeopardM" at bounding box center [409, 98] width 338 height 30
click at [441, 95] on input "Minimalist Hoodie Steel Grey LeopardM" at bounding box center [409, 98] width 338 height 30
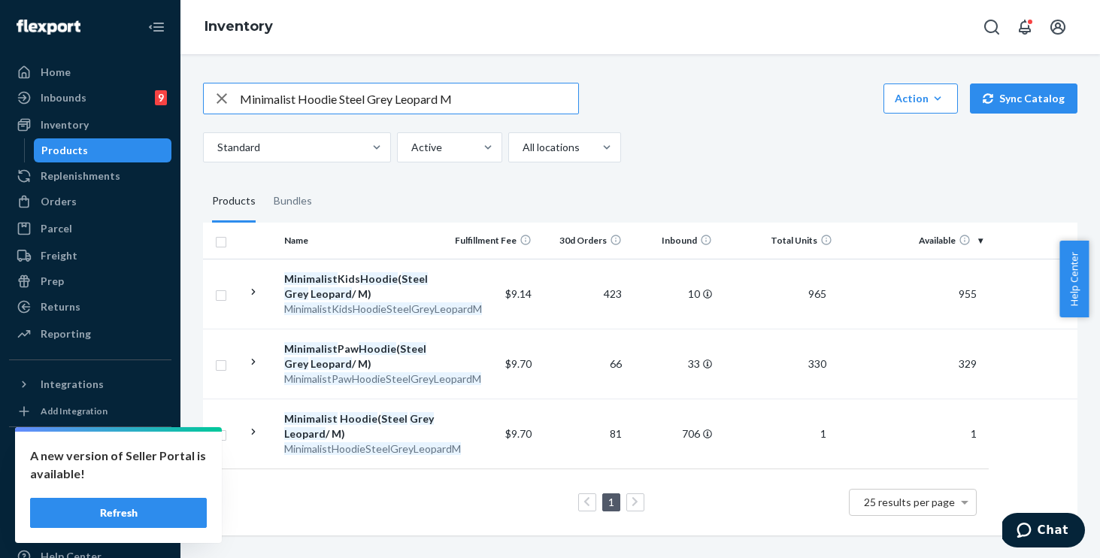
drag, startPoint x: 334, startPoint y: 100, endPoint x: 299, endPoint y: 98, distance: 35.4
click at [299, 98] on input "Minimalist Hoodie Steel Grey Leopard M" at bounding box center [409, 98] width 338 height 30
type input "Minimalist sweatpants Steel Grey Leopard M"
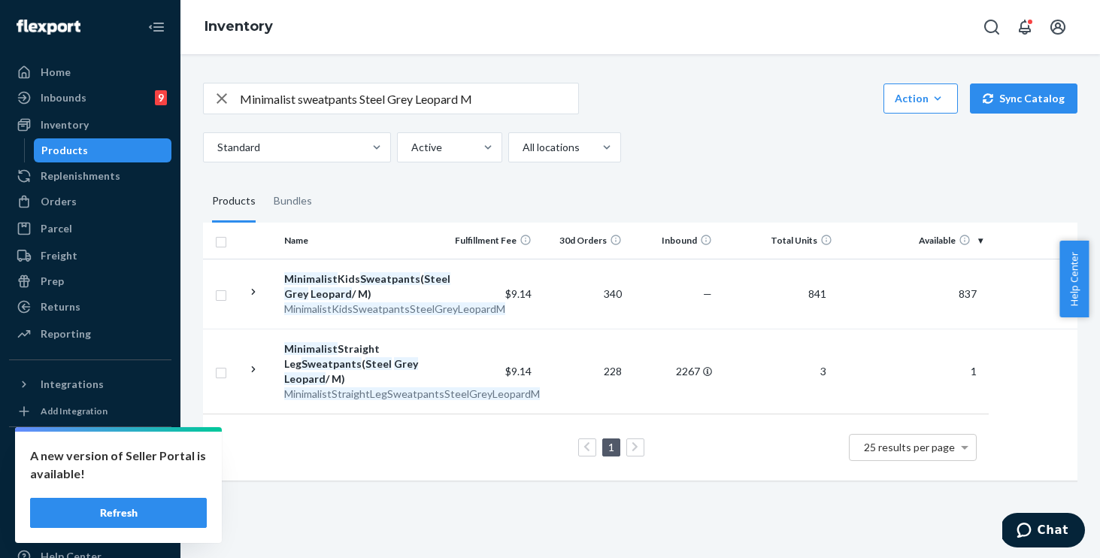
click at [752, 138] on div "Standard Active All locations" at bounding box center [634, 147] width 863 height 30
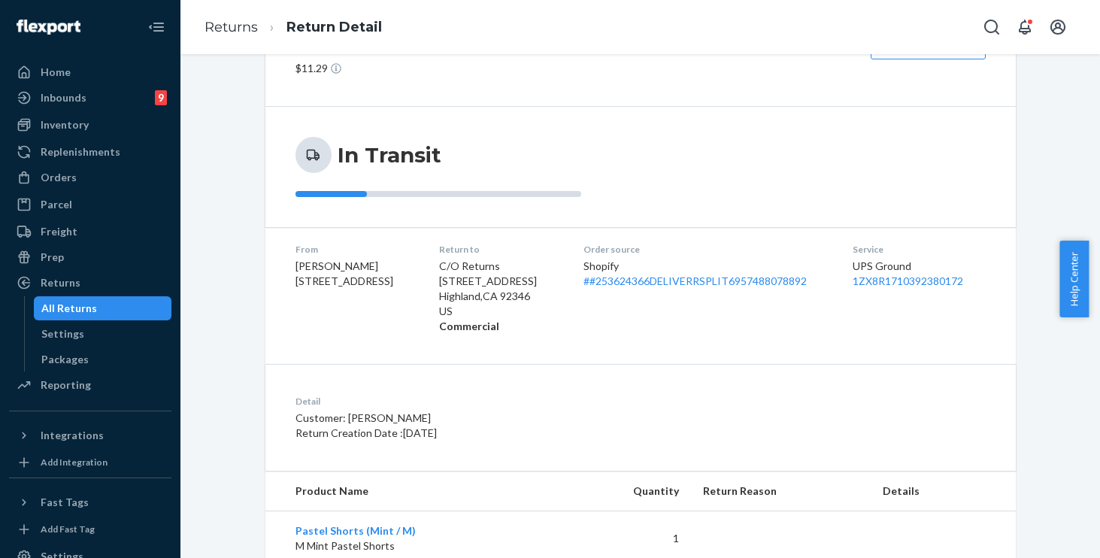
scroll to position [107, 0]
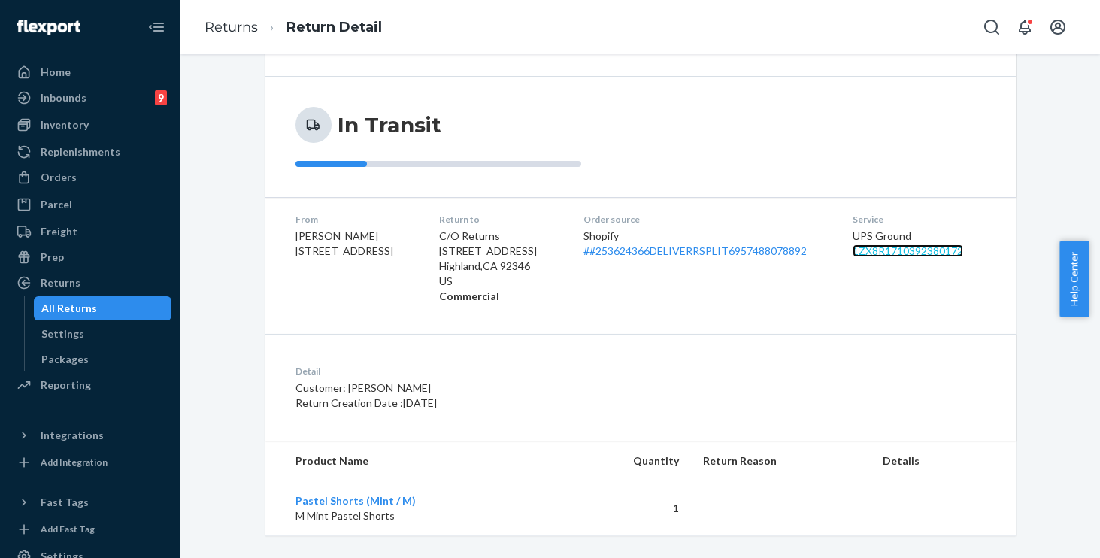
click at [894, 252] on link "1ZX8R1710392380172" at bounding box center [907, 250] width 110 height 13
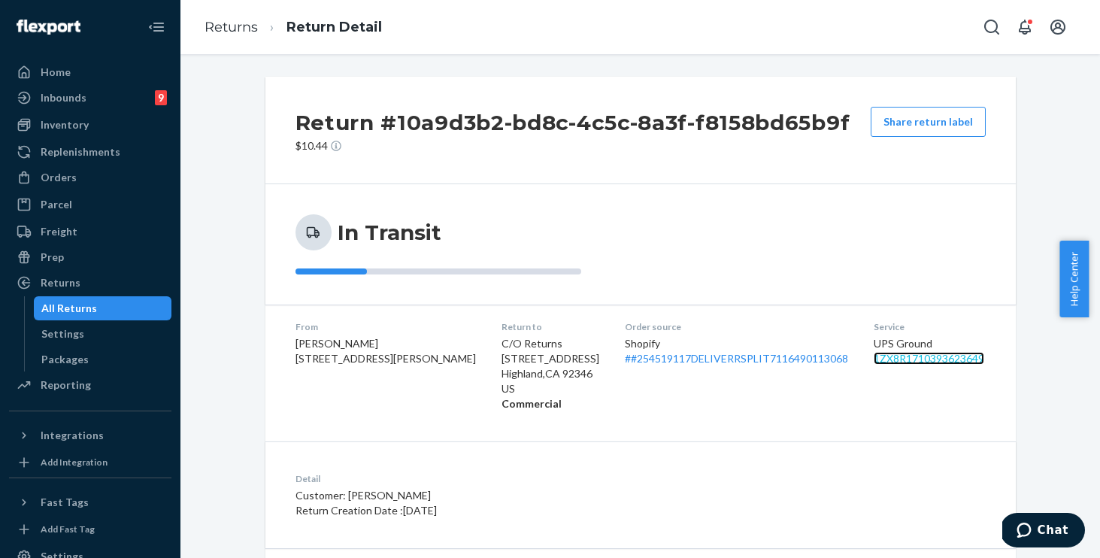
click at [915, 361] on link "1ZX8R1710393623649" at bounding box center [928, 358] width 110 height 13
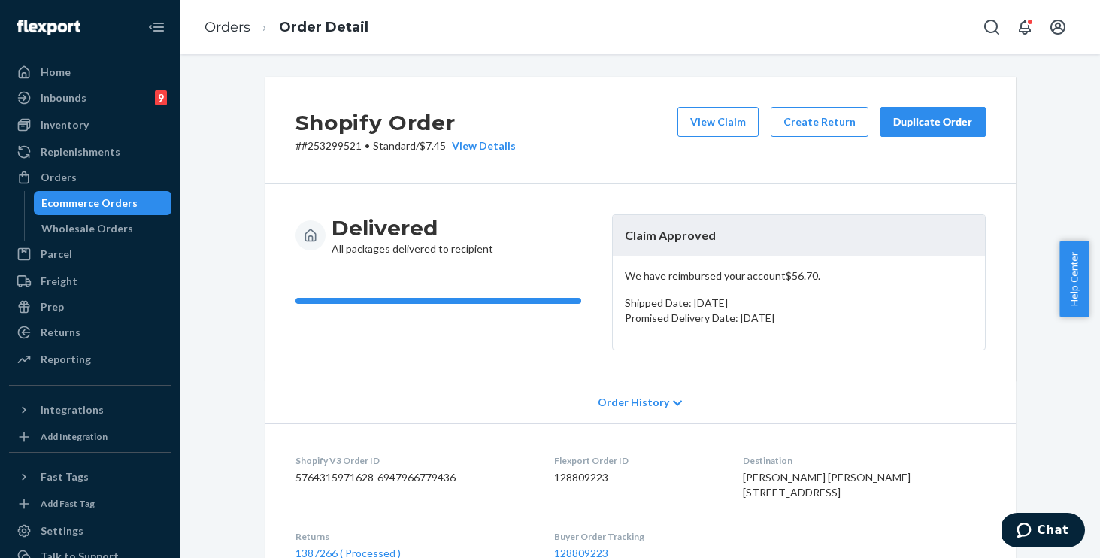
click at [923, 123] on div "Duplicate Order" at bounding box center [933, 121] width 80 height 15
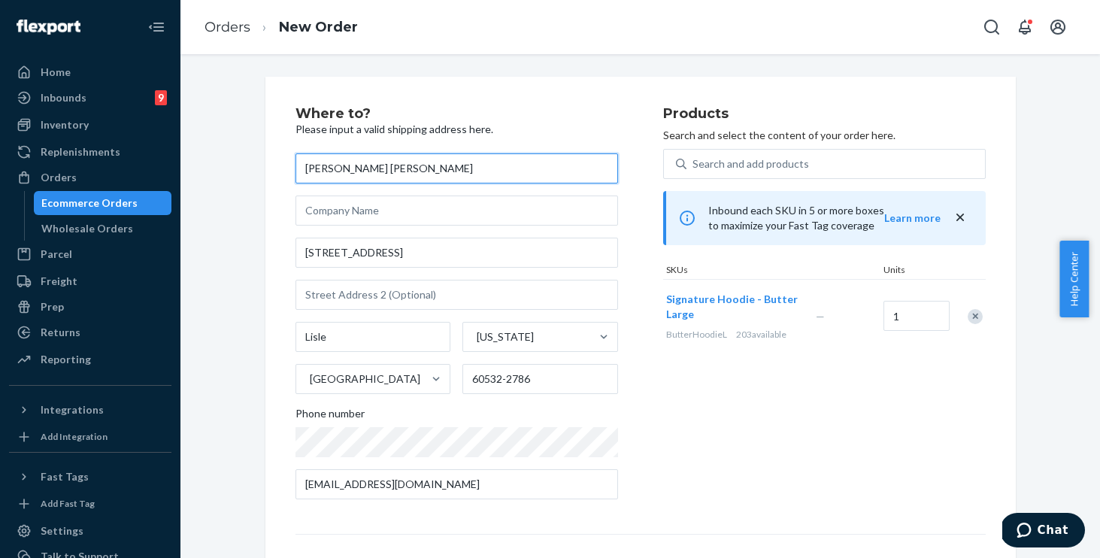
scroll to position [201, 0]
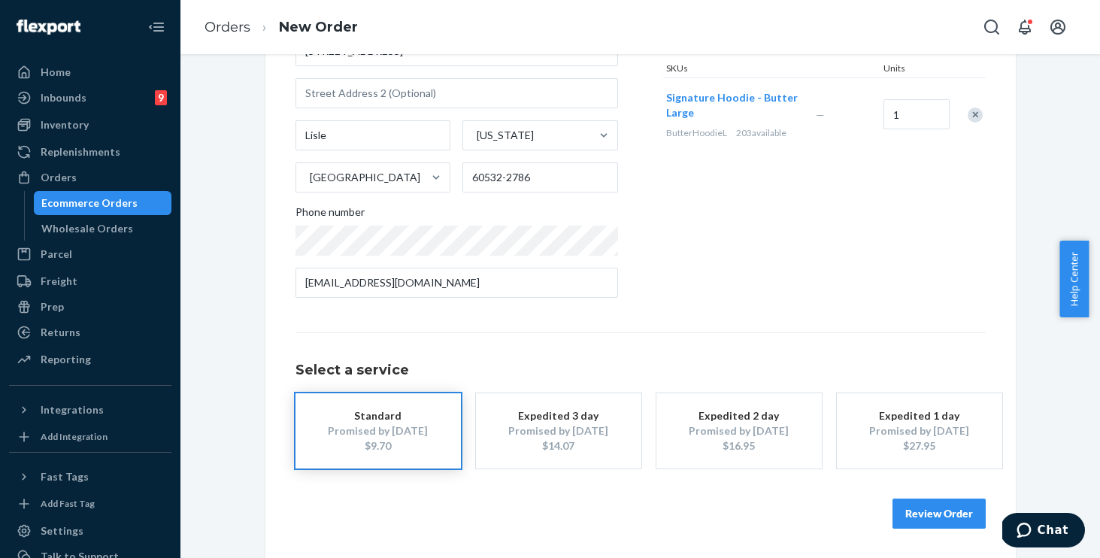
click at [937, 516] on button "Review Order" at bounding box center [938, 513] width 93 height 30
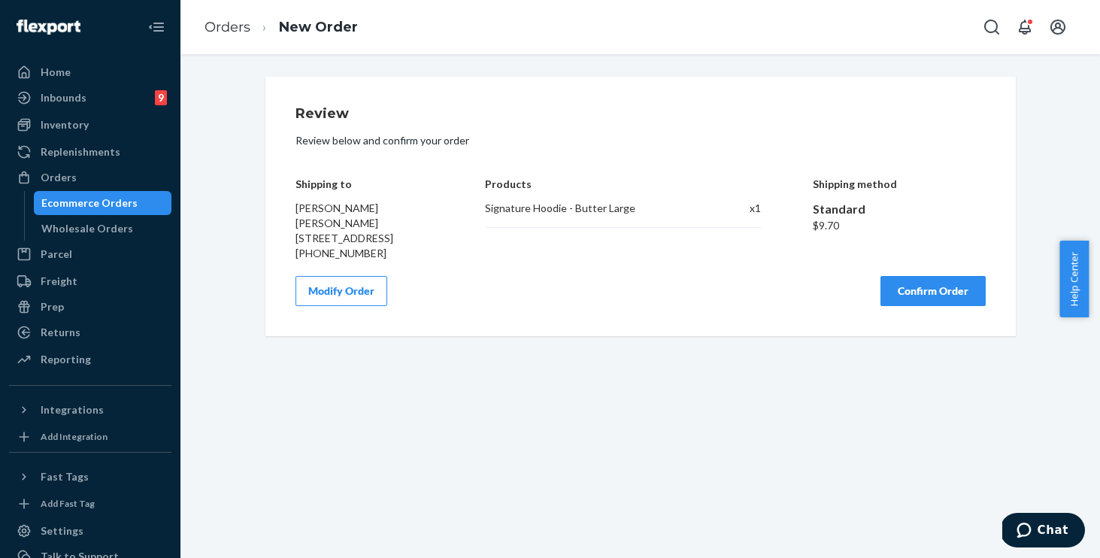
click at [909, 303] on button "Confirm Order" at bounding box center [932, 291] width 105 height 30
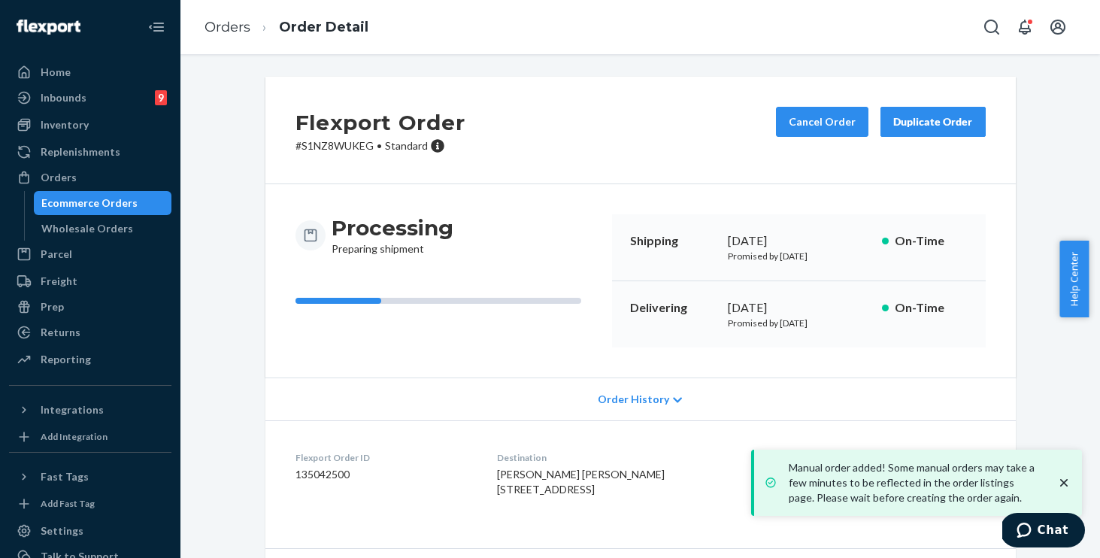
drag, startPoint x: 216, startPoint y: 416, endPoint x: 301, endPoint y: 317, distance: 130.6
click at [217, 416] on div "Flexport Order # S1NZ8WUKEG • Standard Cancel Order Duplicate Order Processing …" at bounding box center [640, 361] width 897 height 569
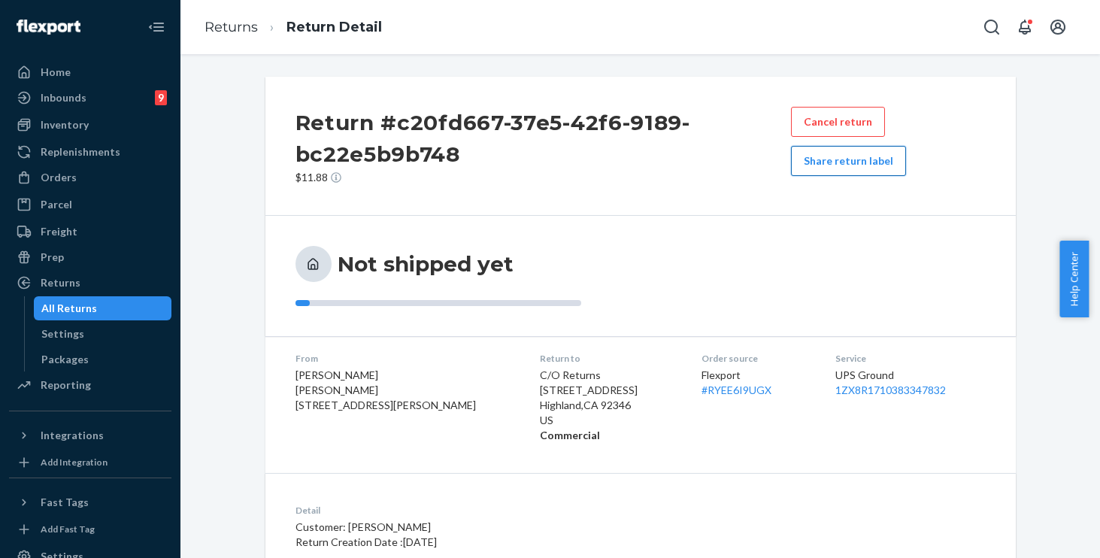
click at [851, 161] on button "Share return label" at bounding box center [848, 161] width 115 height 30
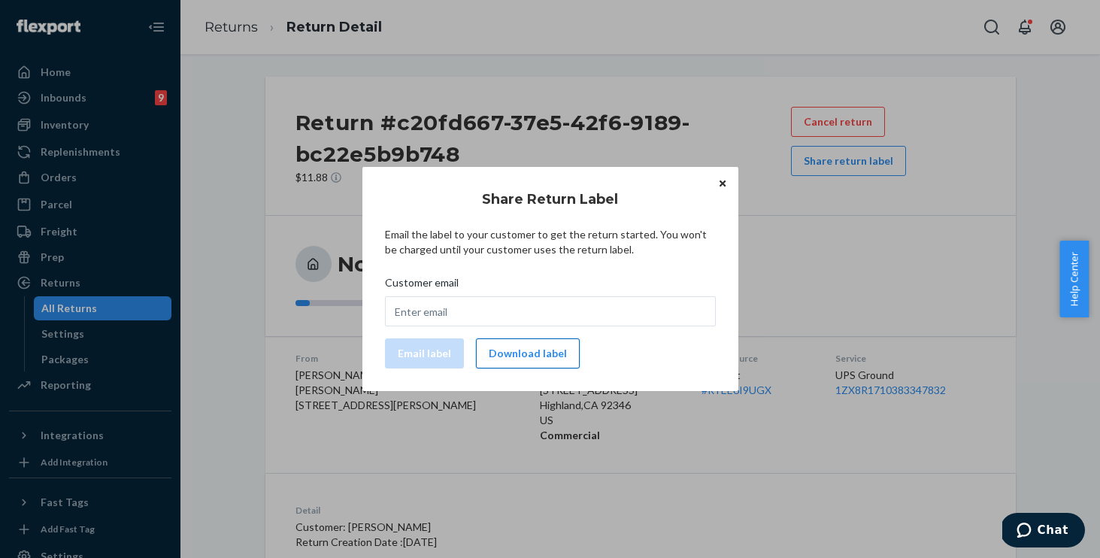
click at [514, 353] on button "Download label" at bounding box center [528, 353] width 104 height 30
